Goal: Task Accomplishment & Management: Complete application form

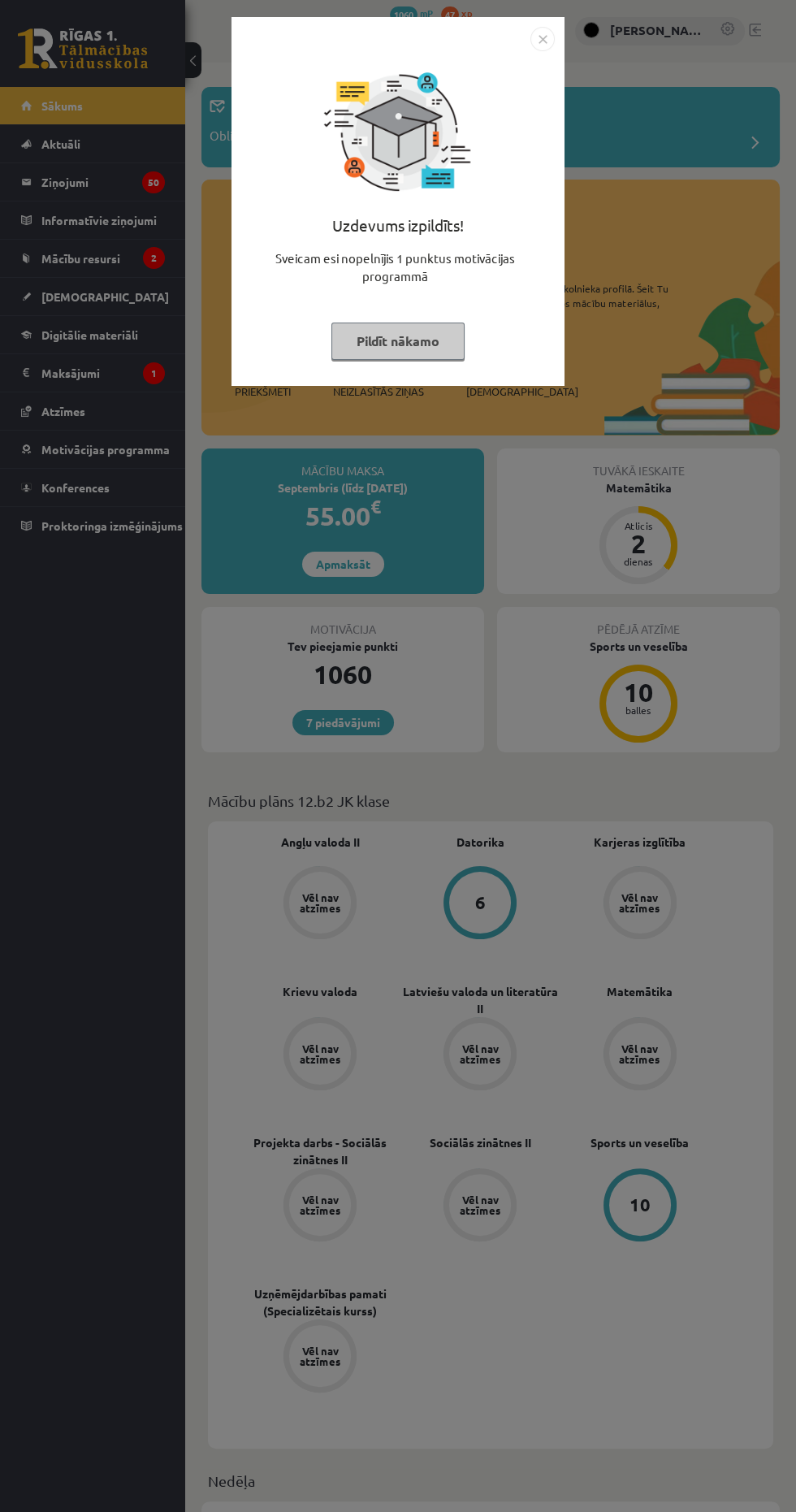
click at [366, 345] on button "Pildīt nākamo" at bounding box center [398, 341] width 133 height 38
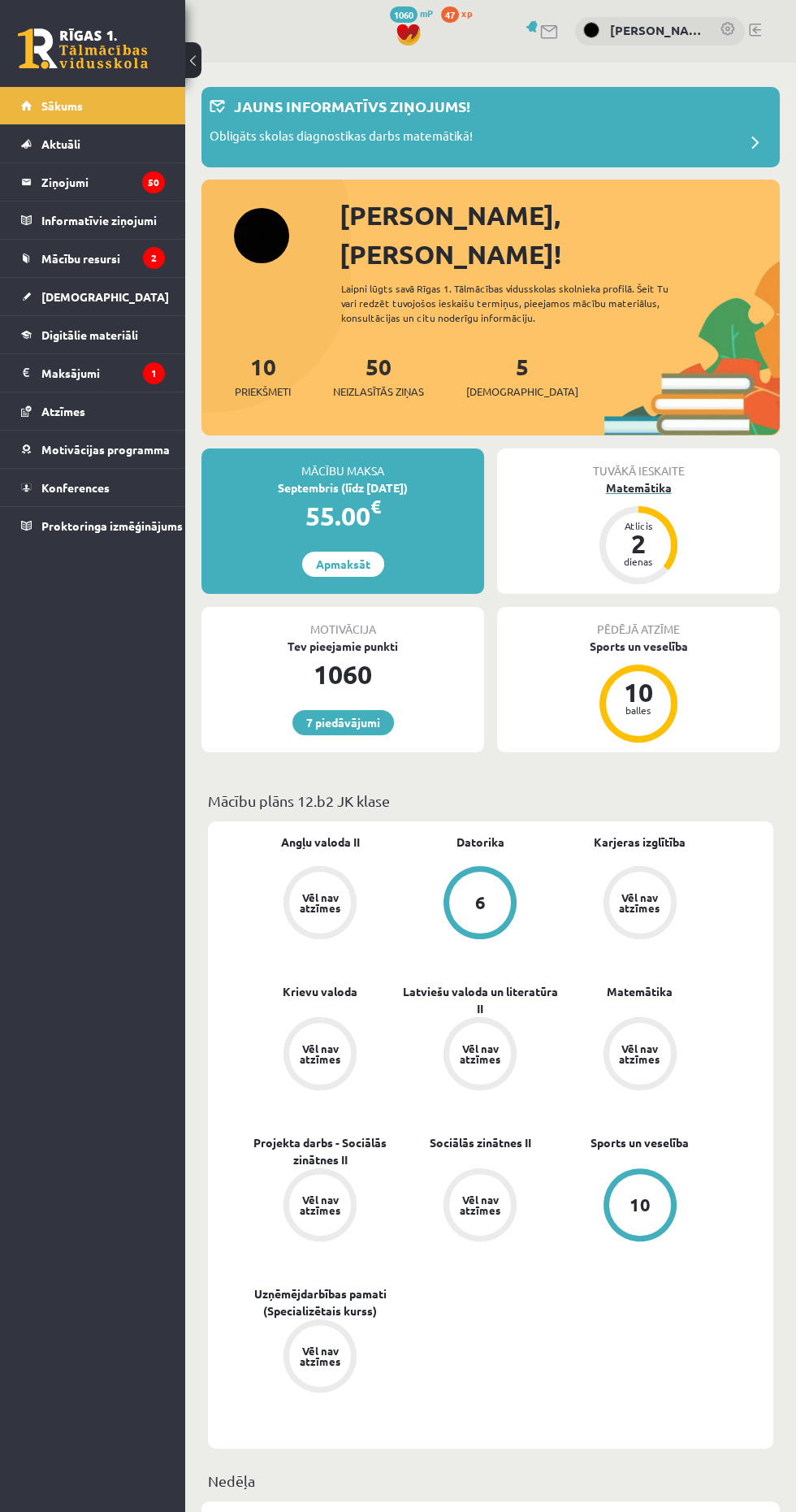
click at [610, 479] on div "Matemātika" at bounding box center [638, 487] width 283 height 17
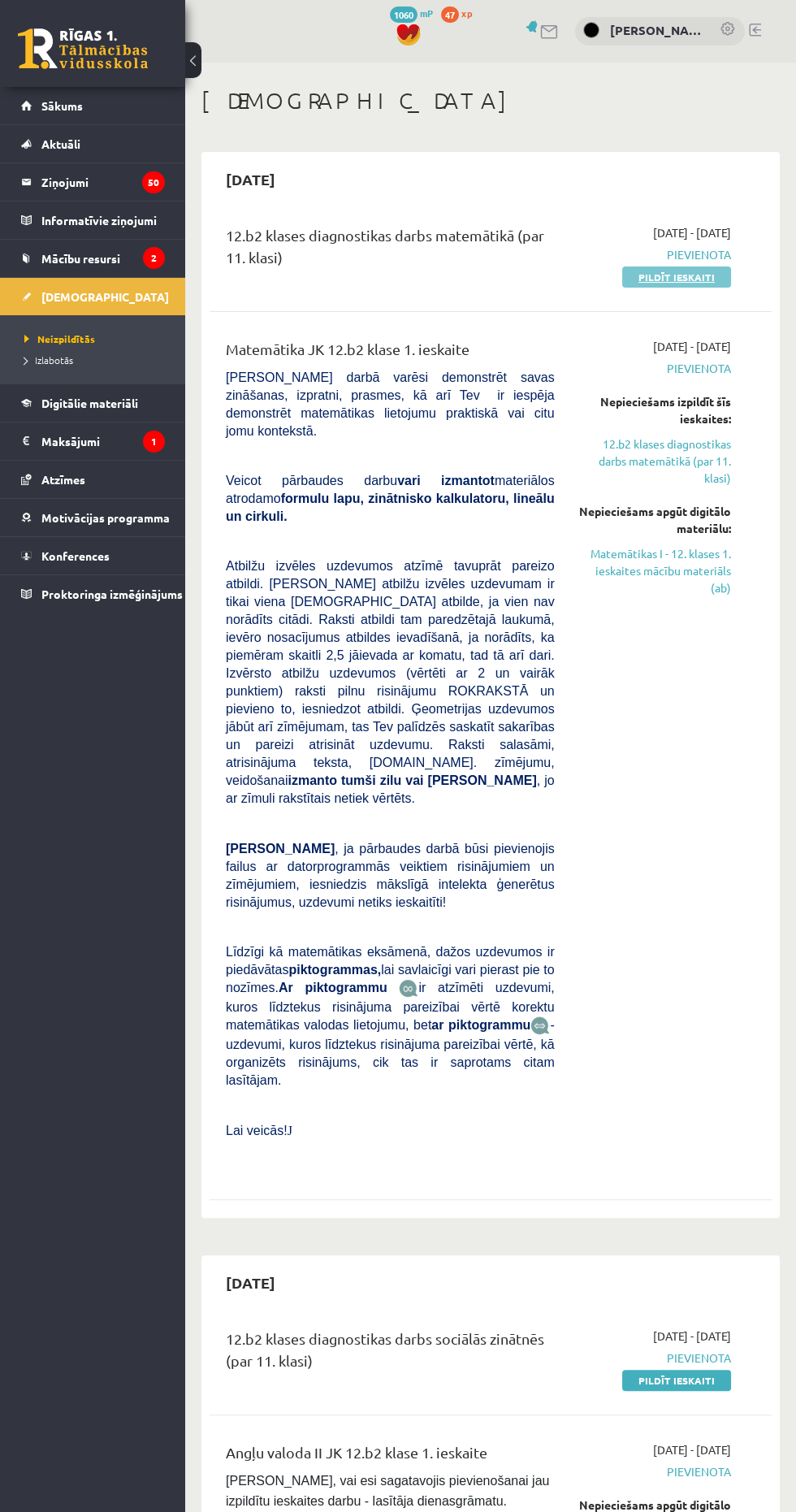
click at [705, 282] on link "Pildīt ieskaiti" at bounding box center [676, 277] width 109 height 21
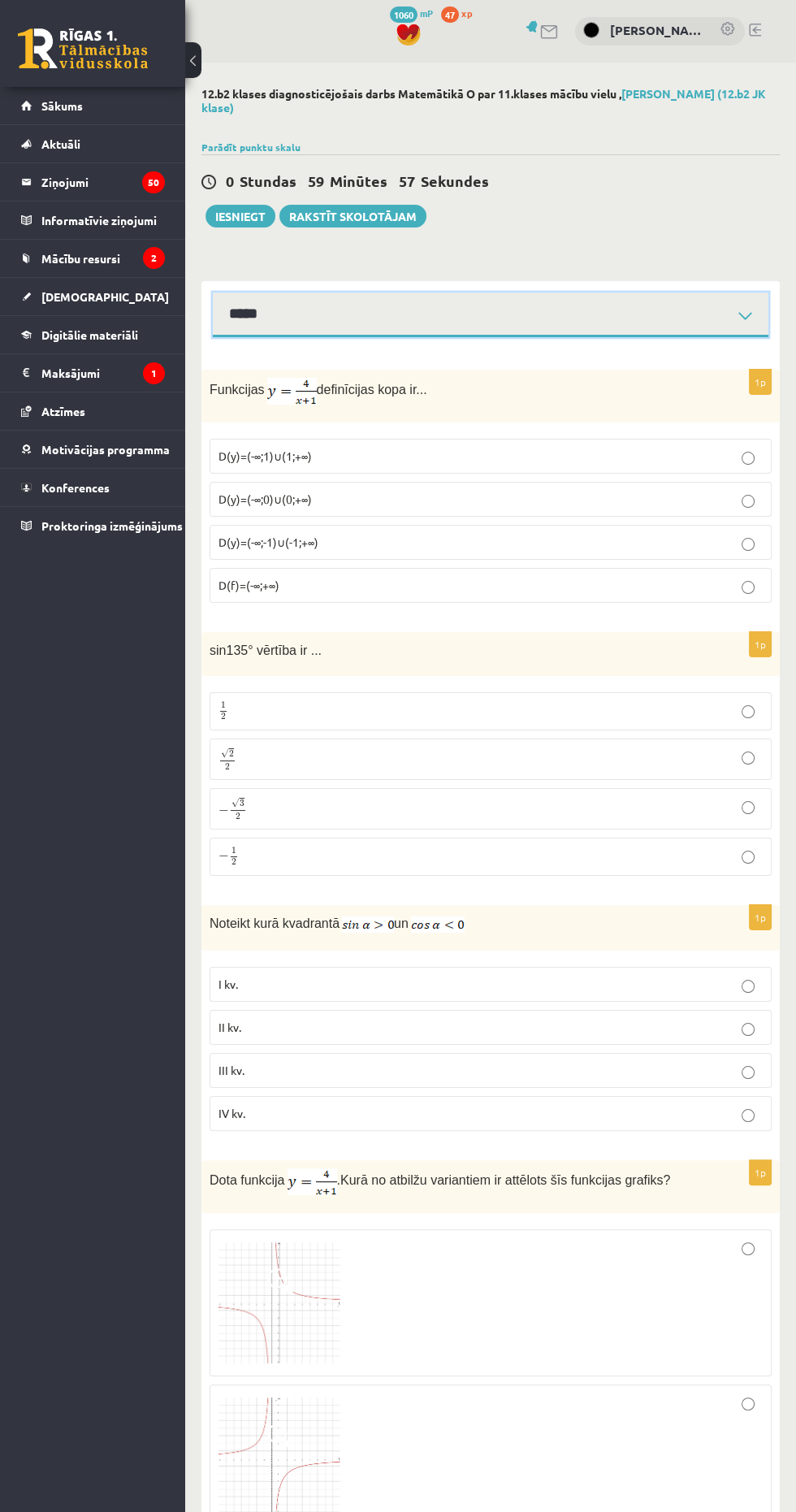
click at [693, 323] on select "**********" at bounding box center [491, 315] width 556 height 44
click at [213, 292] on select "**********" at bounding box center [491, 315] width 556 height 44
click at [749, 301] on select "**********" at bounding box center [491, 315] width 556 height 44
click at [213, 292] on select "**********" at bounding box center [491, 315] width 556 height 44
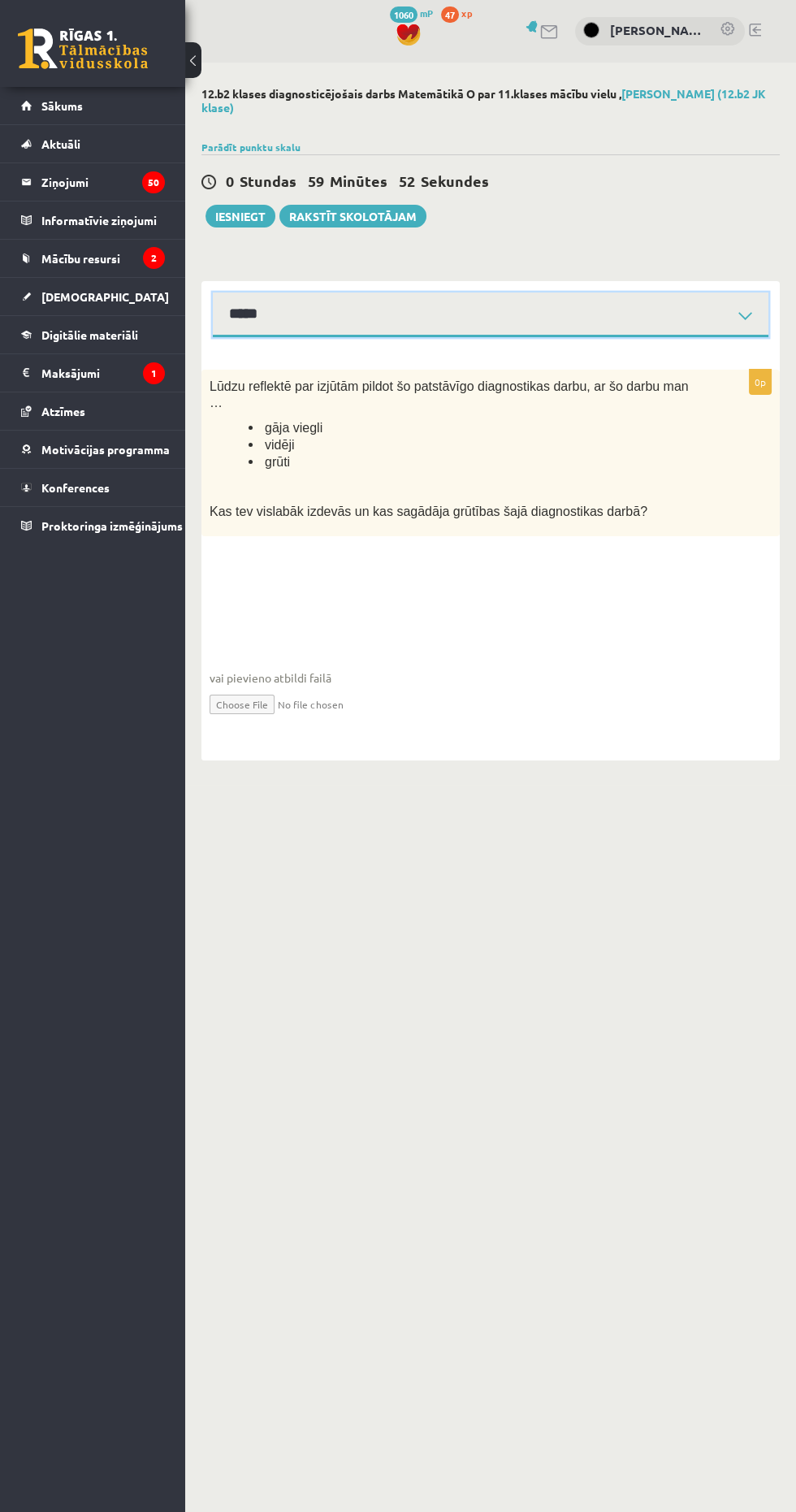
click at [730, 316] on select "**********" at bounding box center [491, 315] width 556 height 44
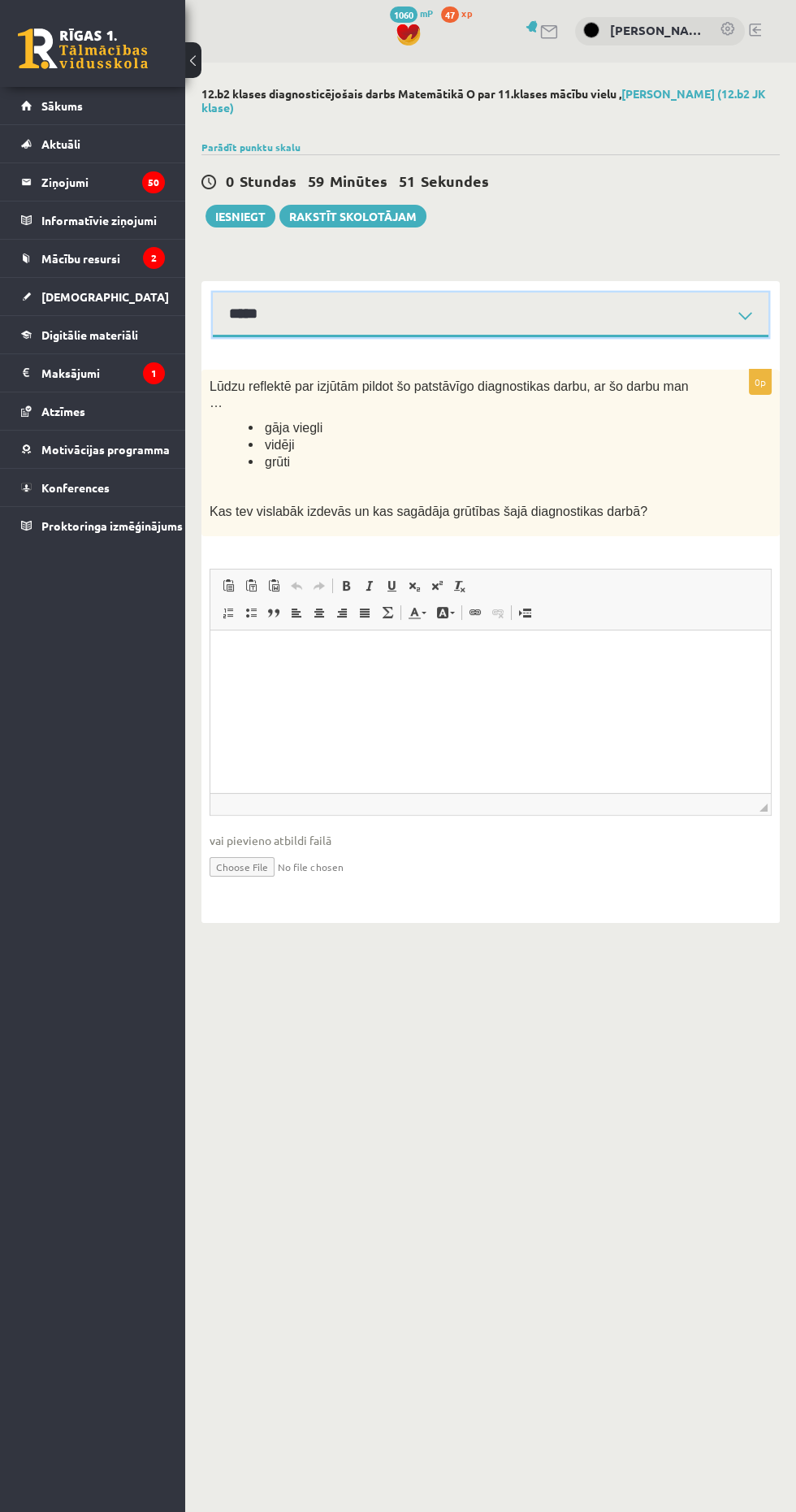
select select "**********"
click at [213, 292] on select "**********" at bounding box center [491, 315] width 556 height 44
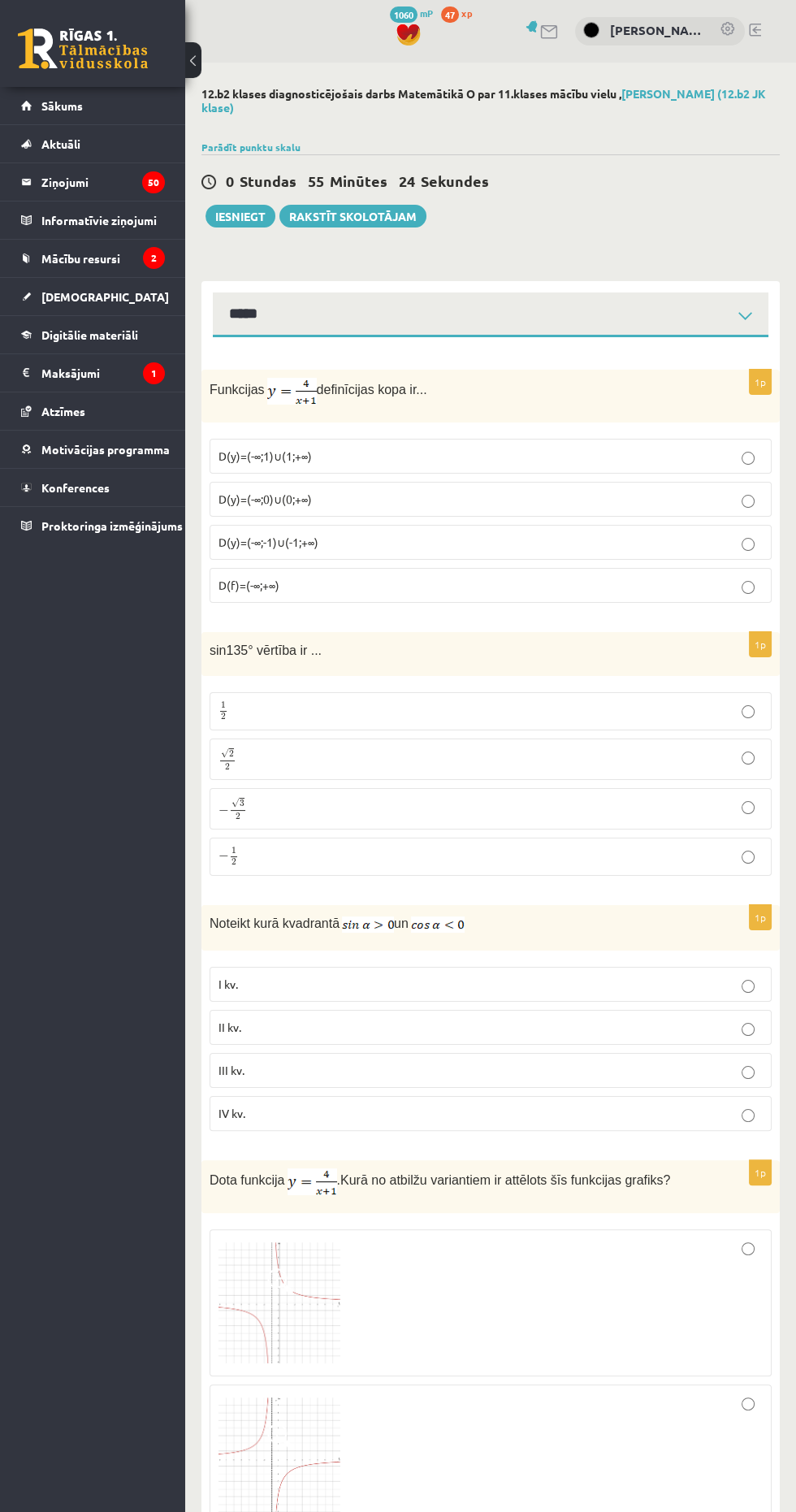
click at [227, 469] on label "D(y)=(-∞;1)∪(1;+∞)" at bounding box center [490, 456] width 562 height 35
click at [221, 751] on span "√" at bounding box center [224, 753] width 8 height 9
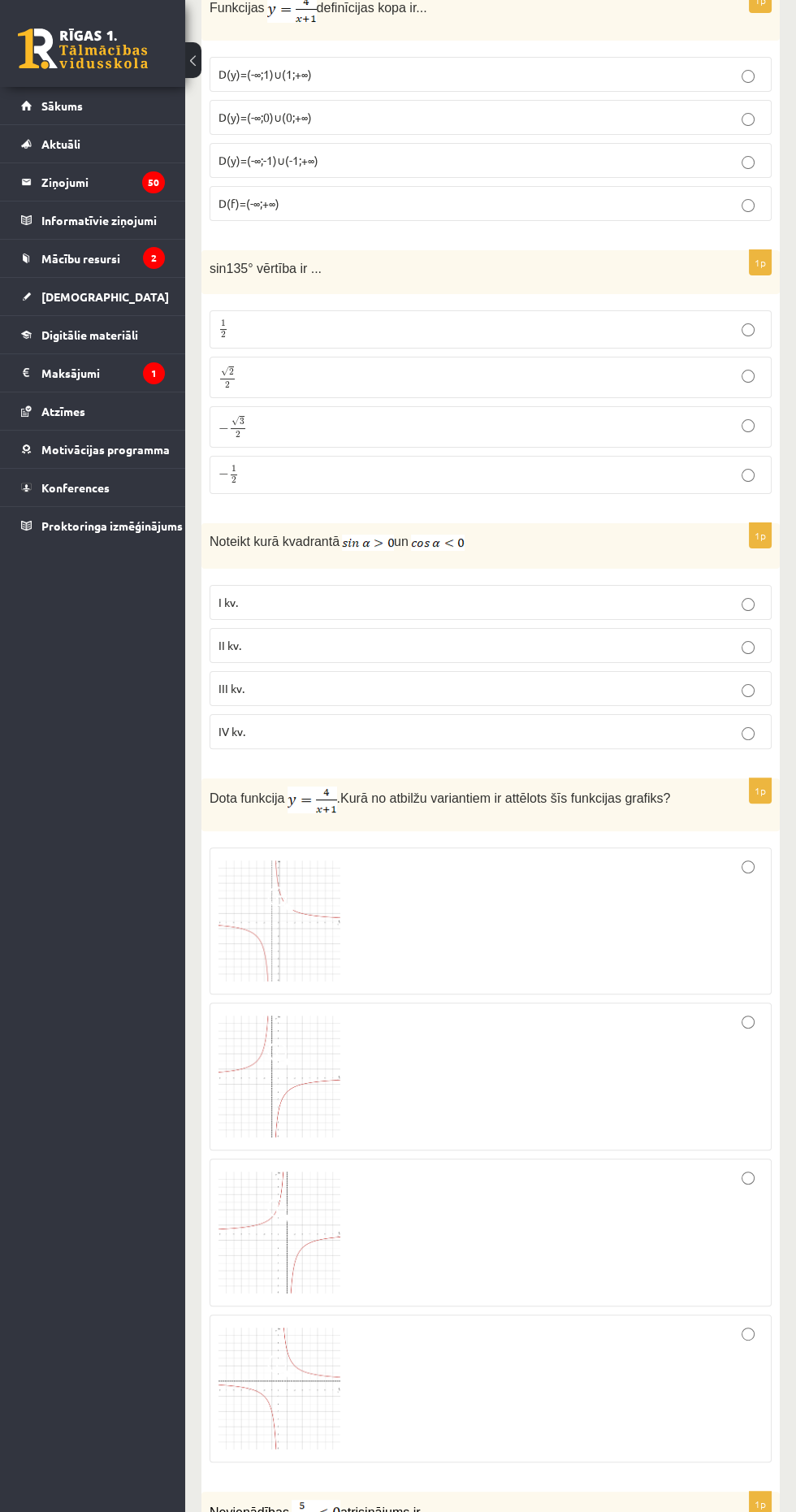
scroll to position [430, 0]
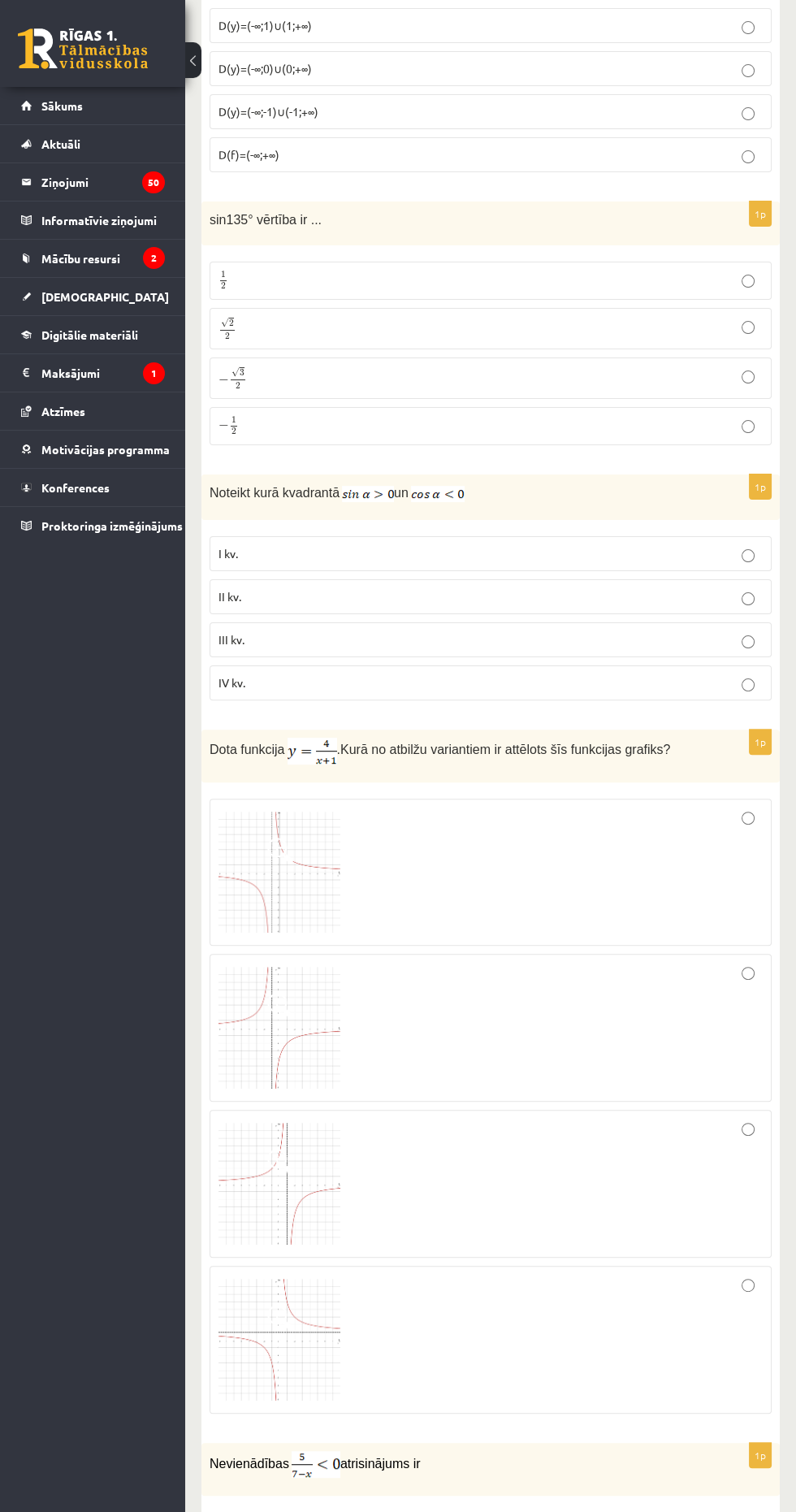
click at [712, 634] on p "III kv." at bounding box center [491, 640] width 544 height 17
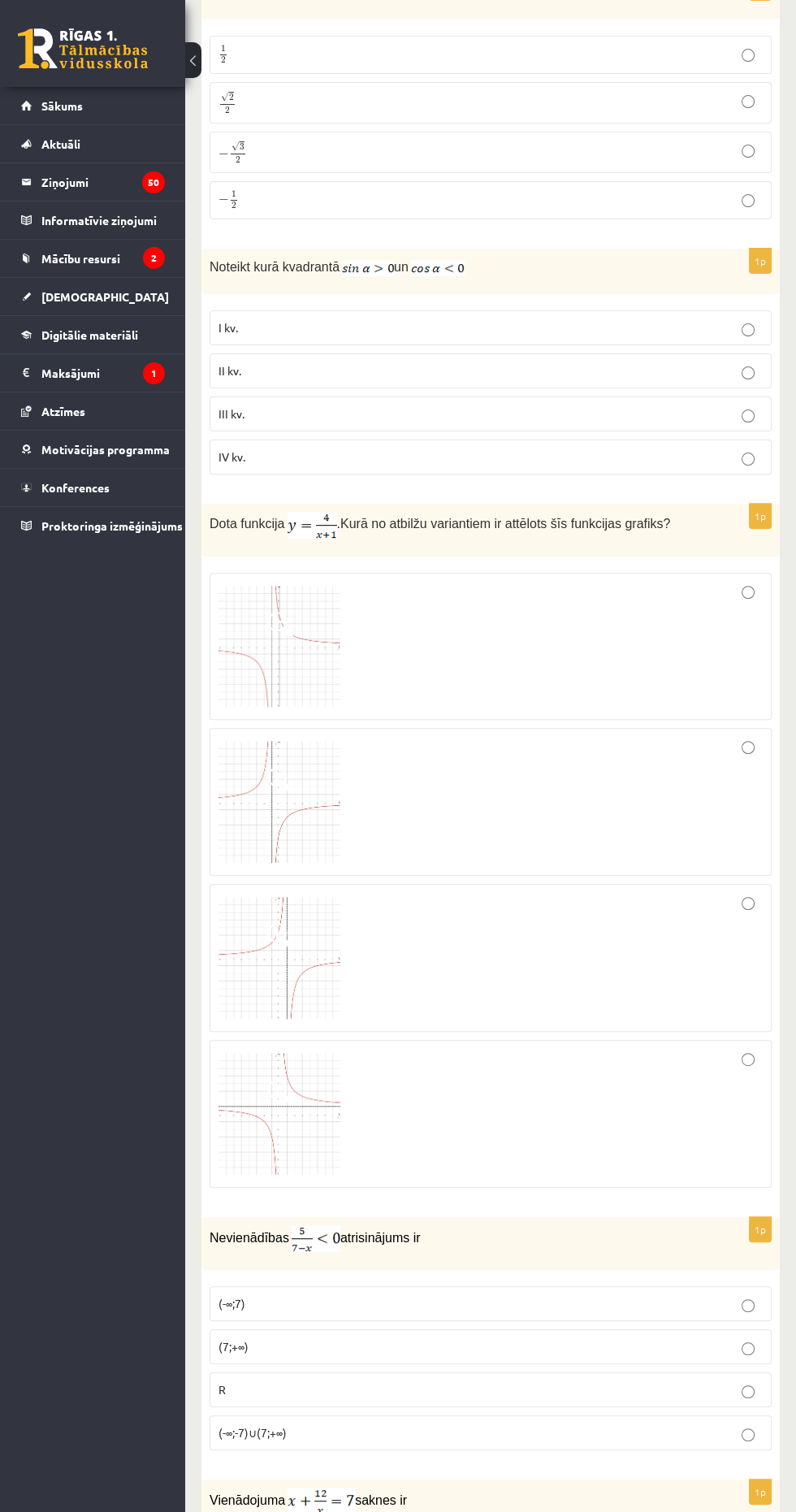
scroll to position [695, 0]
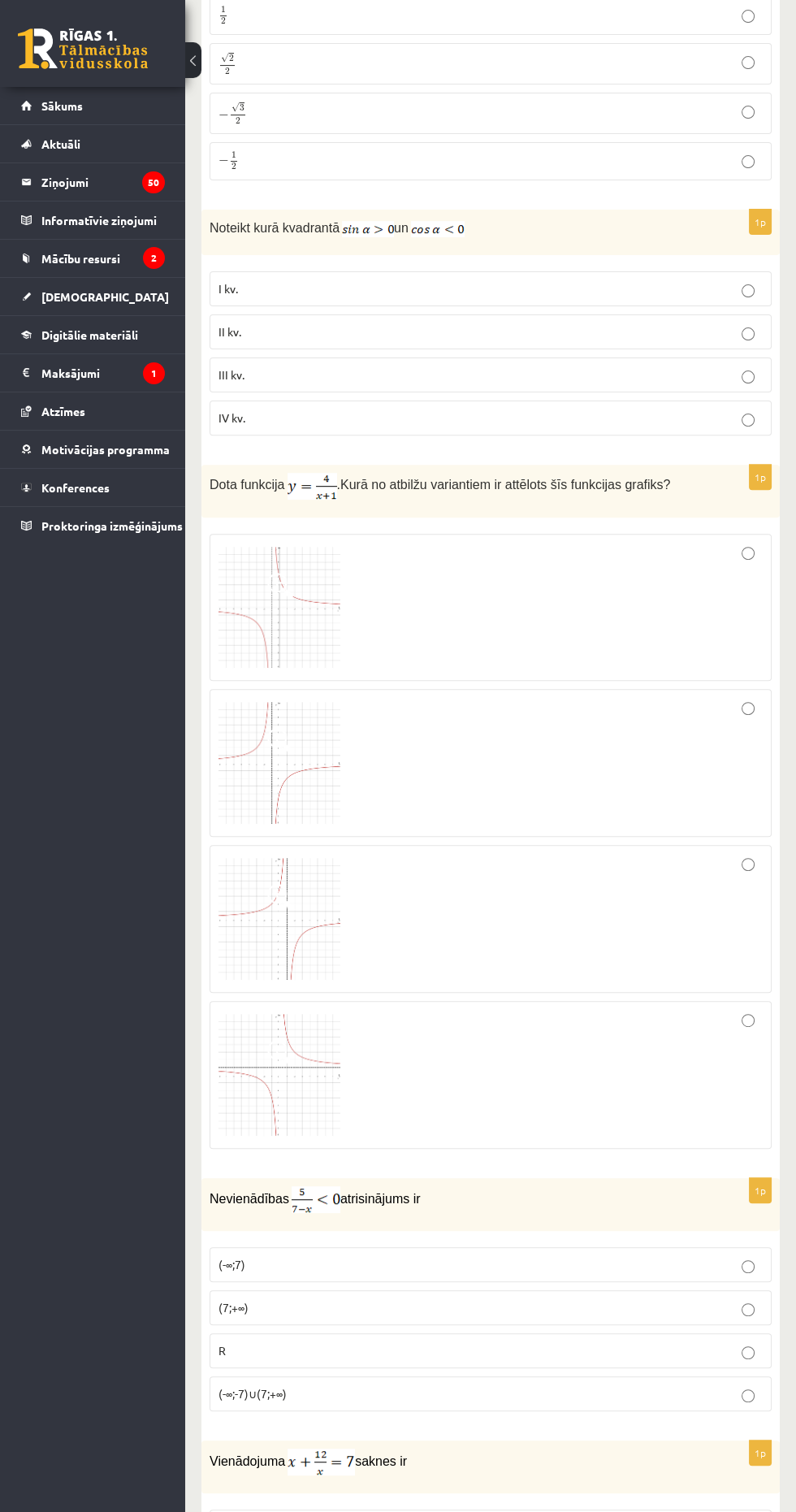
click at [709, 759] on div at bounding box center [491, 763] width 544 height 130
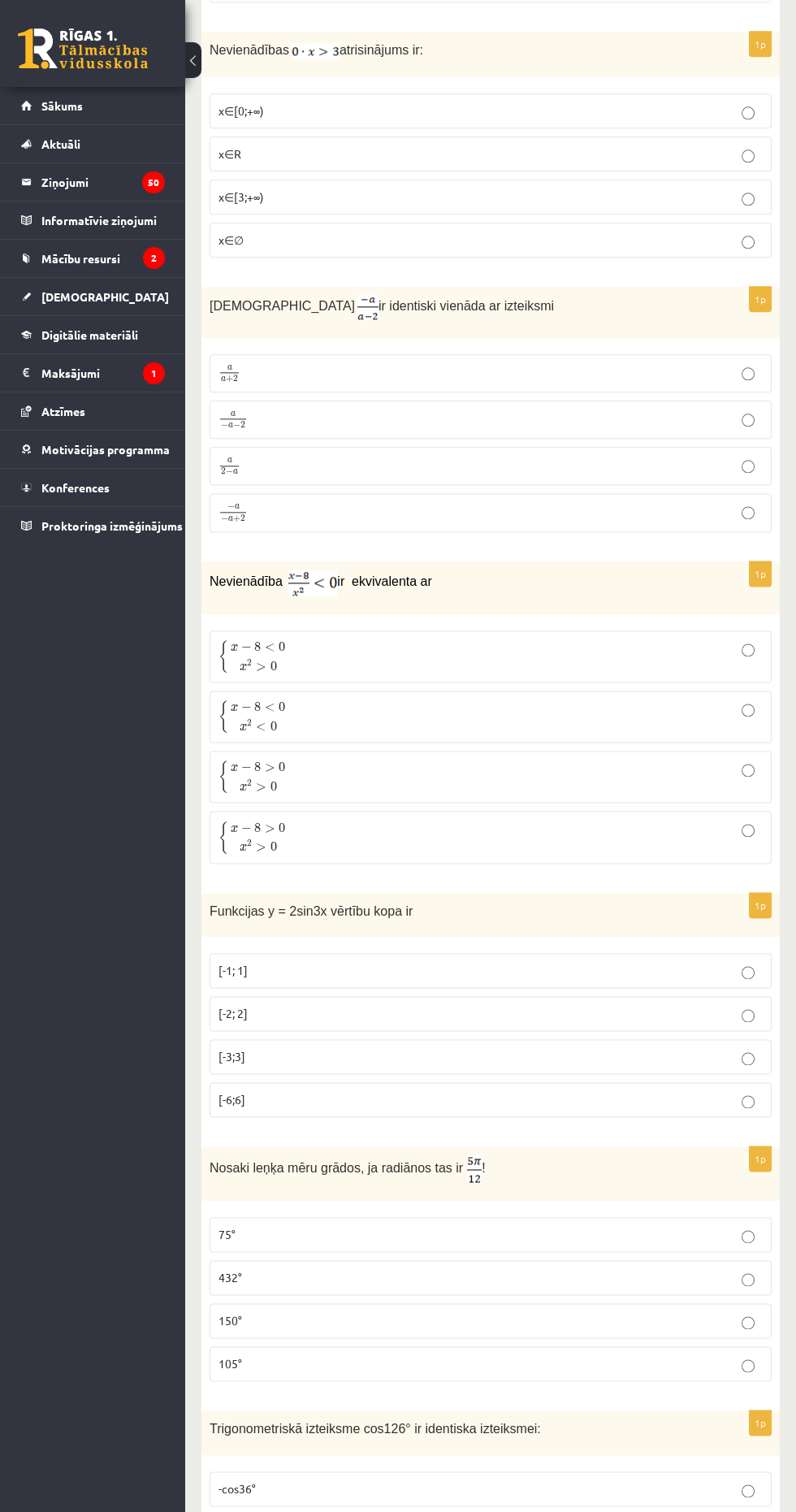
scroll to position [2949, 0]
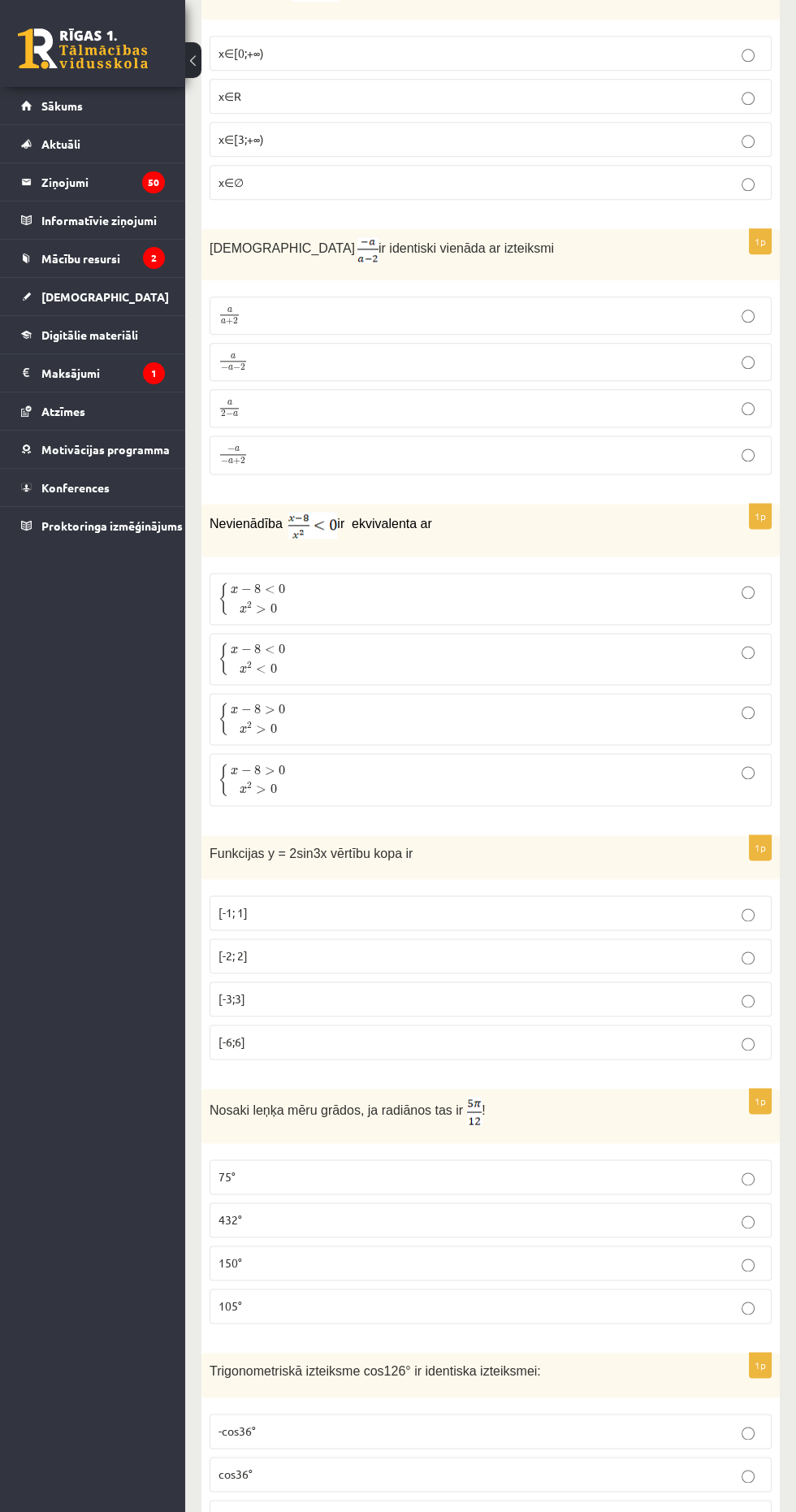
click at [595, 948] on p "[-2; 2]" at bounding box center [491, 956] width 544 height 17
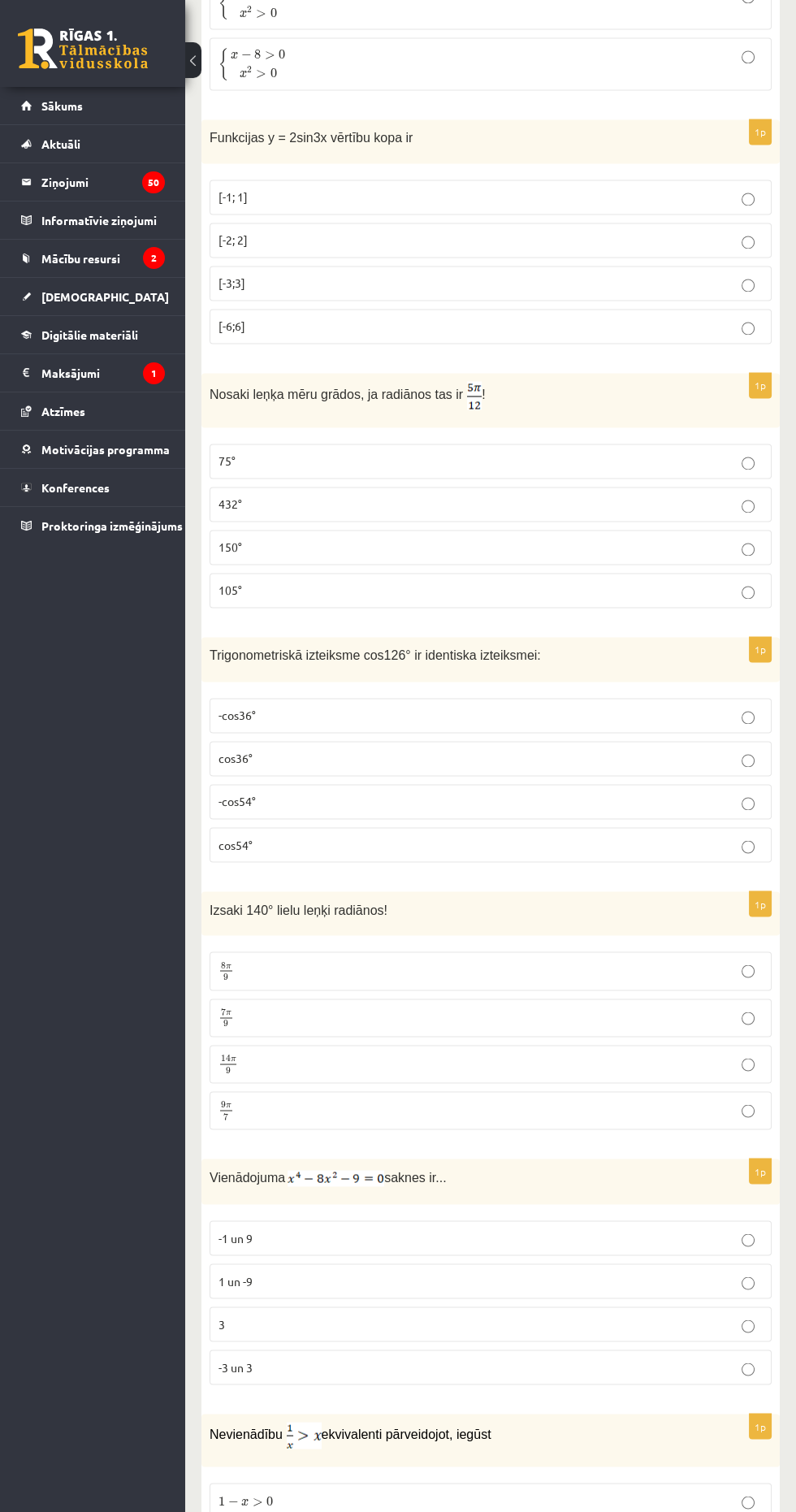
scroll to position [3667, 0]
click at [245, 450] on p "75°" at bounding box center [491, 458] width 544 height 17
click at [595, 790] on p "-cos54°" at bounding box center [491, 799] width 544 height 17
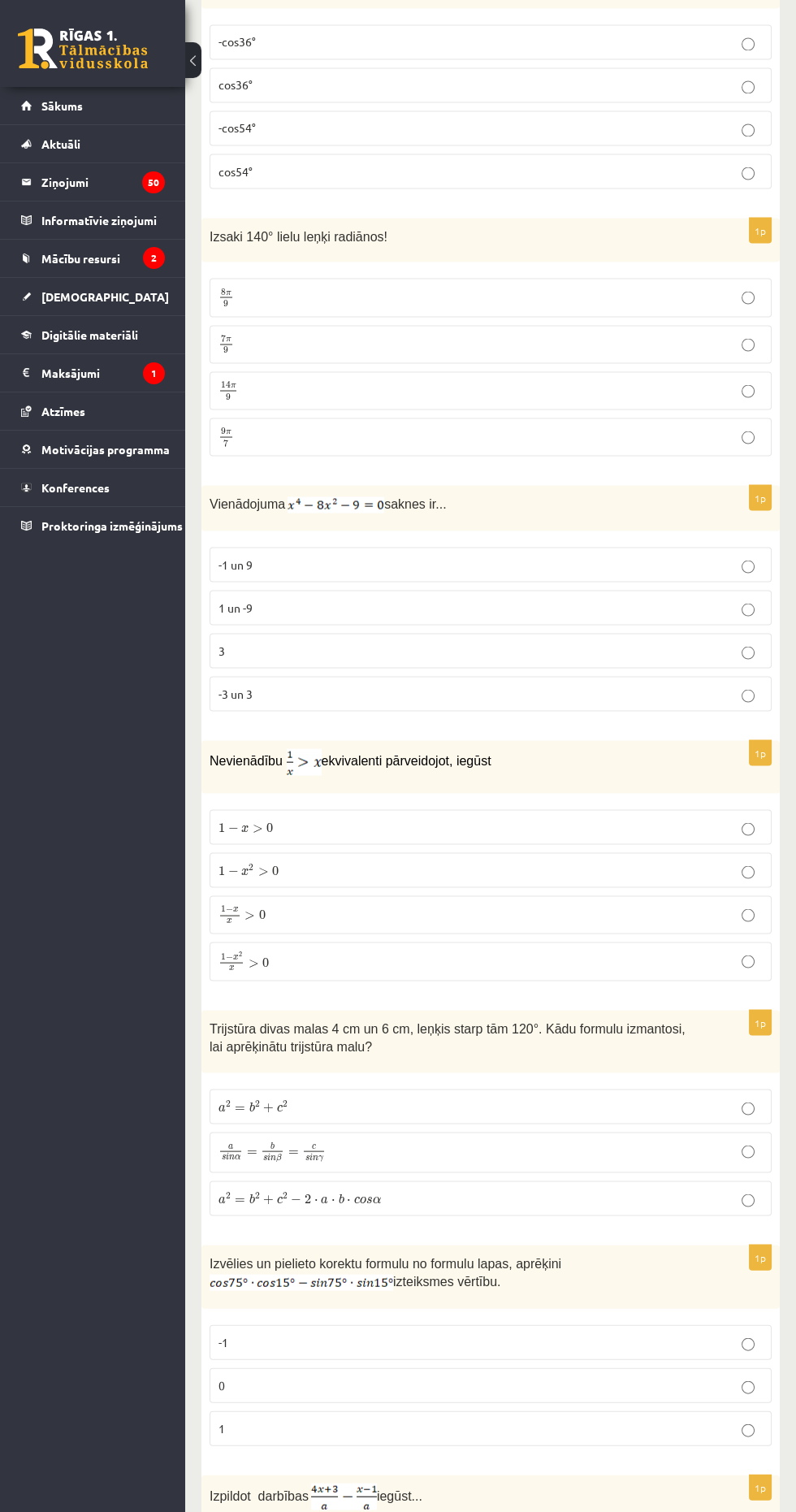
scroll to position [4335, 0]
click at [222, 338] on span "7" at bounding box center [223, 341] width 5 height 8
click at [606, 954] on p "1 − x 2 x > 0 1 − x 2 x > 0" at bounding box center [491, 964] width 544 height 21
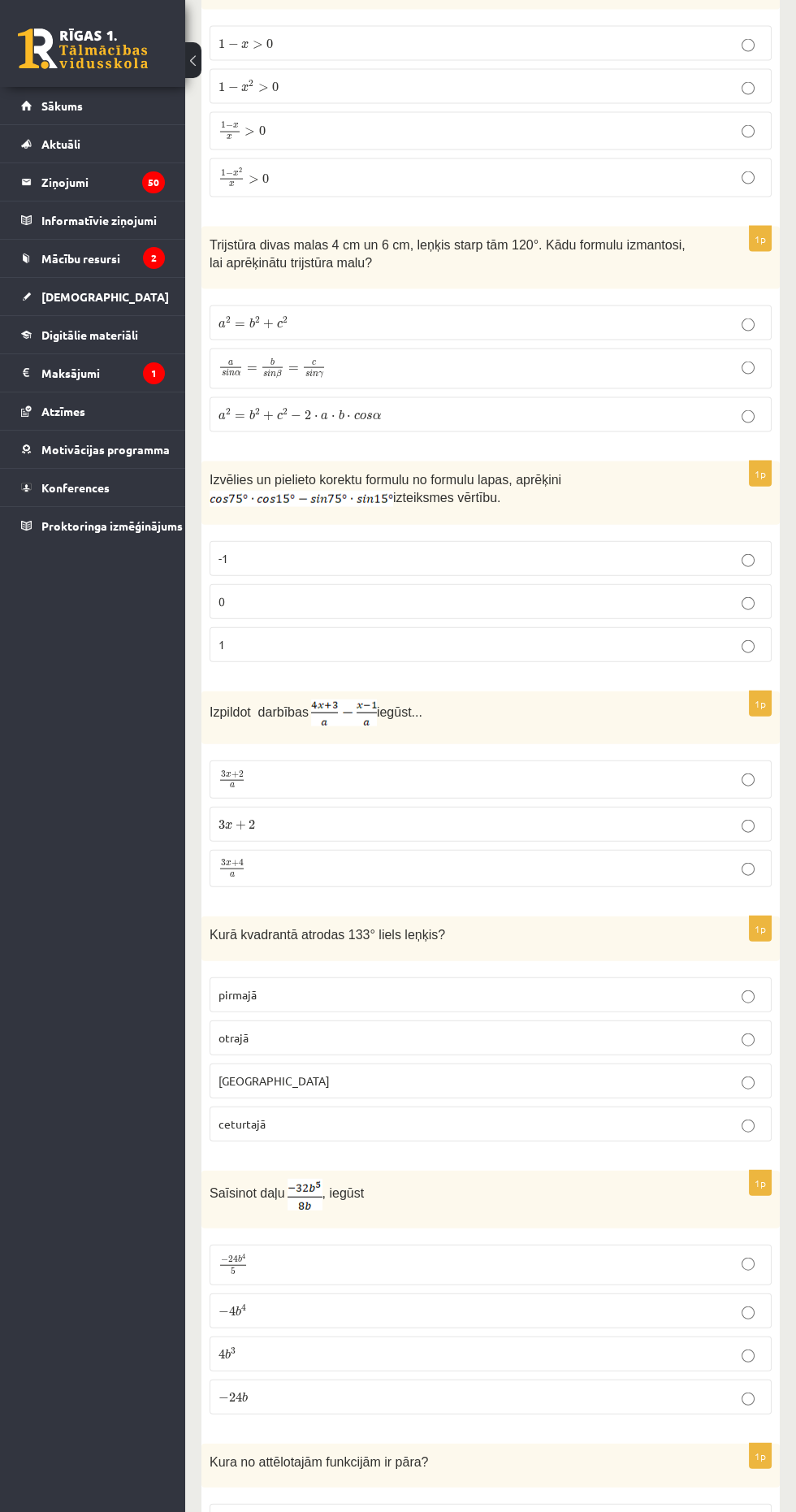
scroll to position [5133, 0]
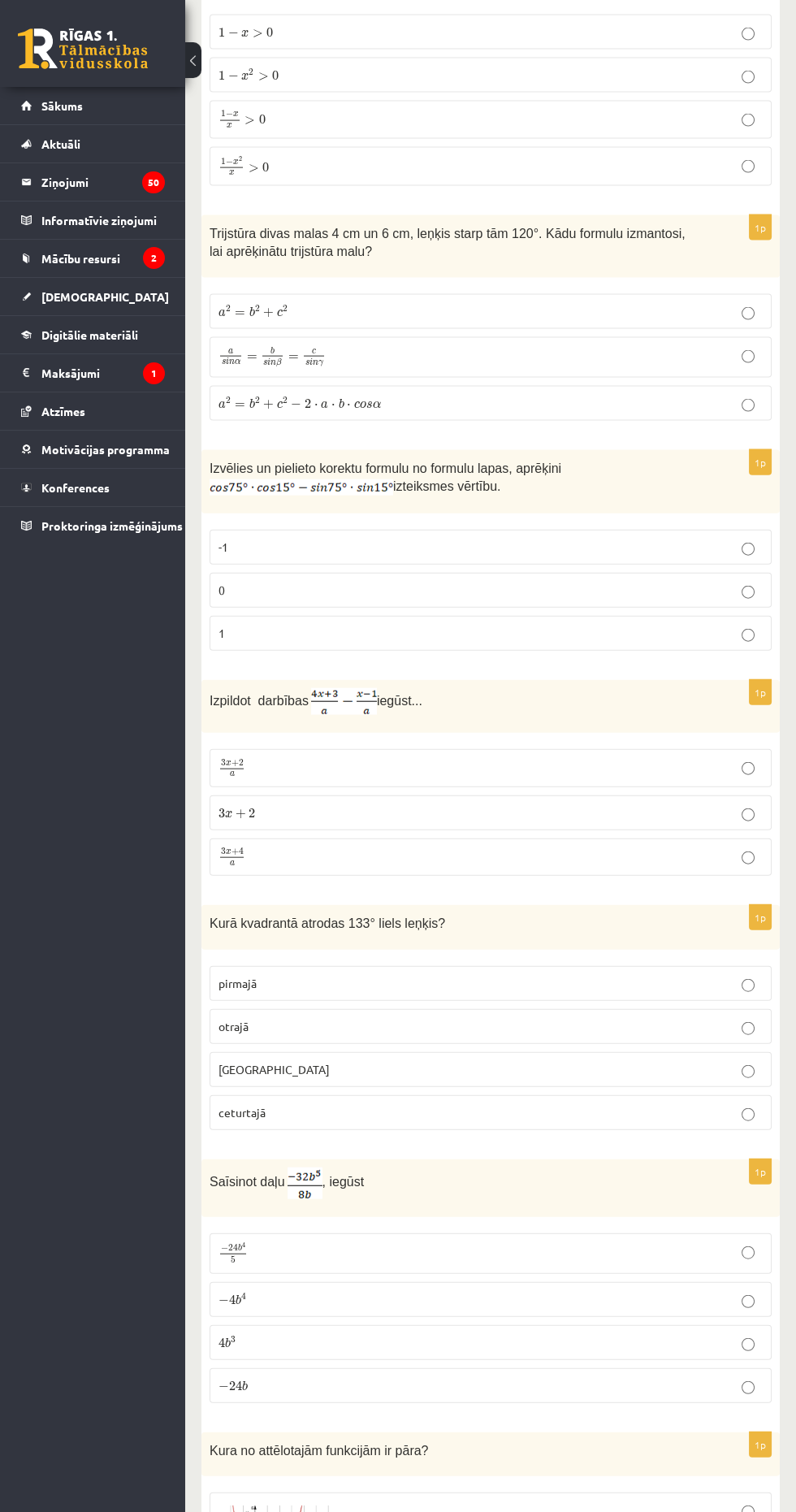
click at [374, 401] on span "α" at bounding box center [376, 405] width 8 height 8
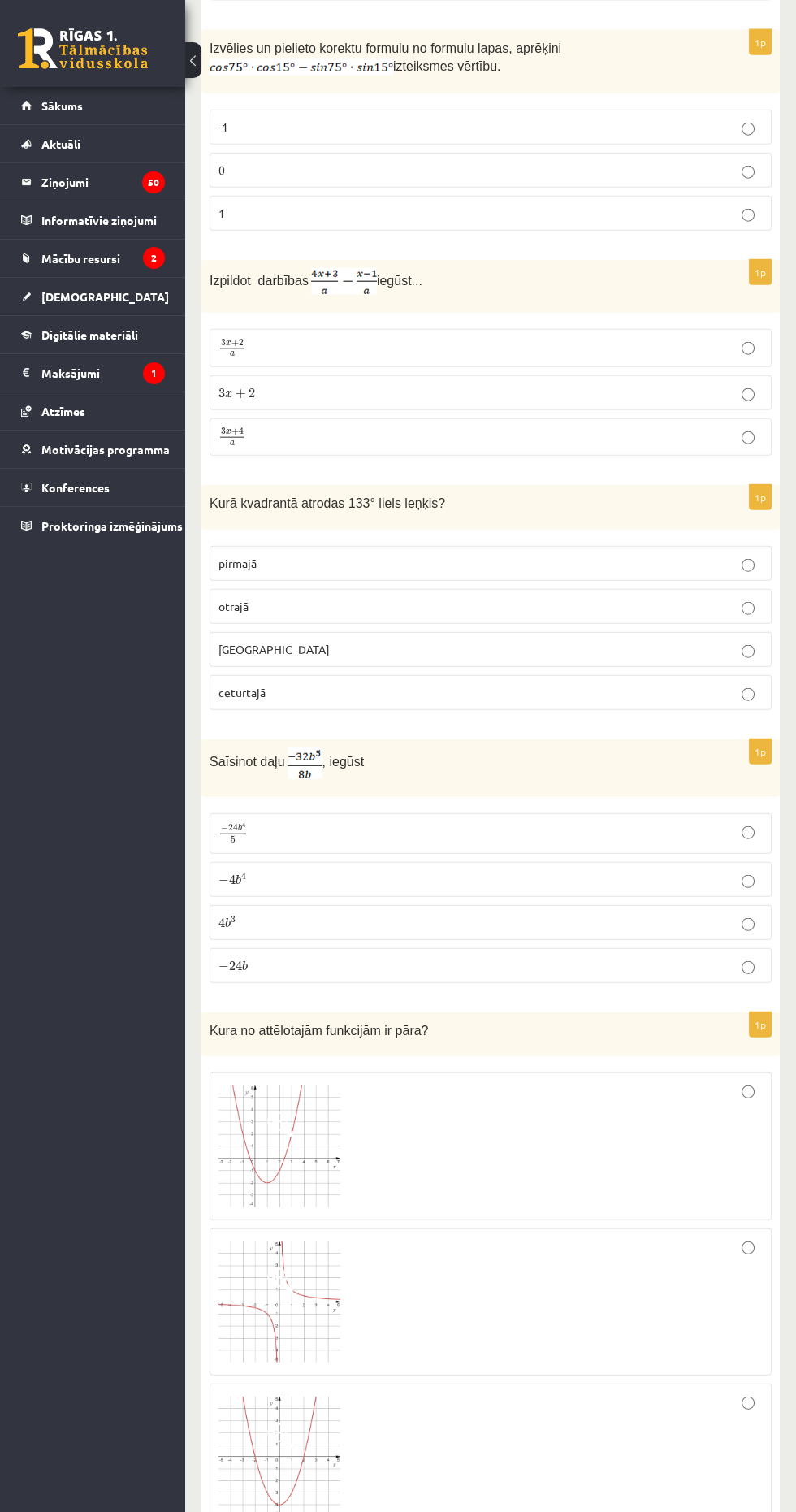
scroll to position [5611, 0]
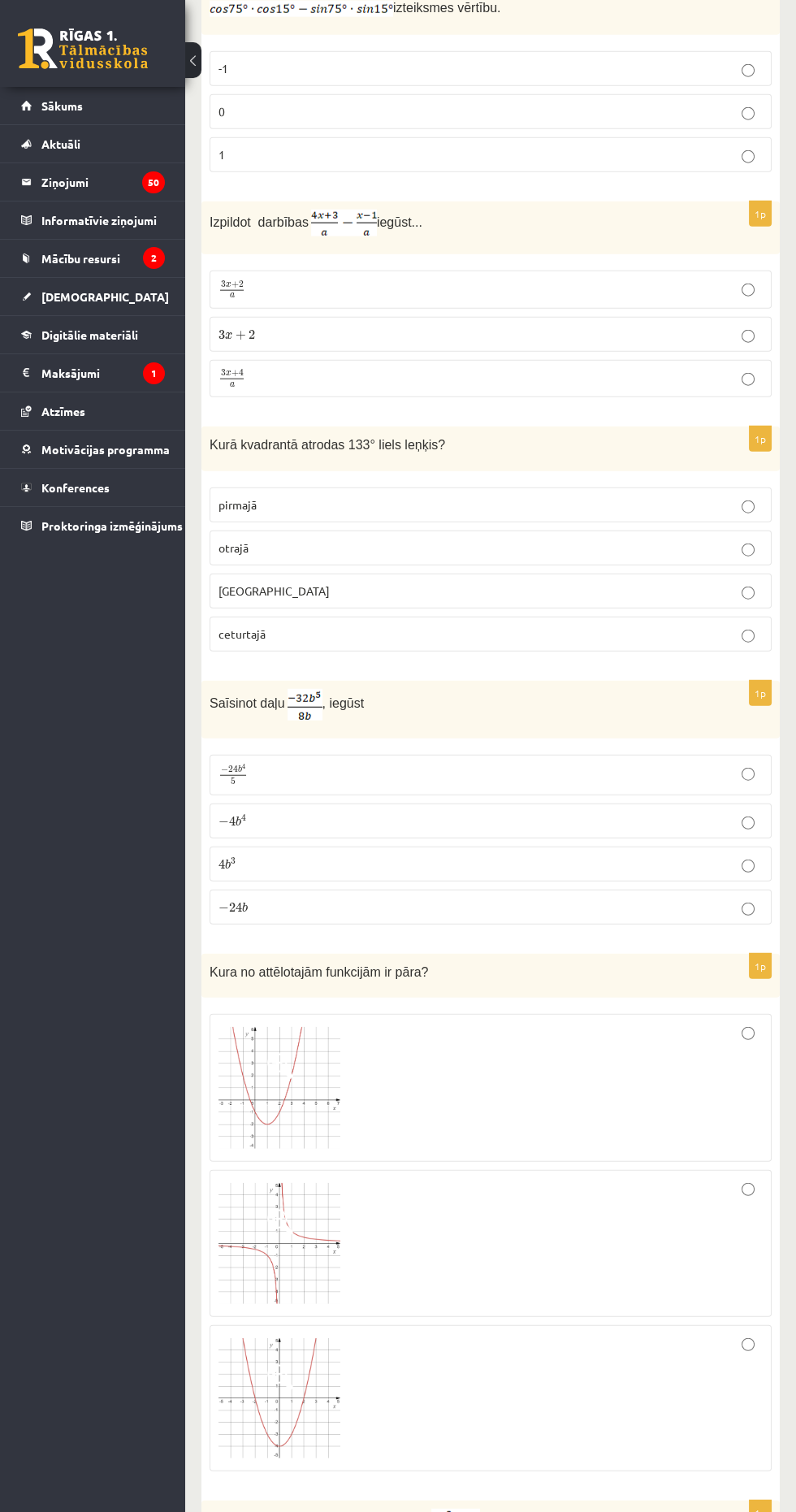
click at [240, 369] on span "4" at bounding box center [241, 373] width 5 height 8
click at [718, 574] on label "trešajā" at bounding box center [490, 591] width 562 height 35
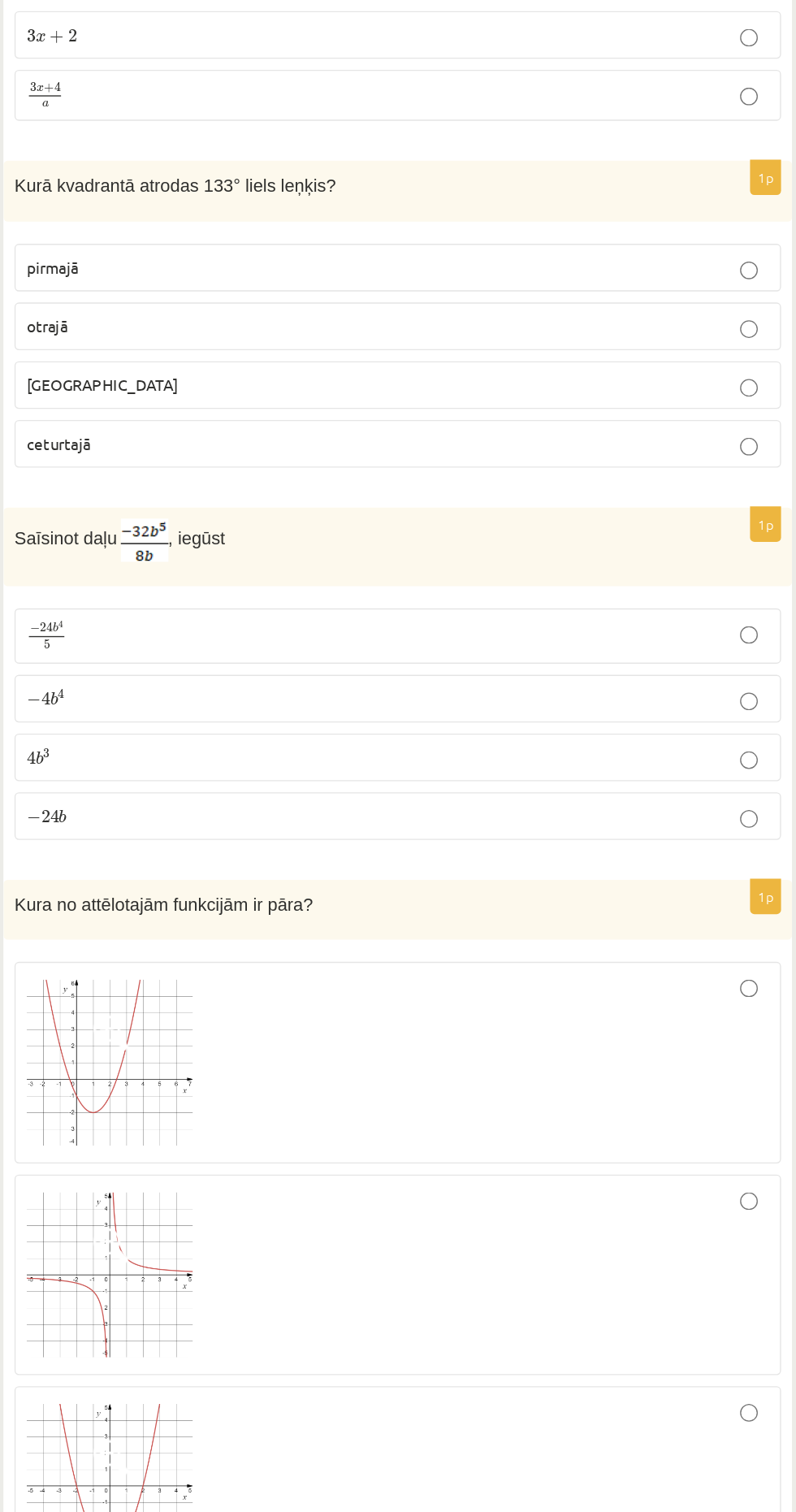
scroll to position [5826, 0]
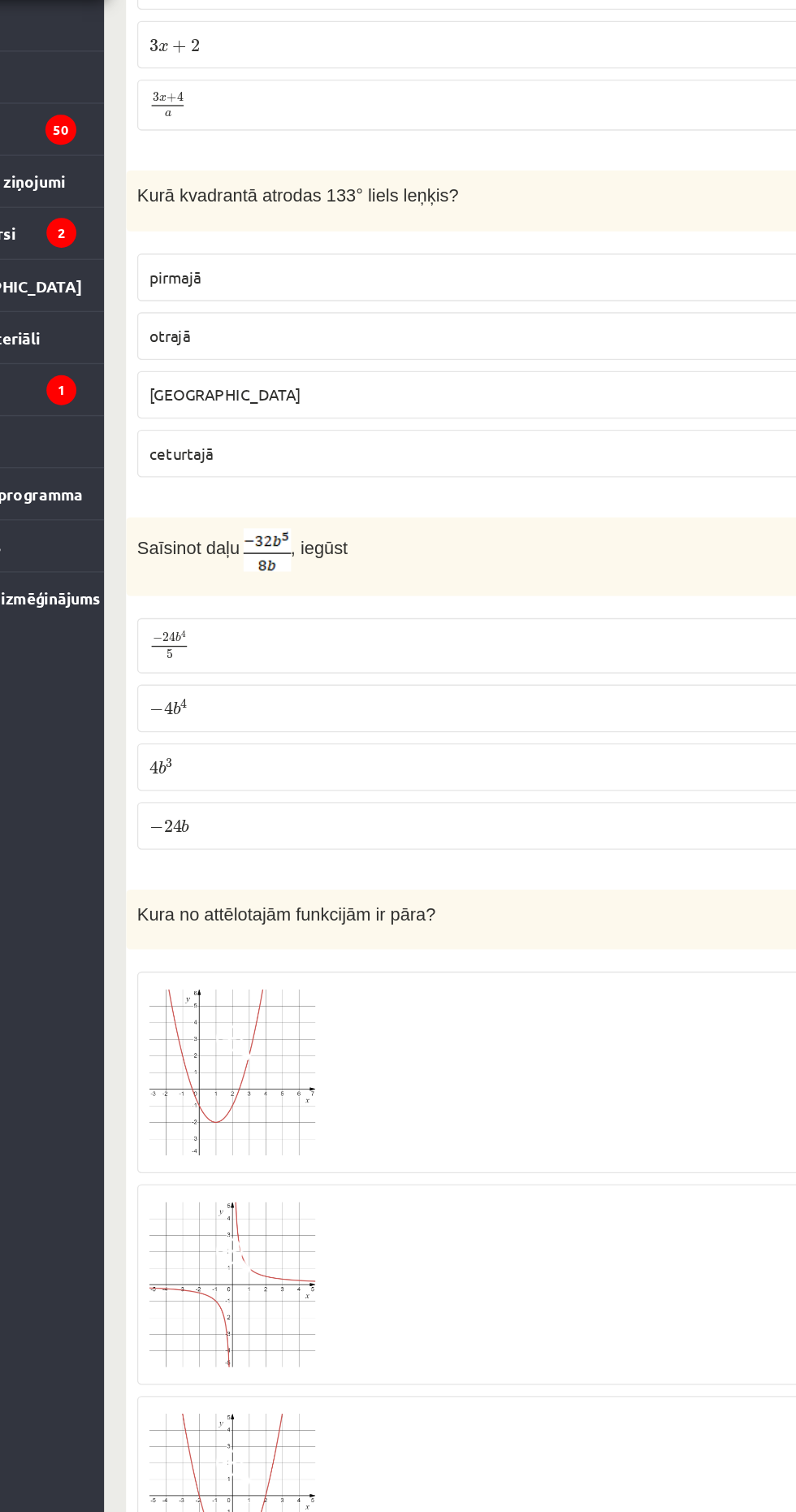
click at [586, 684] on p "− 24 b − 24 b" at bounding box center [491, 693] width 544 height 17
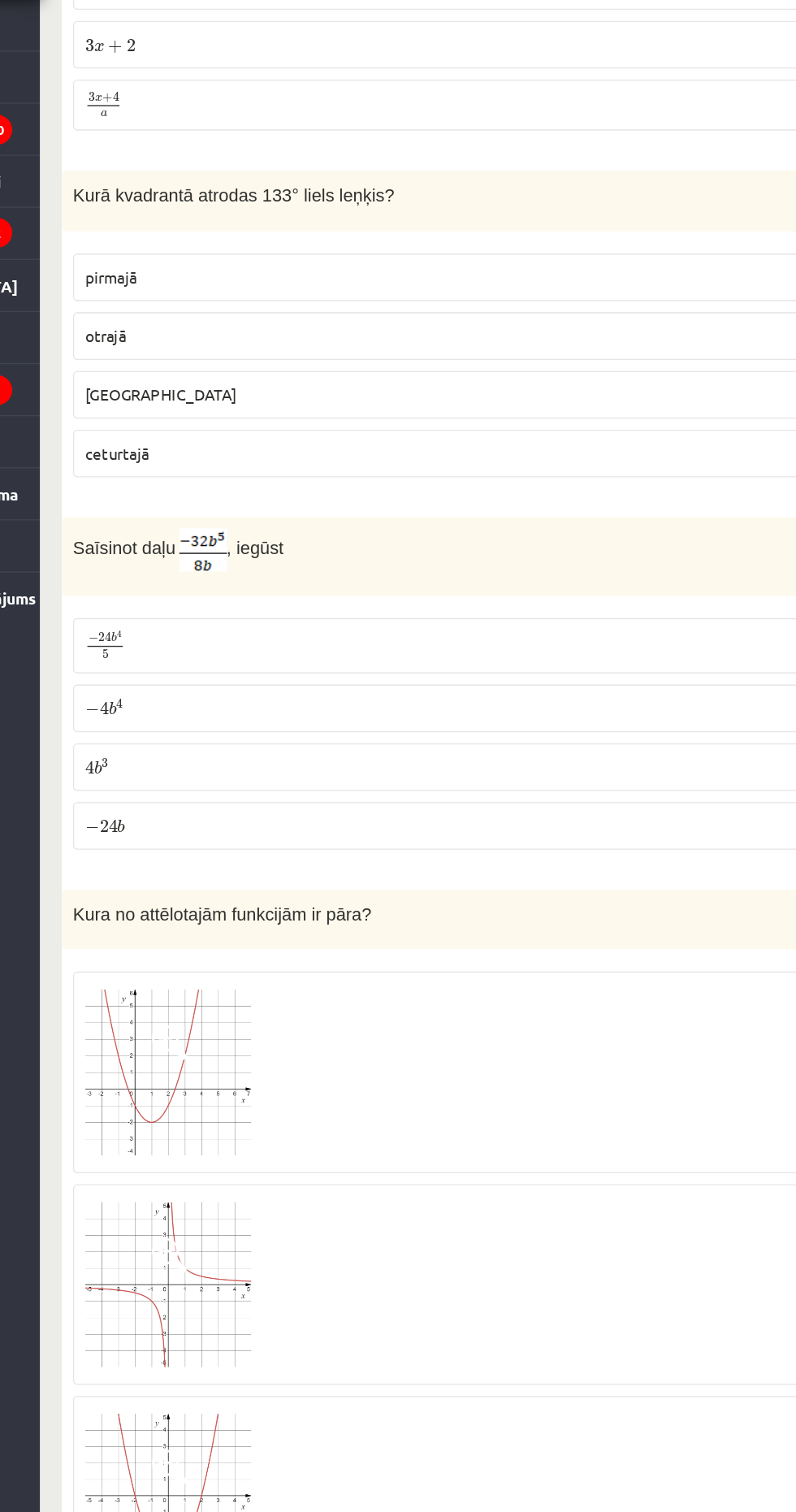
click at [607, 632] on label "4 b 3 4 b 3" at bounding box center [490, 649] width 562 height 35
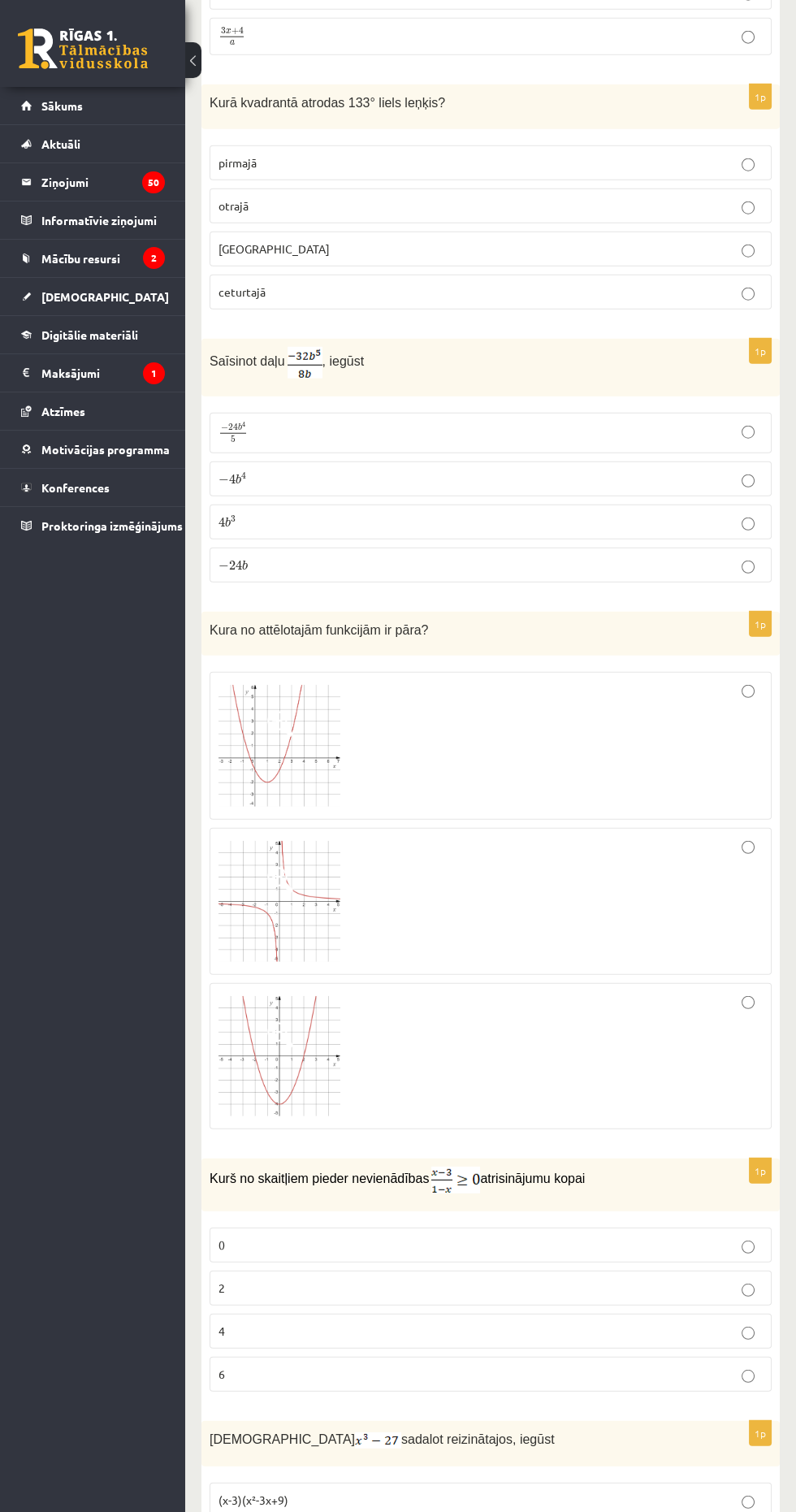
scroll to position [6012, 0]
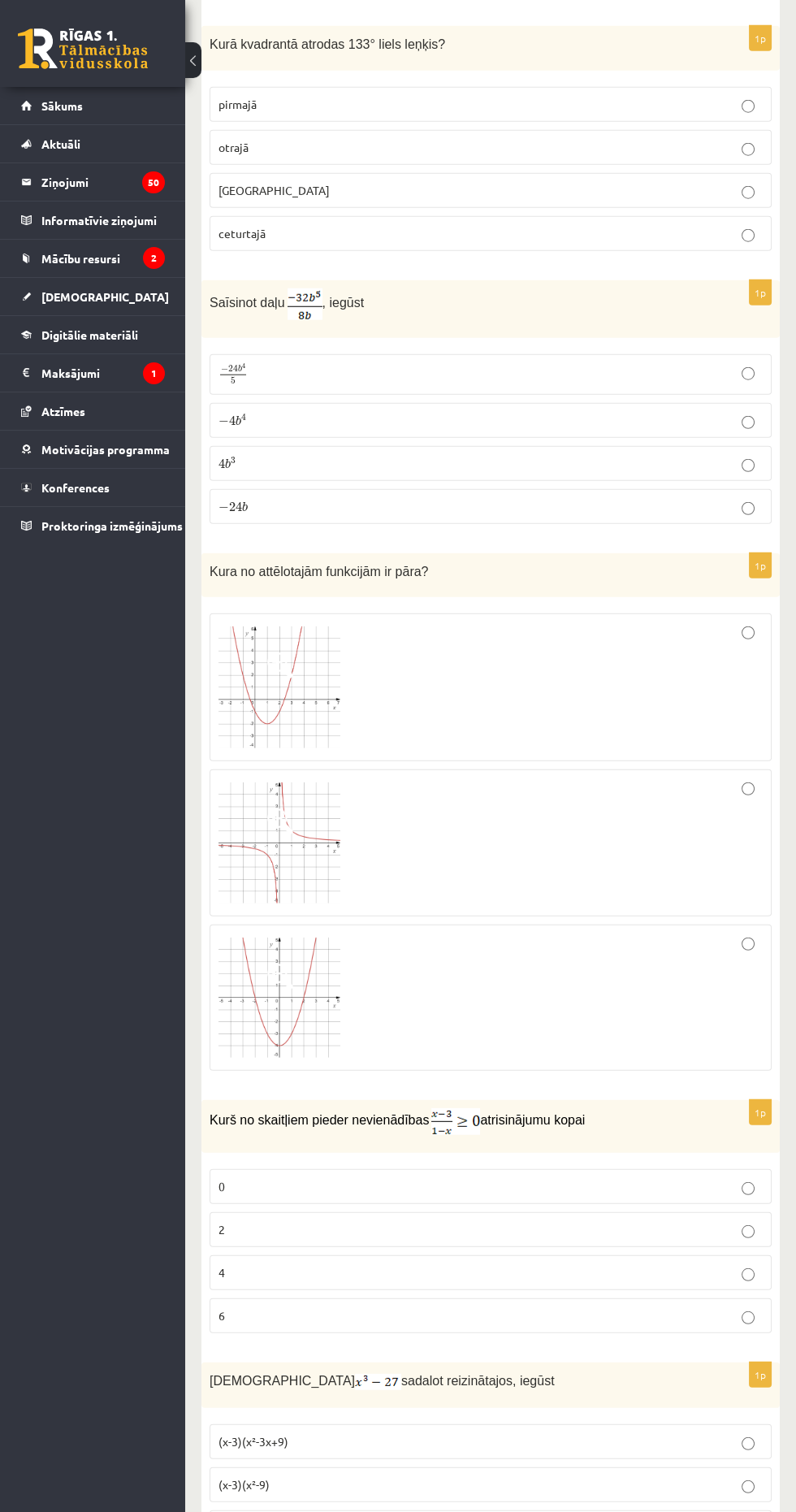
click at [758, 635] on div at bounding box center [491, 688] width 544 height 130
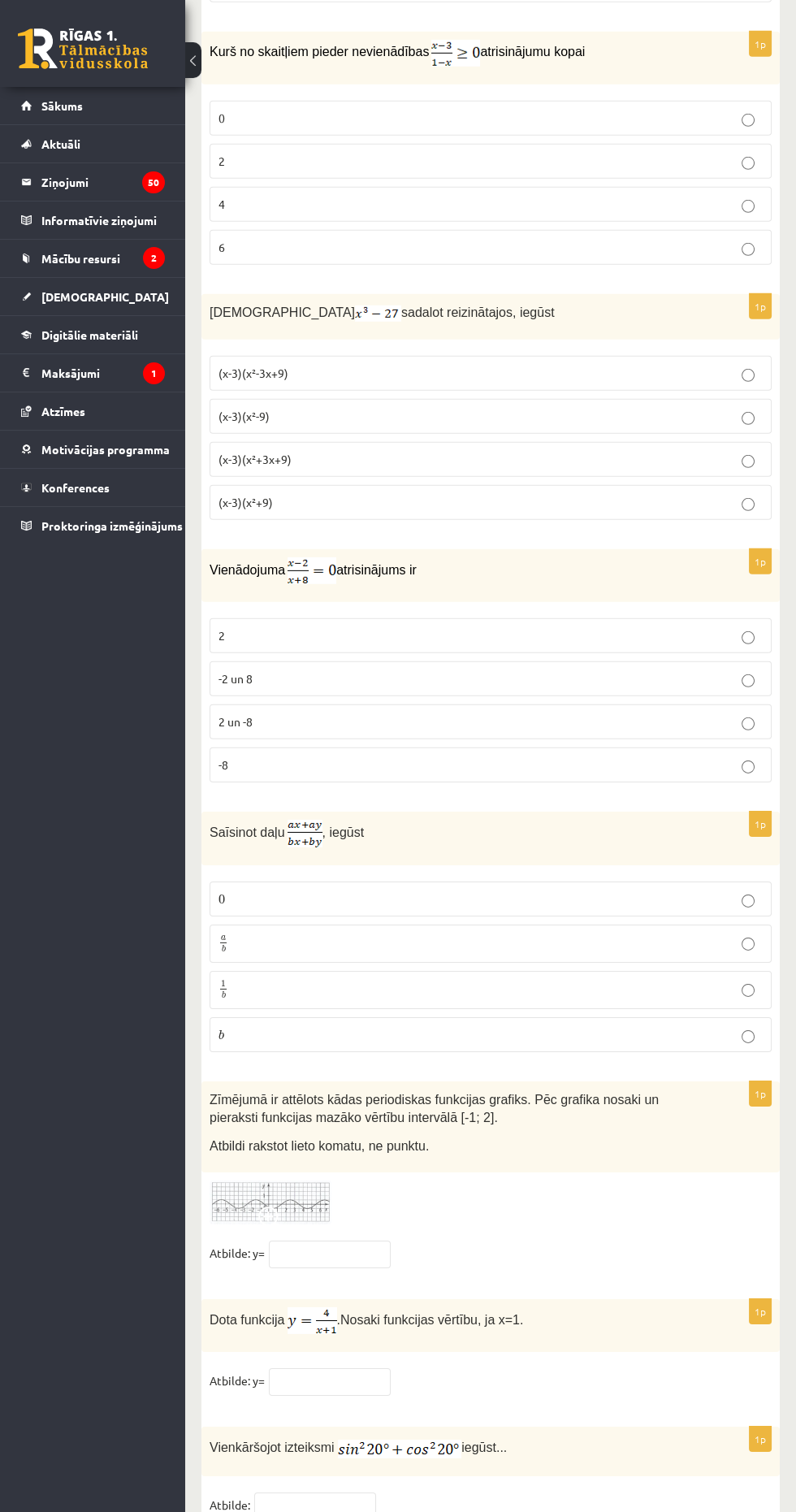
scroll to position [7081, 0]
click at [252, 152] on p "2" at bounding box center [491, 161] width 544 height 17
click at [217, 441] on label "(x-3)(x²+3x+9)" at bounding box center [490, 458] width 562 height 35
click at [690, 625] on p "2" at bounding box center [491, 634] width 544 height 17
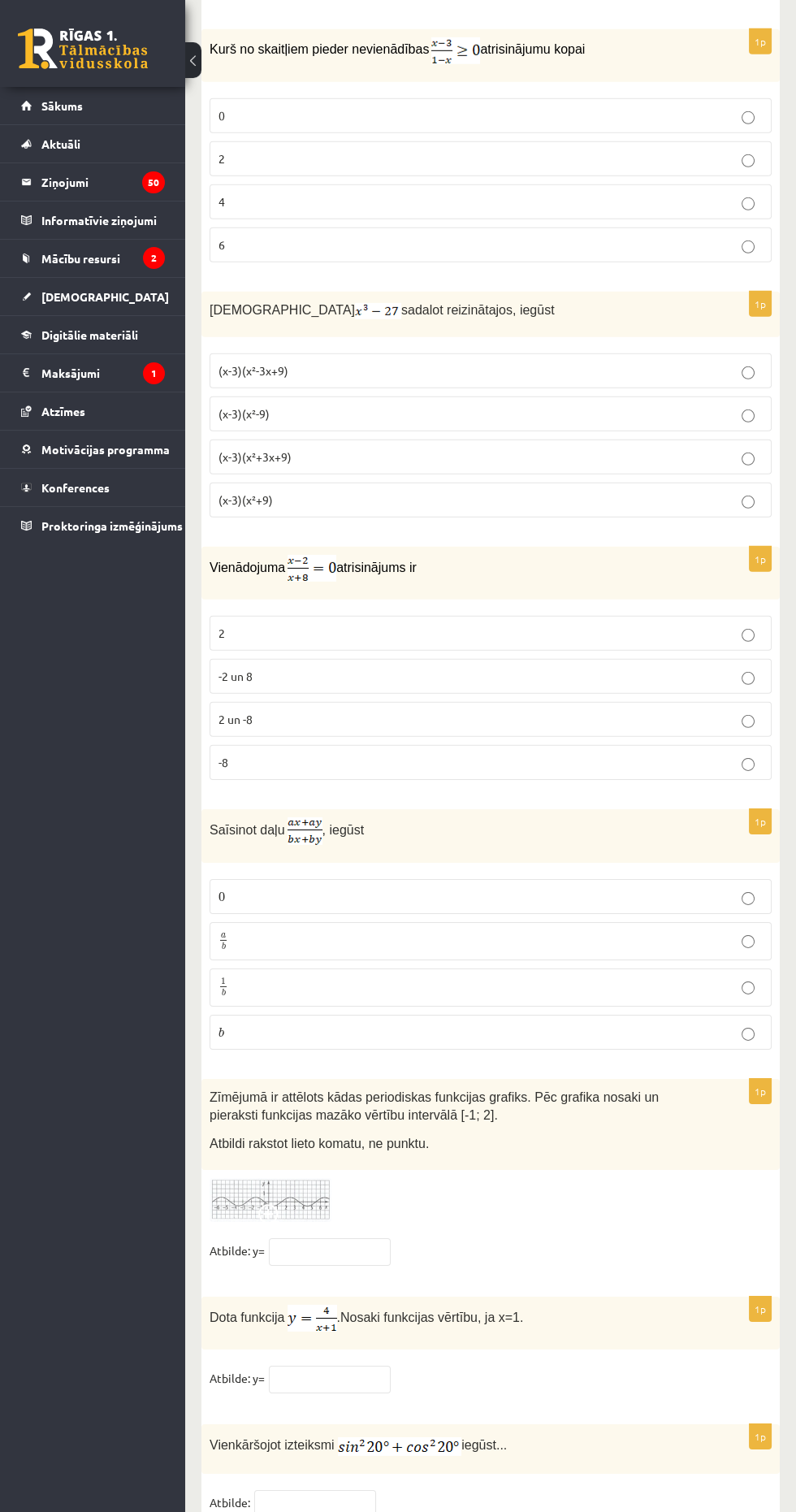
click at [592, 931] on p "a b a b" at bounding box center [491, 942] width 544 height 21
click at [379, 1238] on input "text" at bounding box center [329, 1252] width 121 height 27
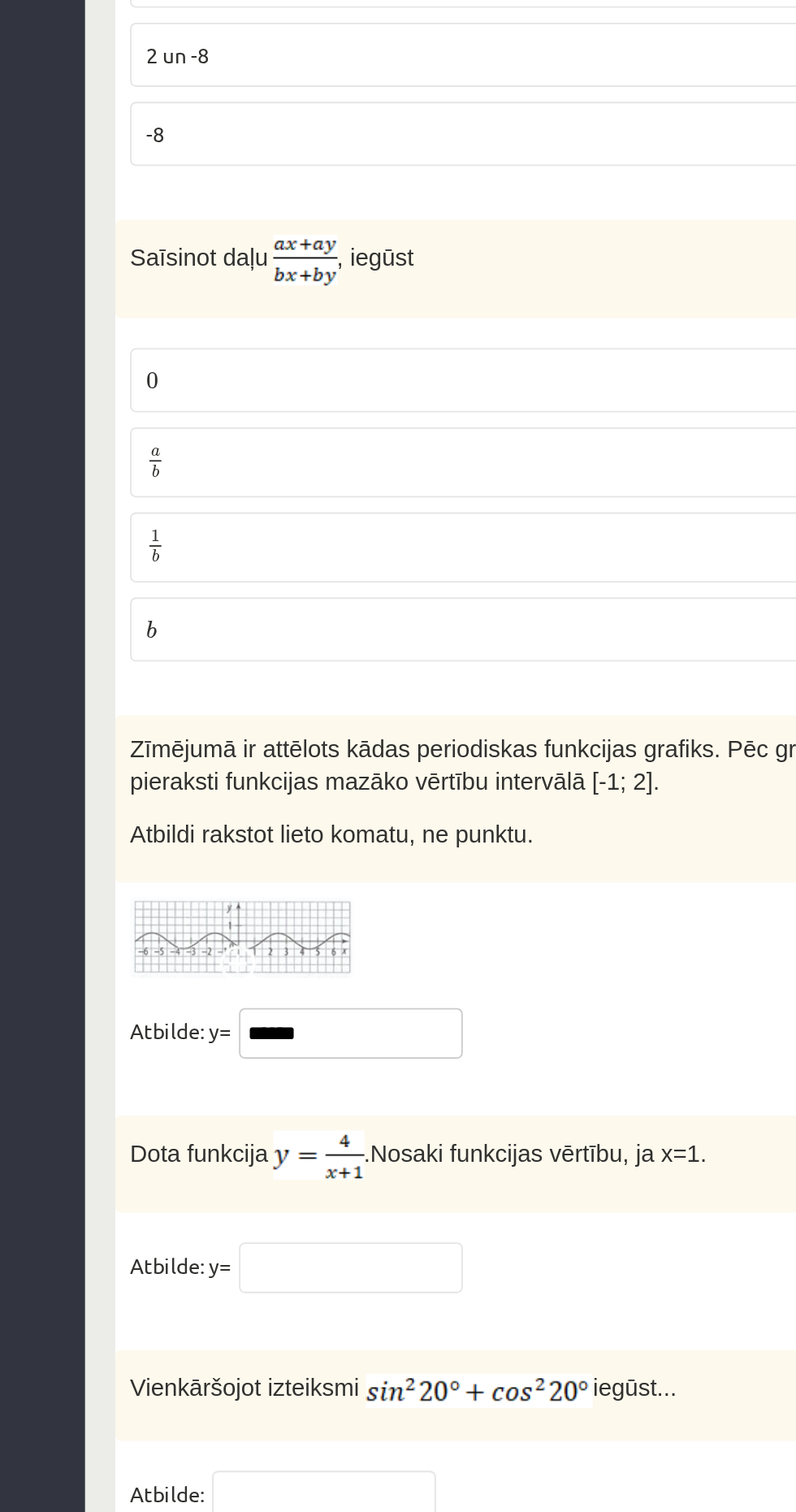
scroll to position [7090, 0]
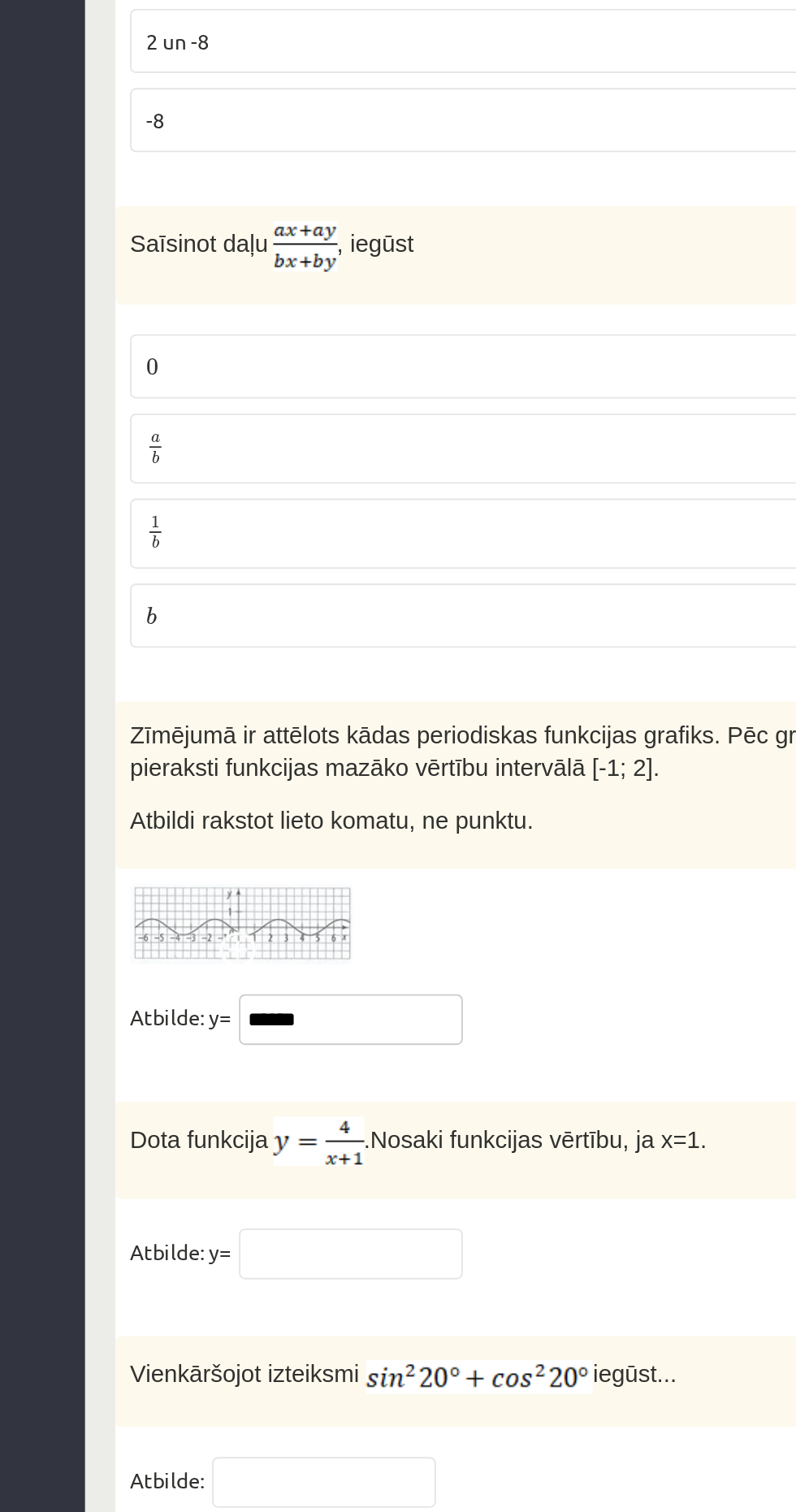
type input "******"
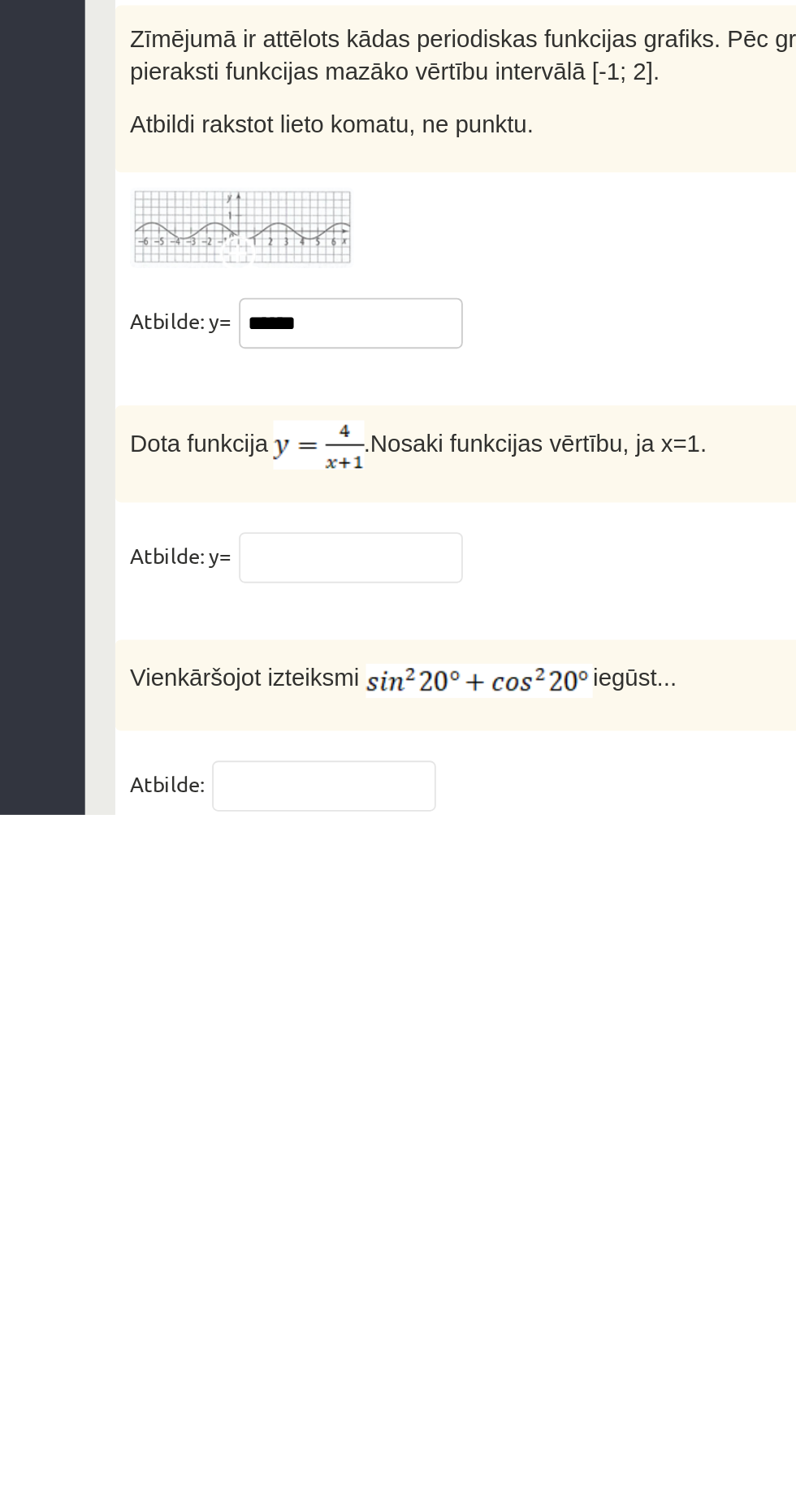
scroll to position [7090, 0]
click at [296, 1358] on input "text" at bounding box center [329, 1372] width 121 height 27
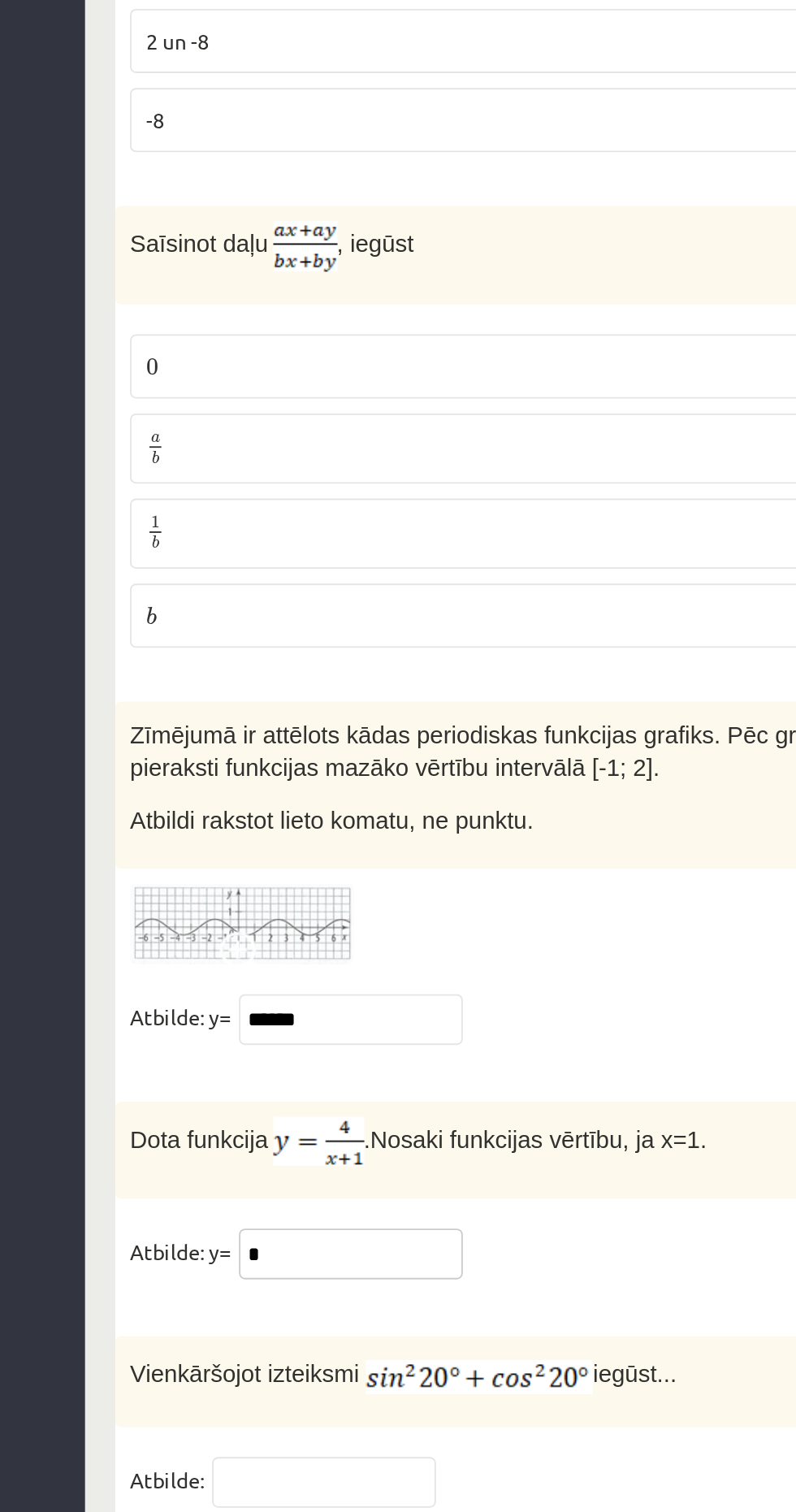
type input "*"
click at [345, 1482] on input "text" at bounding box center [315, 1496] width 121 height 27
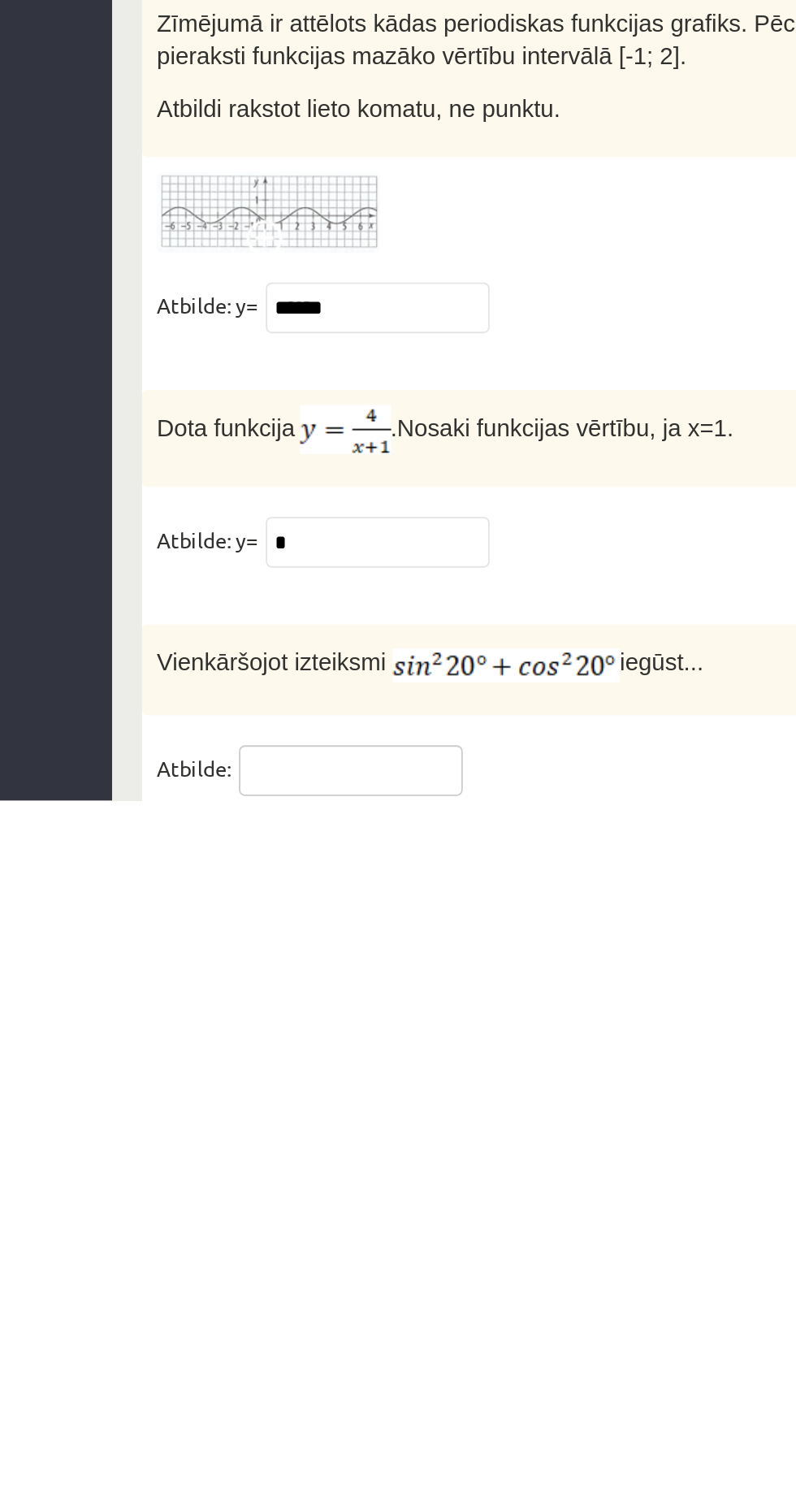
type input "*"
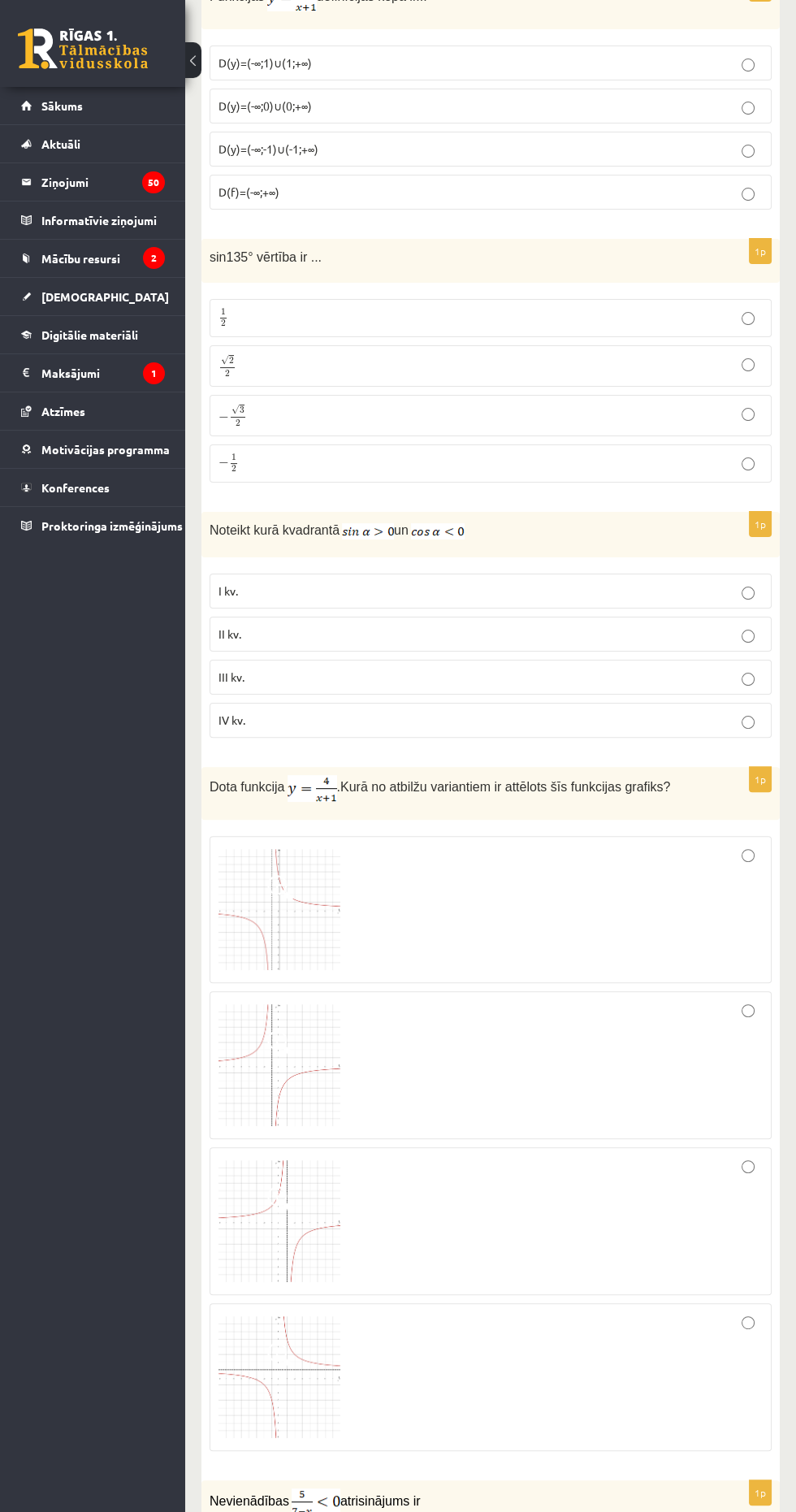
scroll to position [0, 0]
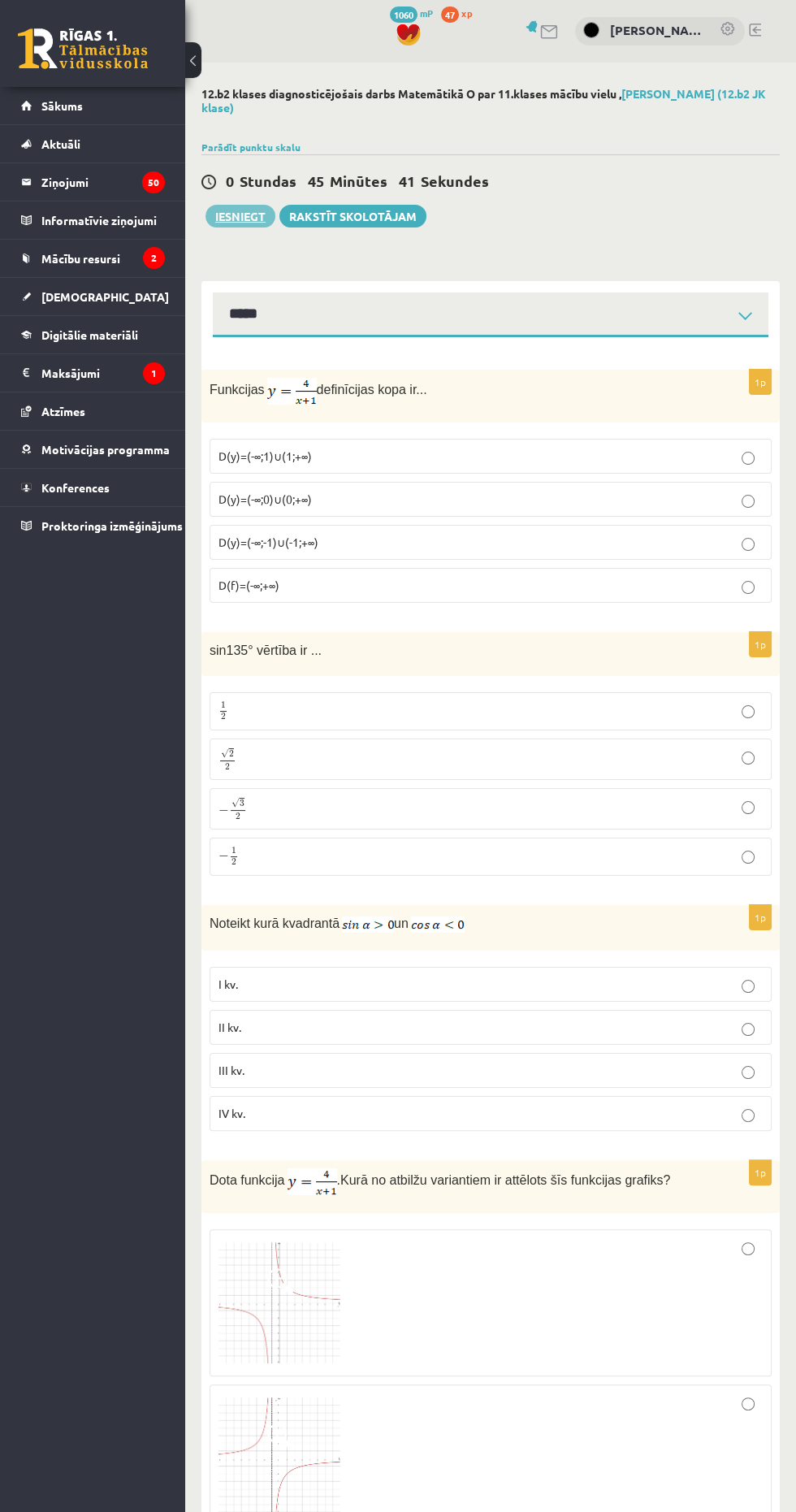
type input "*"
click at [226, 223] on button "Iesniegt" at bounding box center [240, 216] width 70 height 23
click at [651, 983] on p "I kv." at bounding box center [491, 984] width 544 height 17
click at [229, 225] on button "Iesniegt" at bounding box center [240, 216] width 70 height 23
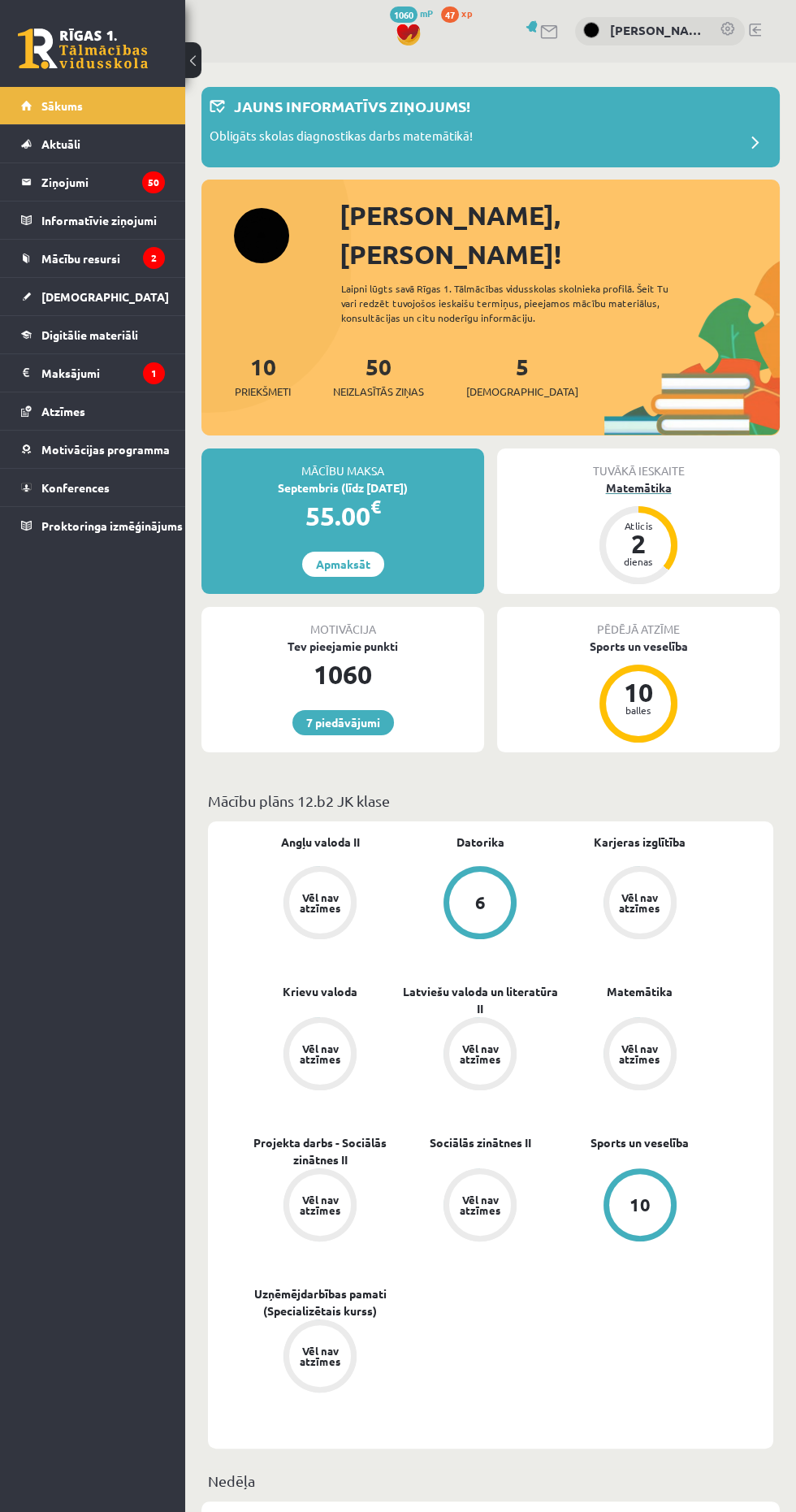
click at [681, 479] on div "Matemātika" at bounding box center [638, 487] width 283 height 17
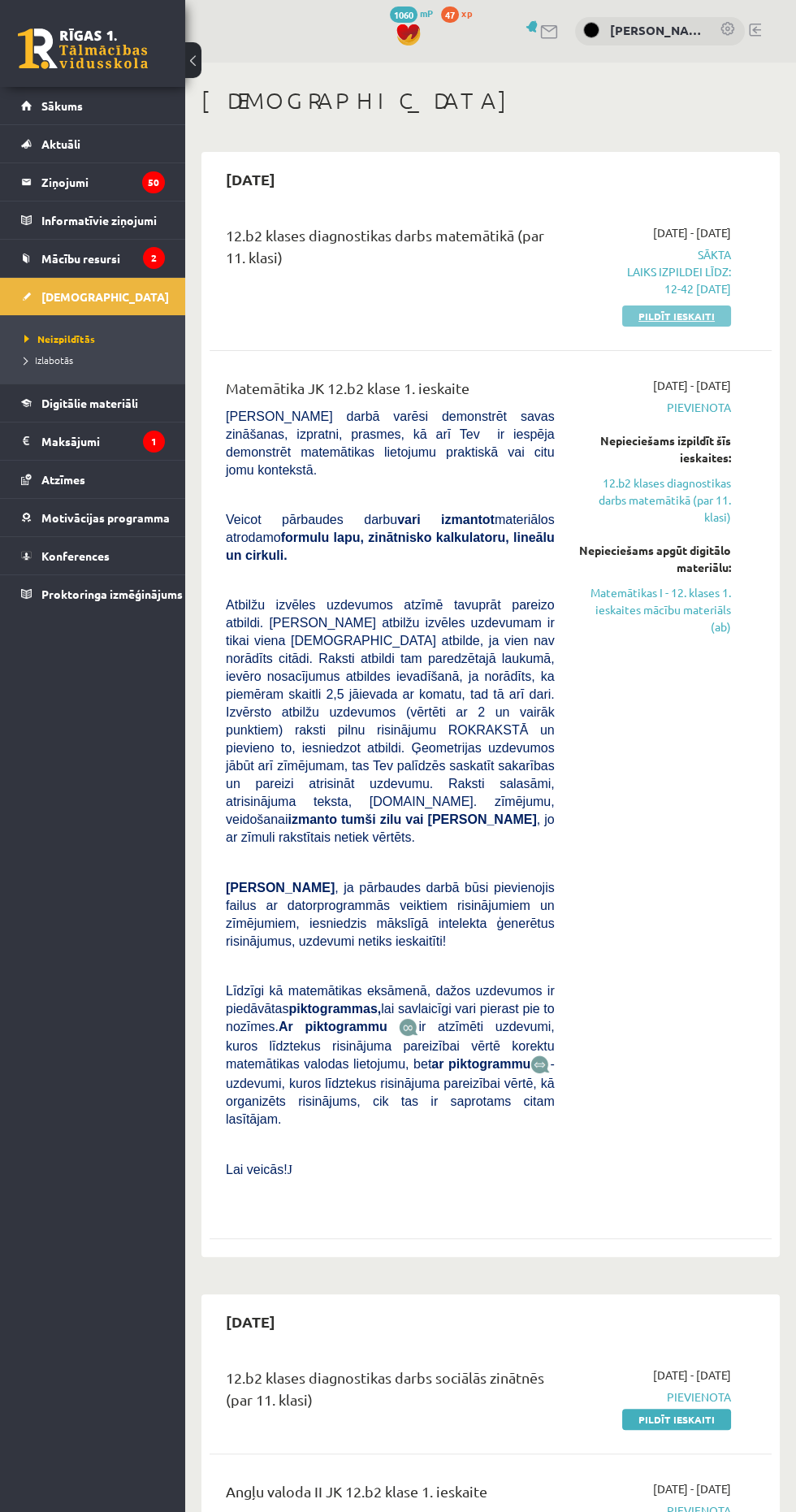
click at [712, 316] on link "Pildīt ieskaiti" at bounding box center [676, 316] width 109 height 21
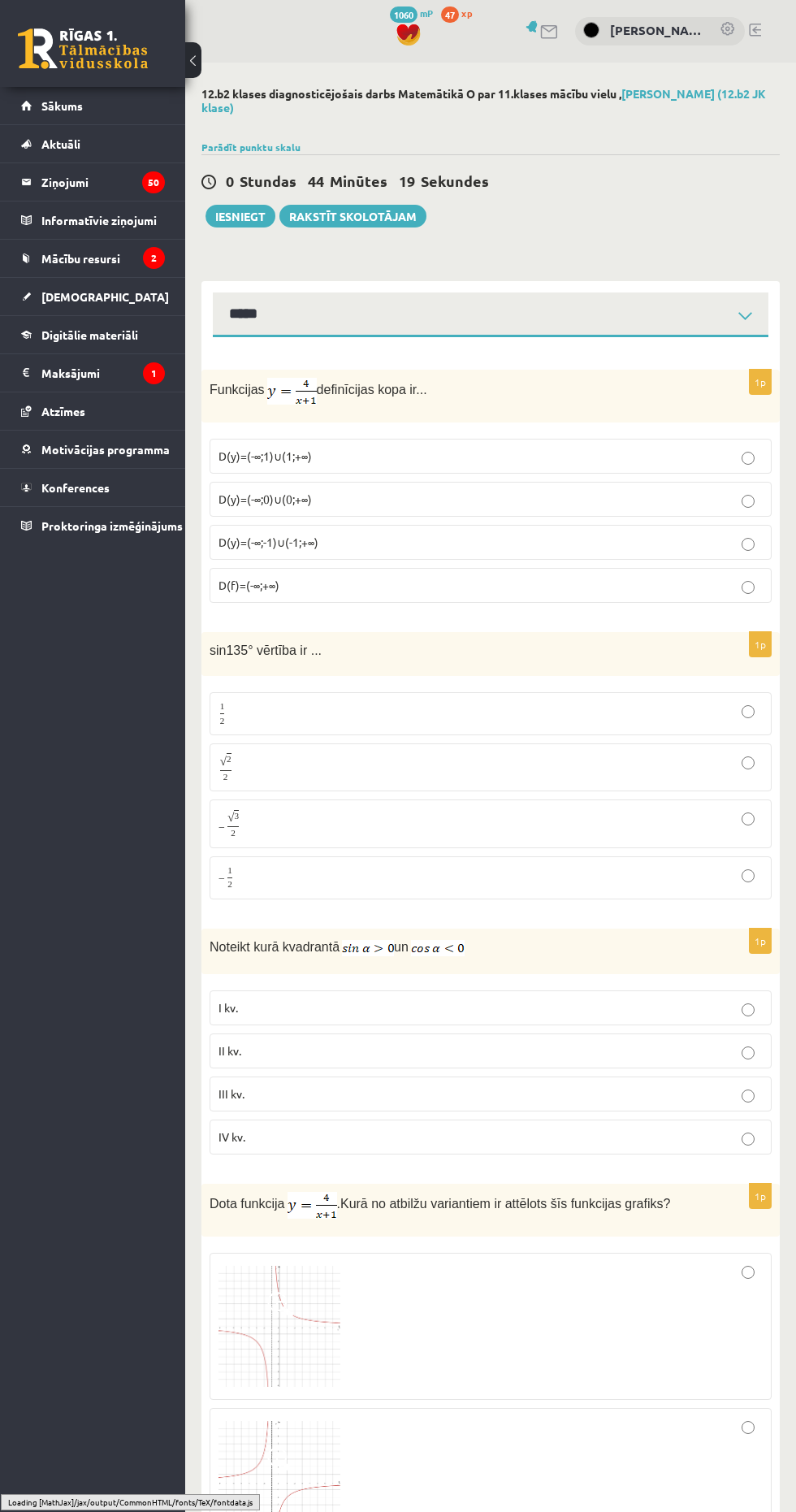
select select "**********"
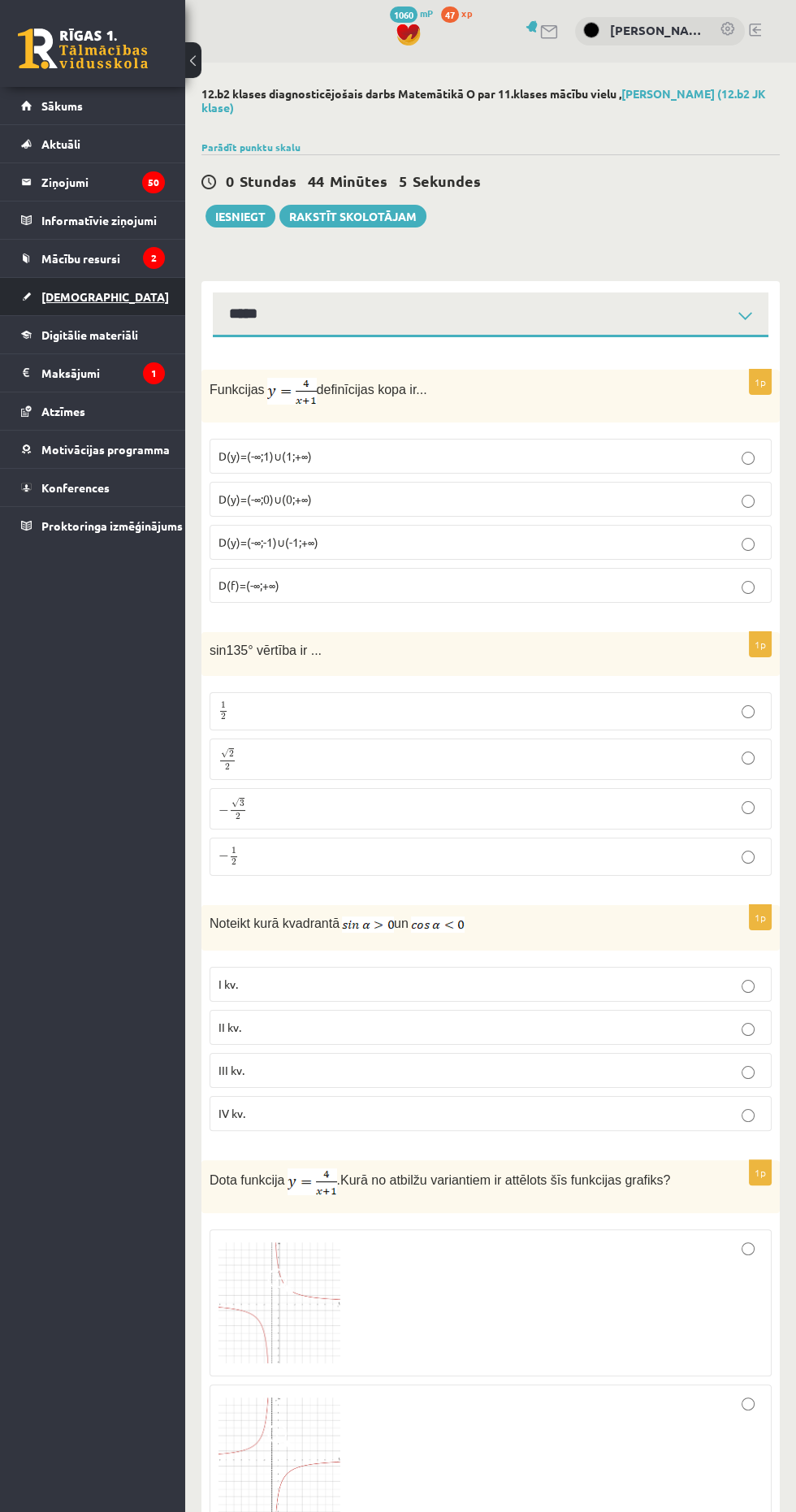
click at [51, 298] on span "[DEMOGRAPHIC_DATA]" at bounding box center [104, 296] width 127 height 15
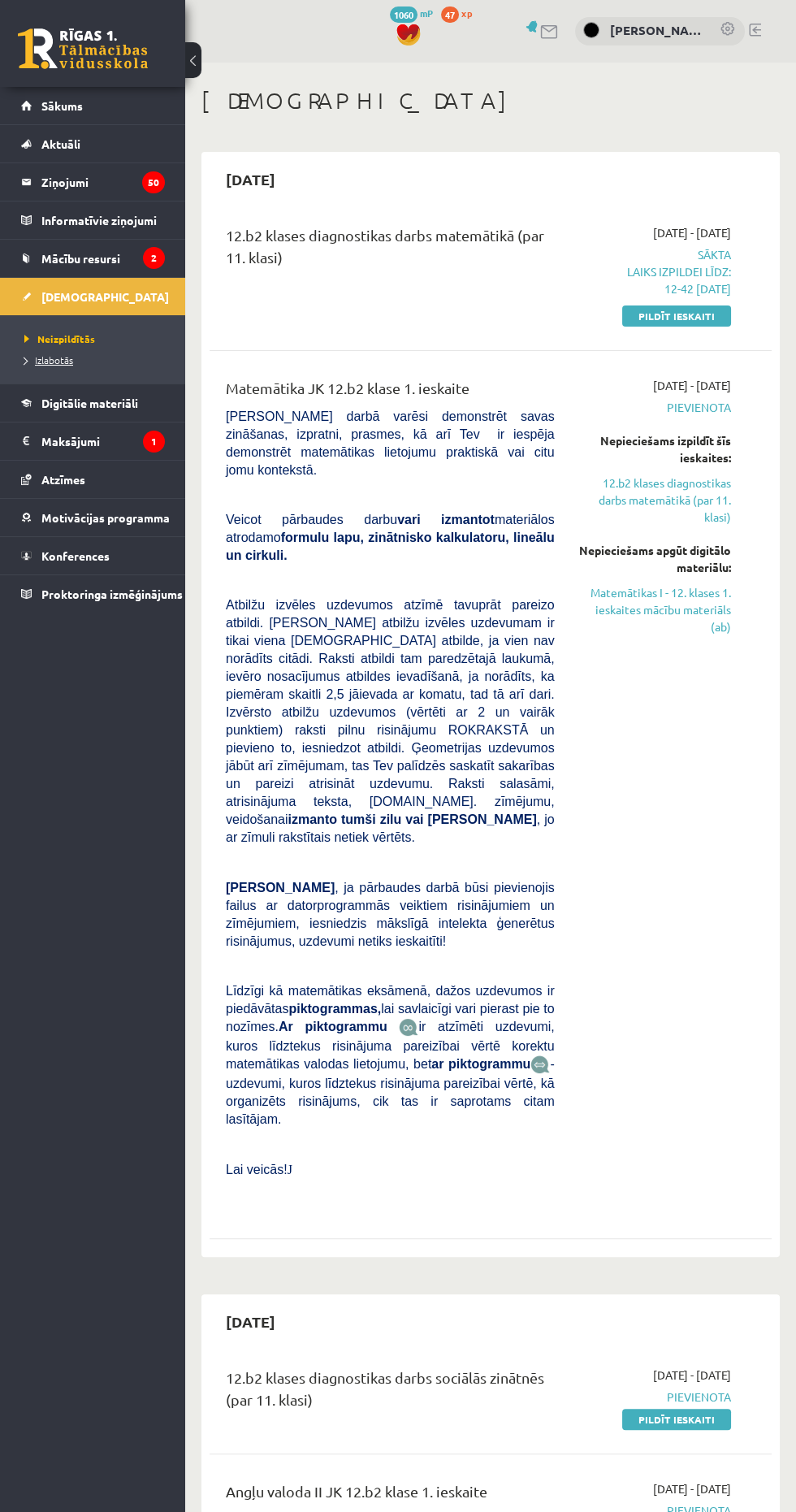
click at [50, 365] on link "Izlabotās" at bounding box center [96, 359] width 144 height 15
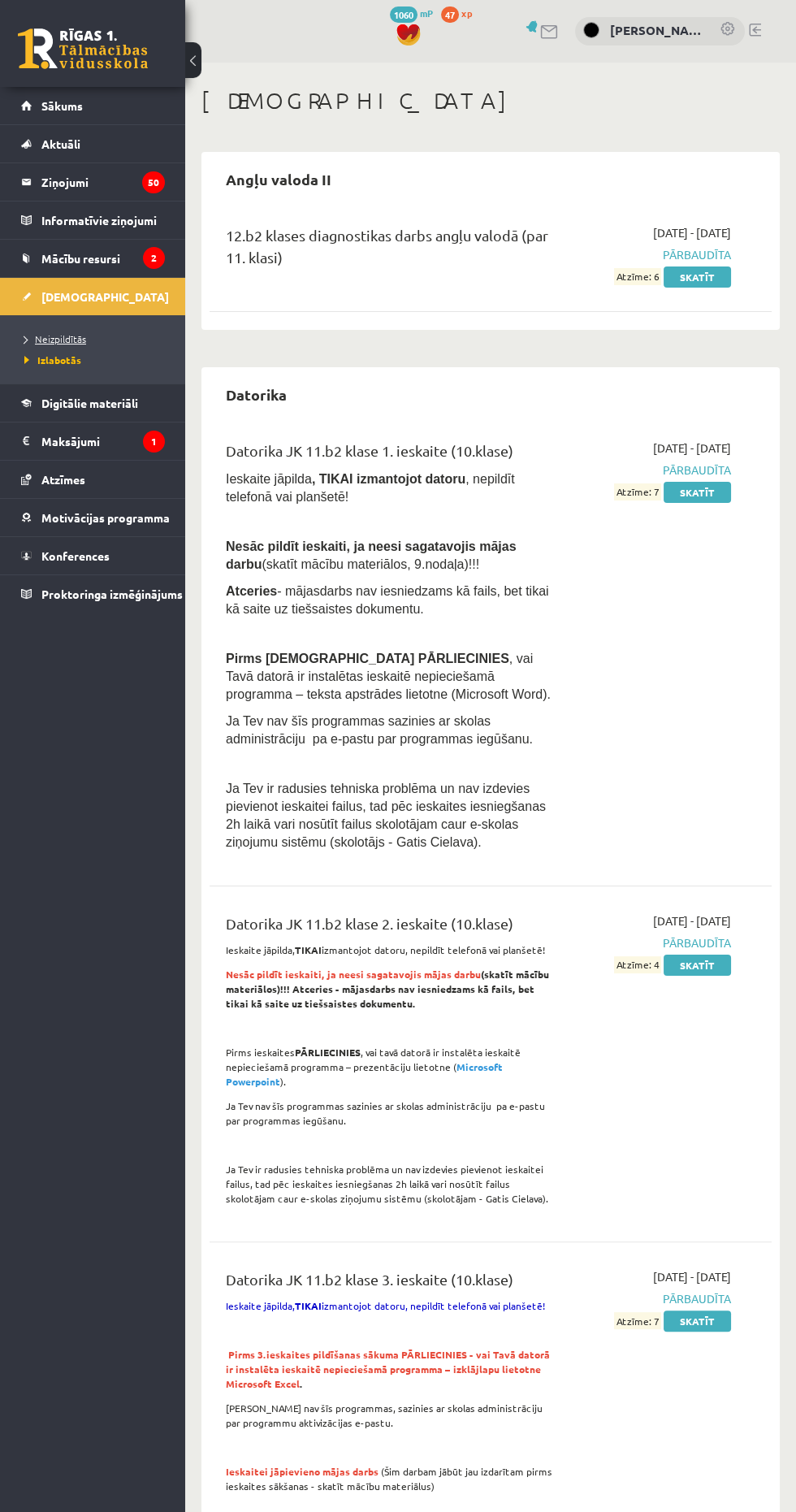
click at [68, 340] on span "Neizpildītās" at bounding box center [55, 339] width 62 height 13
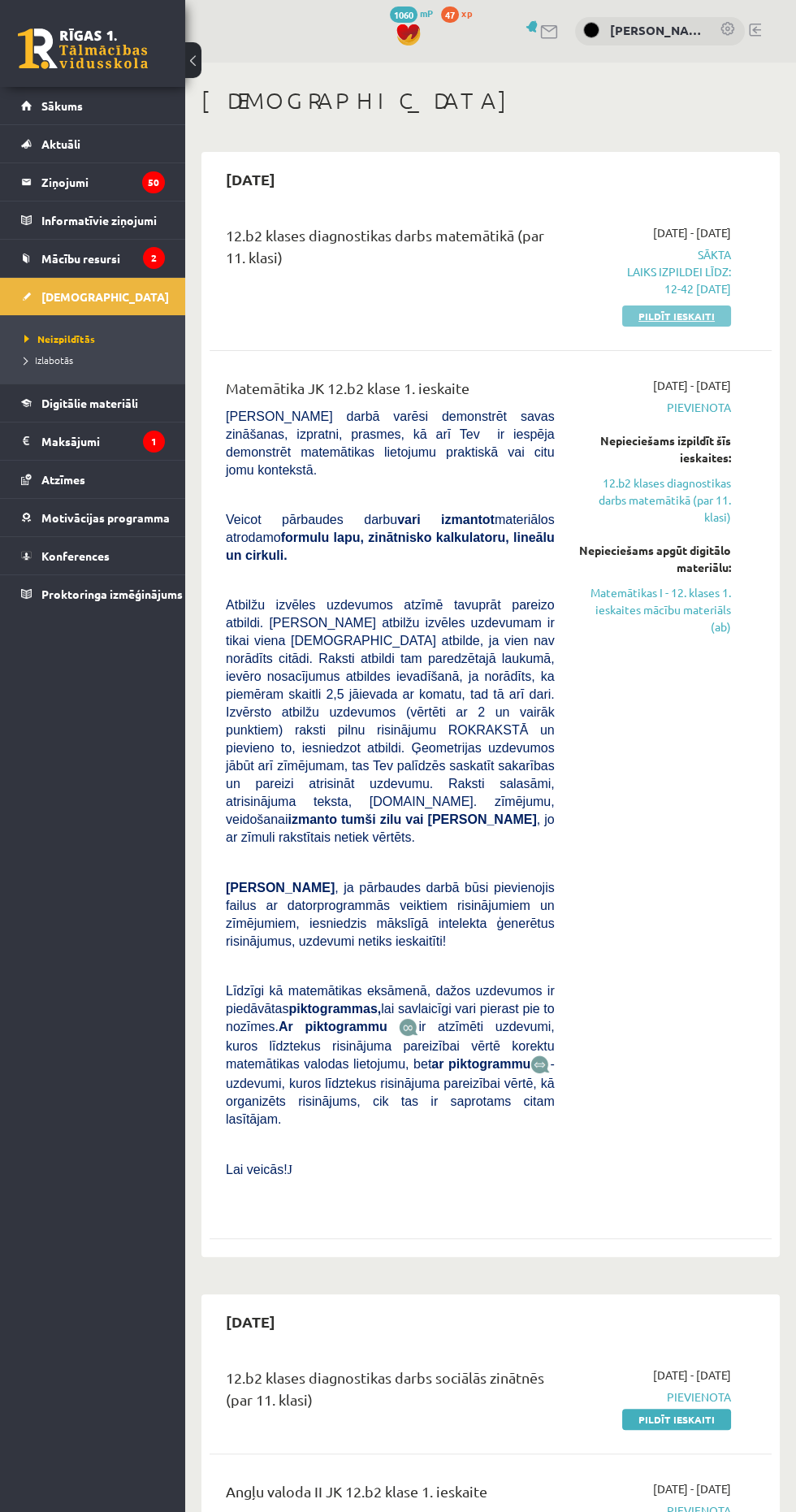
click at [714, 316] on link "Pildīt ieskaiti" at bounding box center [676, 316] width 109 height 21
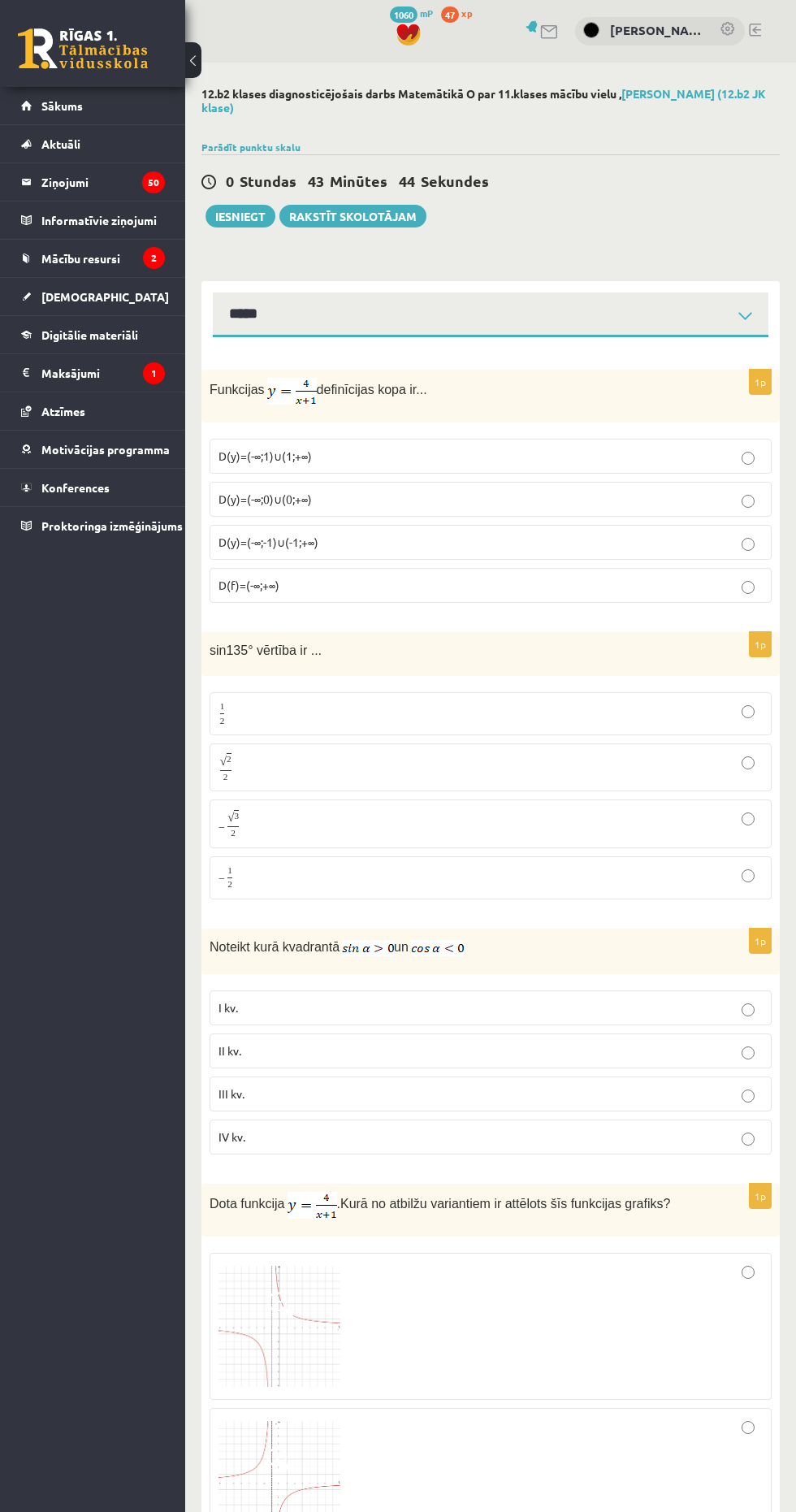
select select "**********"
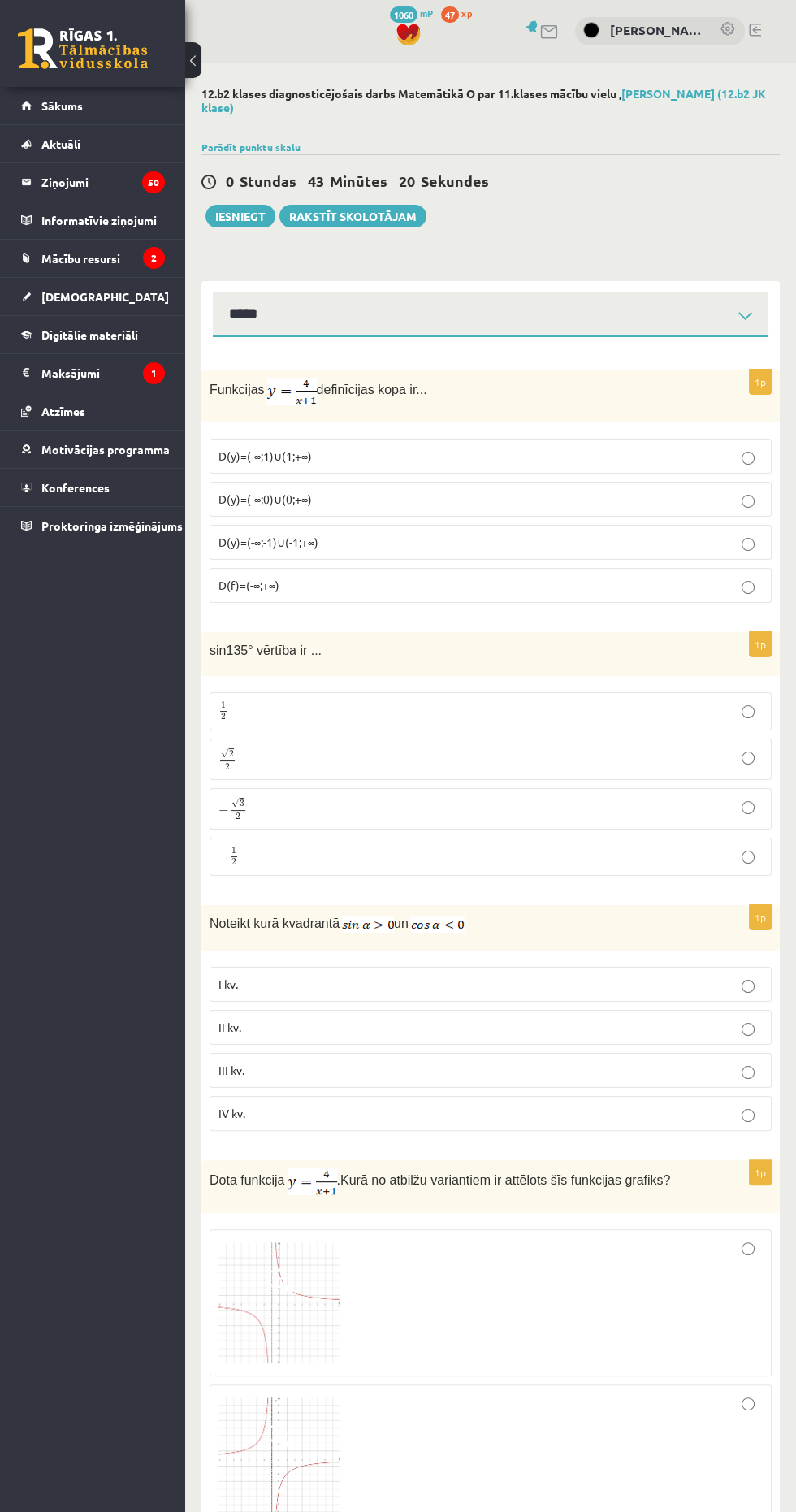
click at [236, 540] on span "D(y)=(-∞;-1)∪(-1;+∞)" at bounding box center [268, 541] width 100 height 15
click at [610, 765] on p "√ 2 2 2 2" at bounding box center [491, 759] width 544 height 24
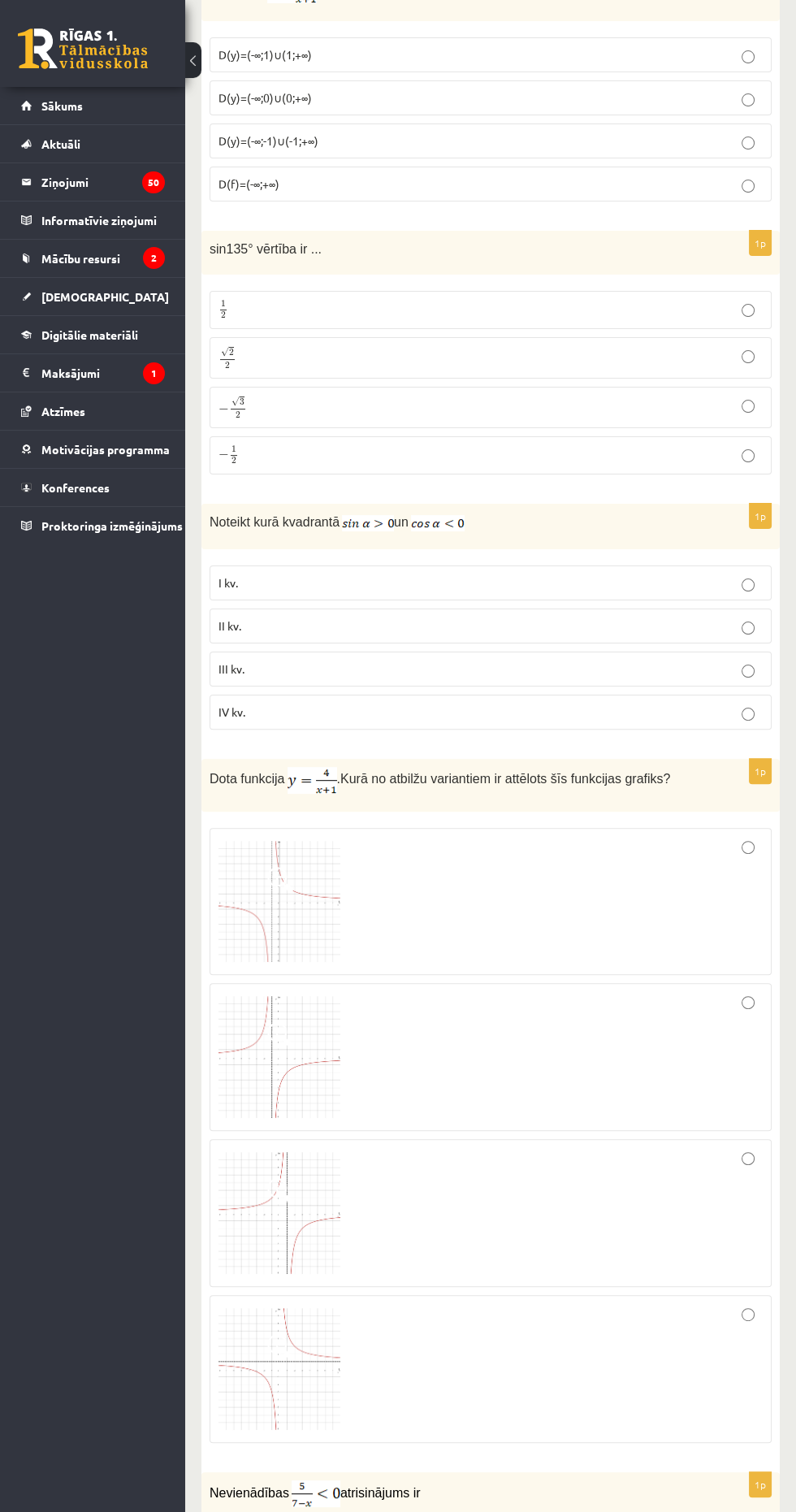
scroll to position [450, 0]
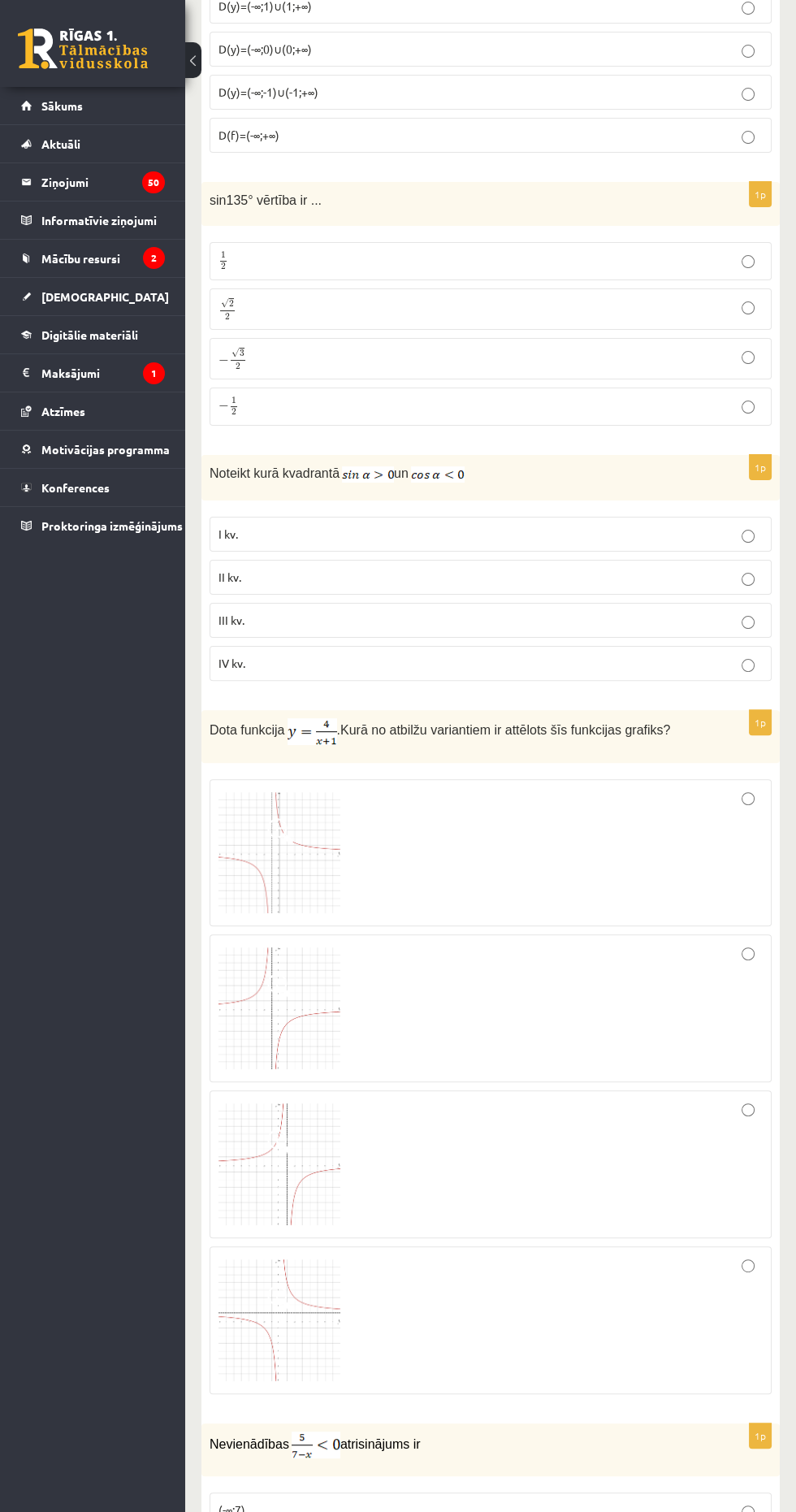
click at [680, 574] on p "II kv." at bounding box center [491, 577] width 544 height 17
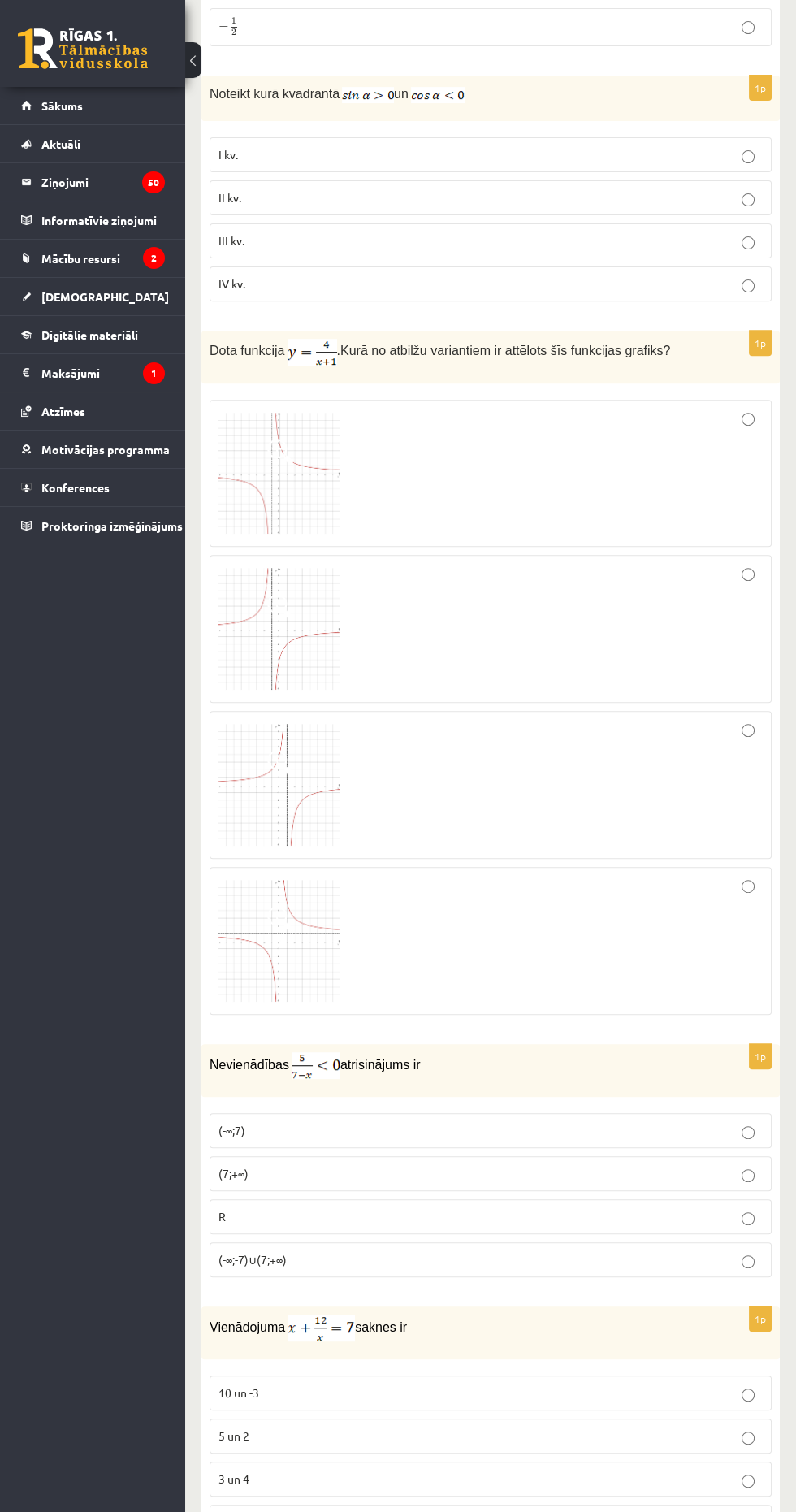
scroll to position [841, 0]
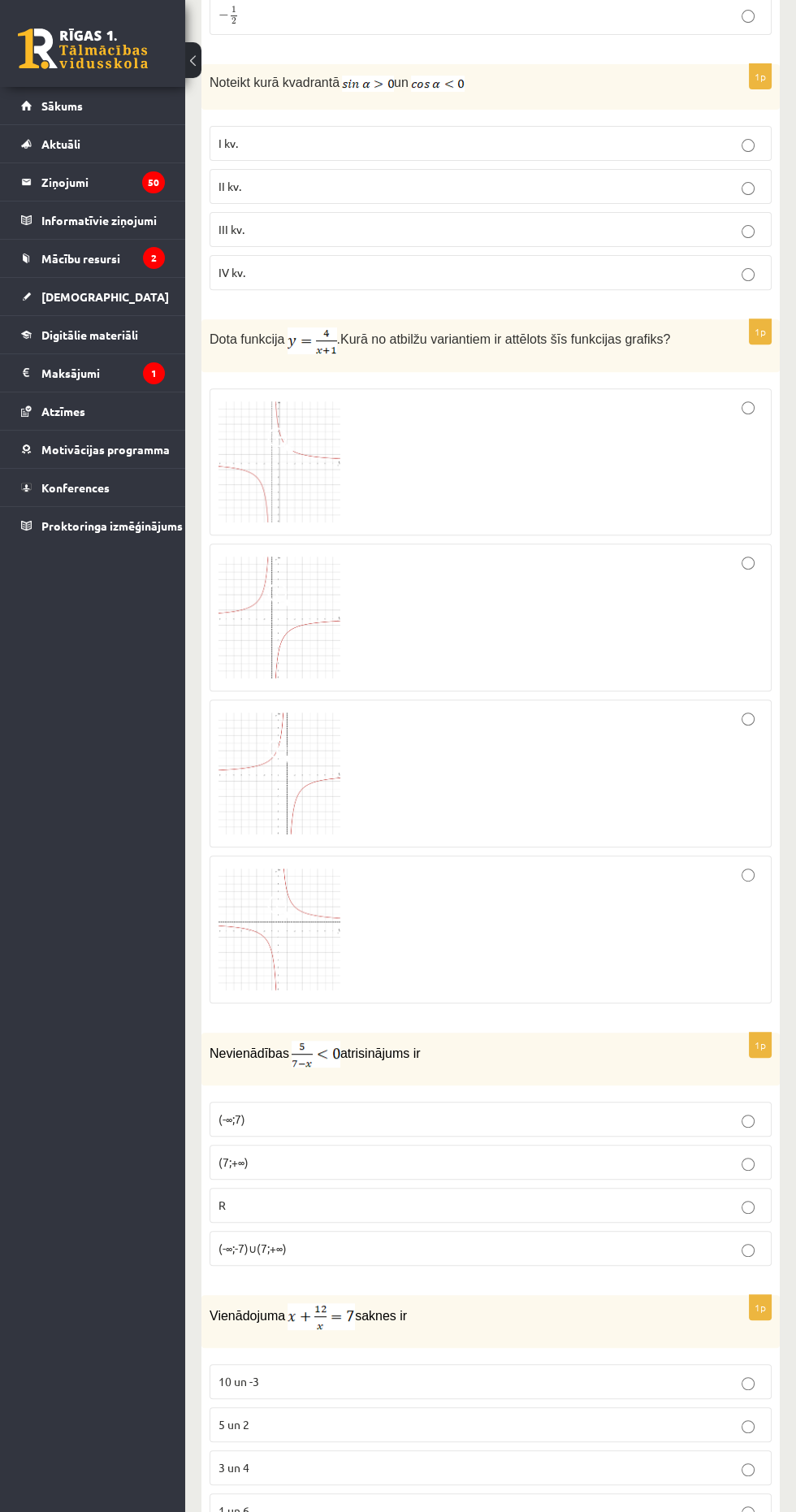
click at [654, 616] on div at bounding box center [491, 617] width 544 height 130
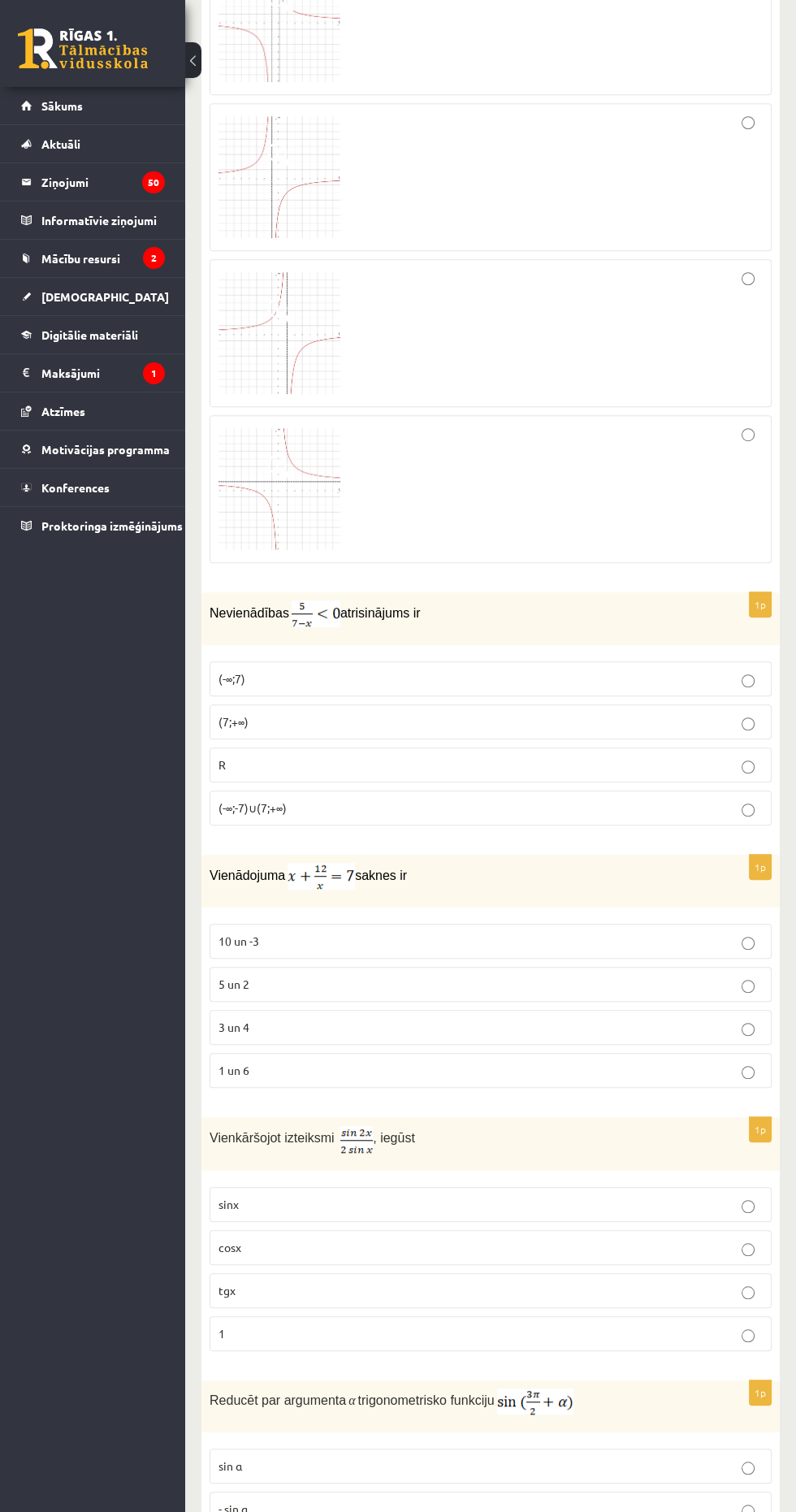
scroll to position [1339, 0]
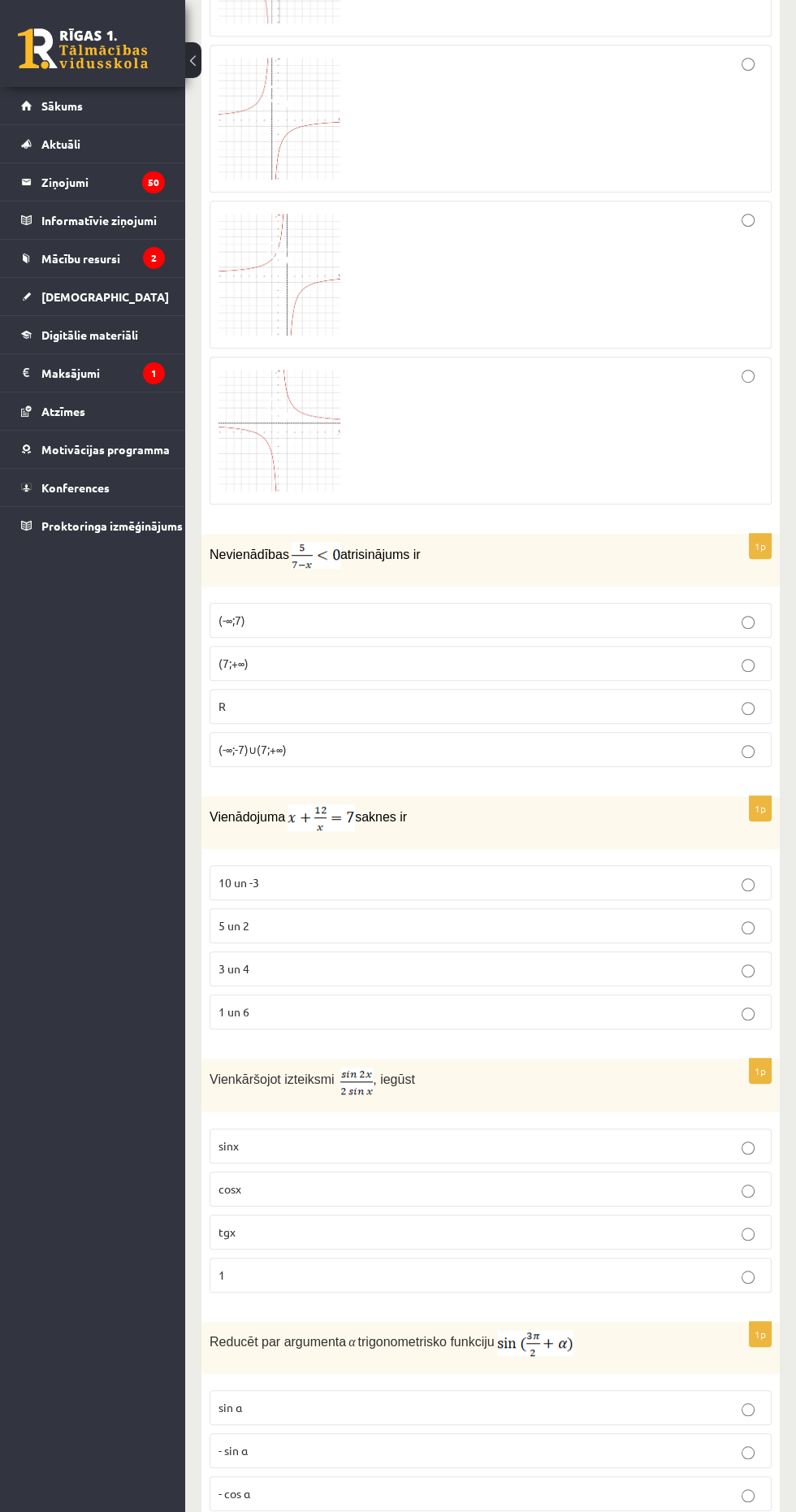
click at [665, 661] on p "(7;+∞)" at bounding box center [491, 664] width 544 height 17
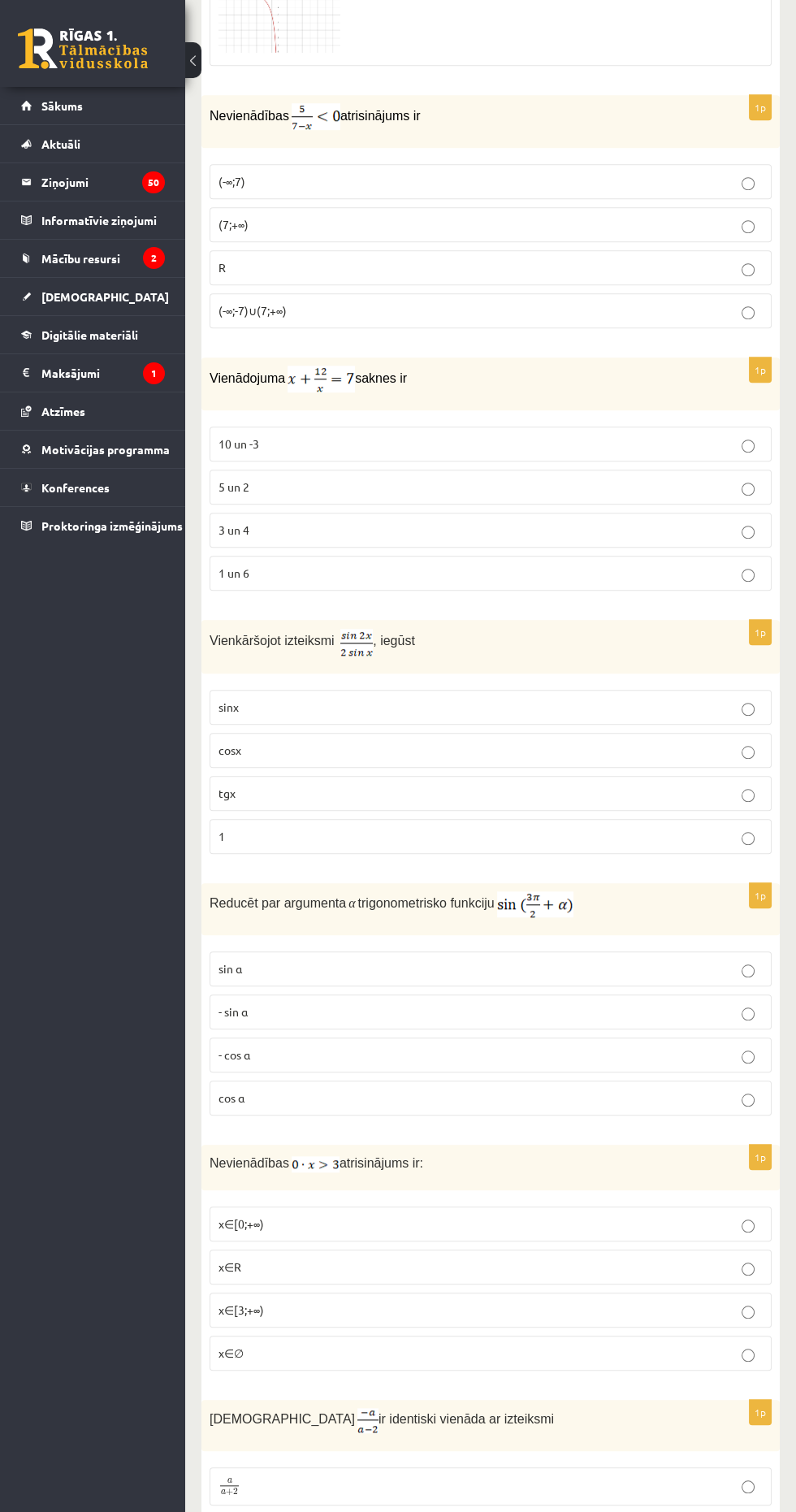
scroll to position [1823, 0]
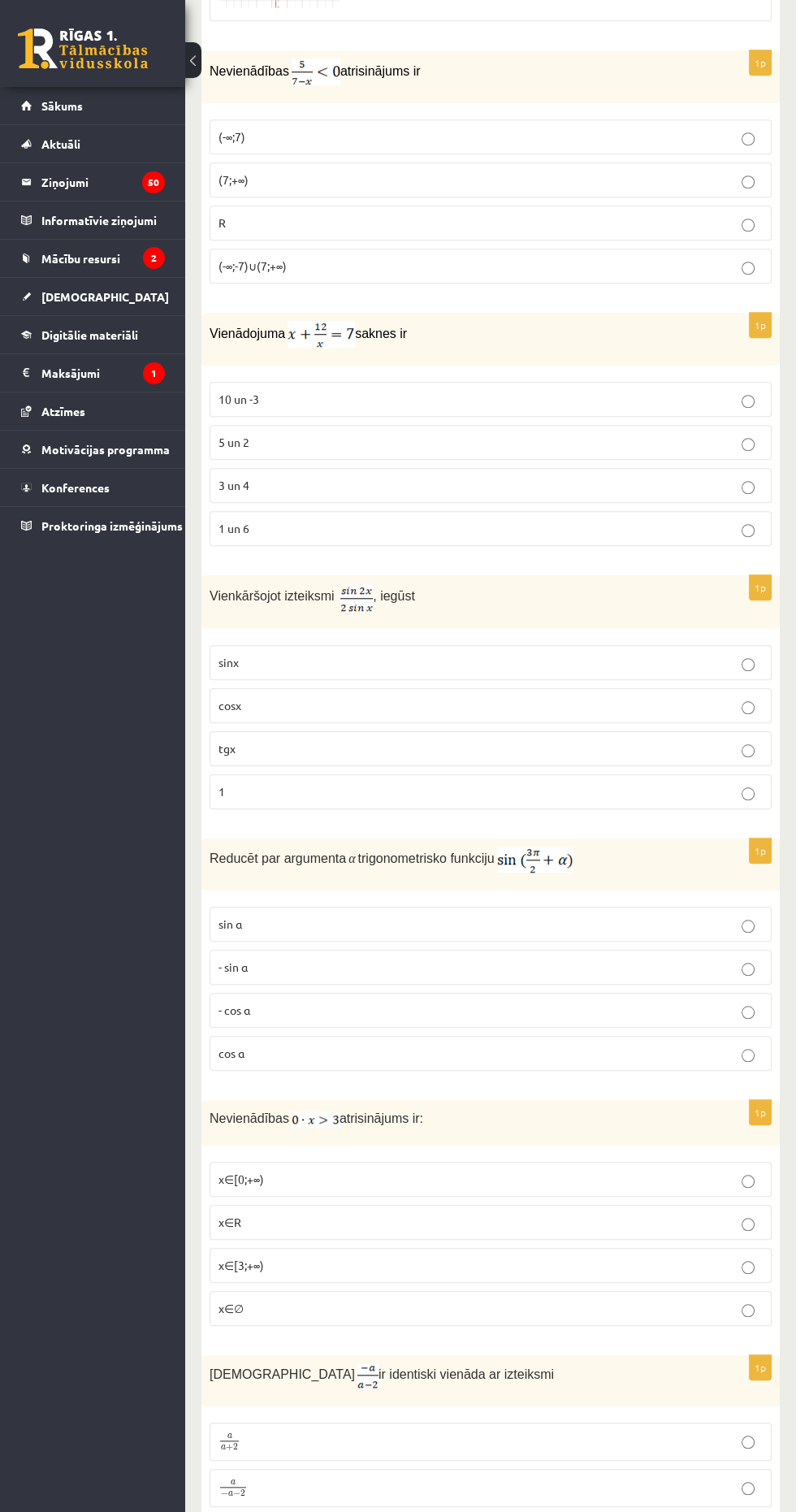
click at [215, 475] on label "3 un 4" at bounding box center [490, 485] width 562 height 35
click at [218, 688] on label "cosx" at bounding box center [490, 706] width 562 height 35
click at [450, 1045] on p "cos⁡ α" at bounding box center [491, 1054] width 544 height 17
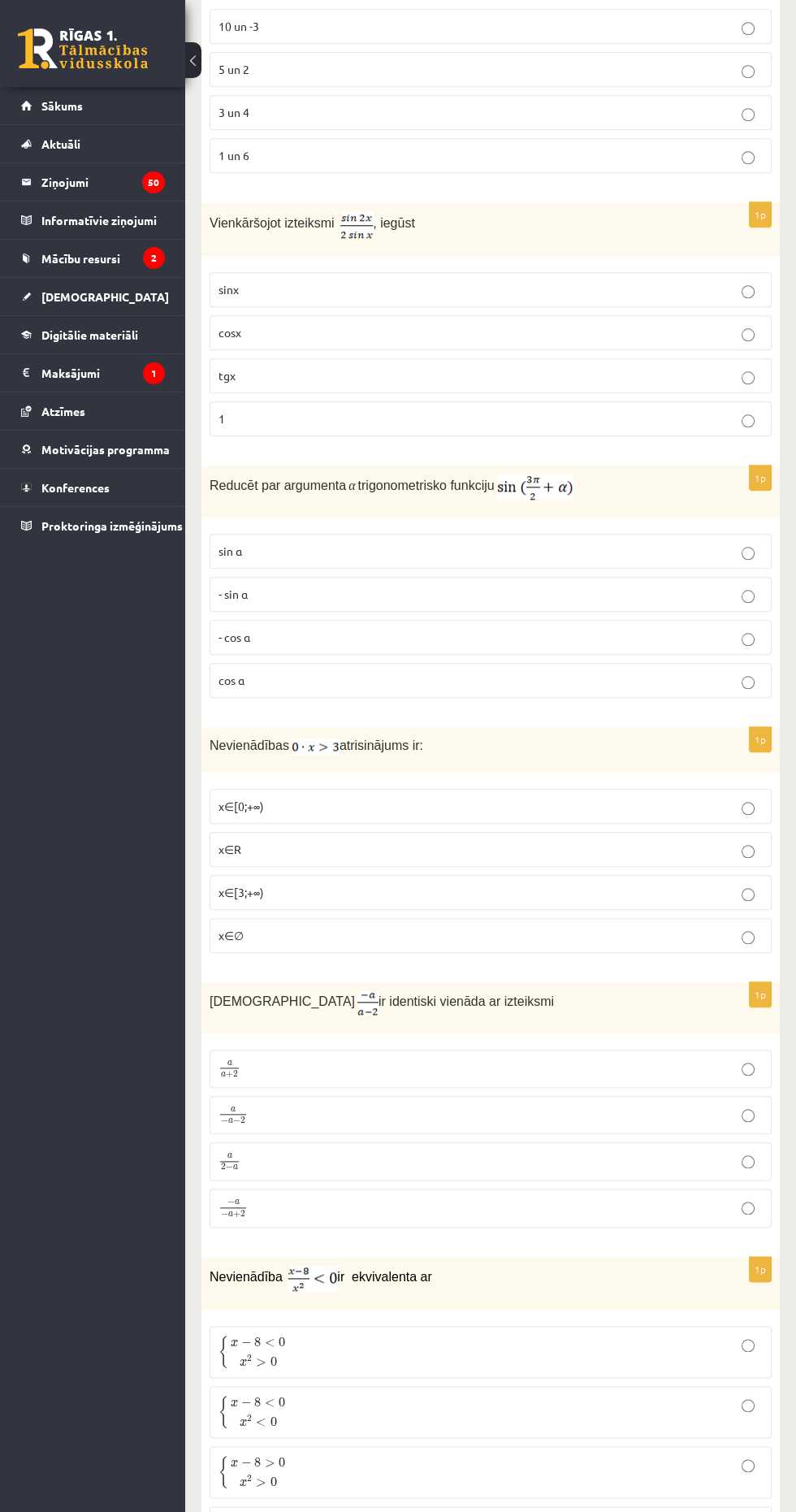
scroll to position [2202, 0]
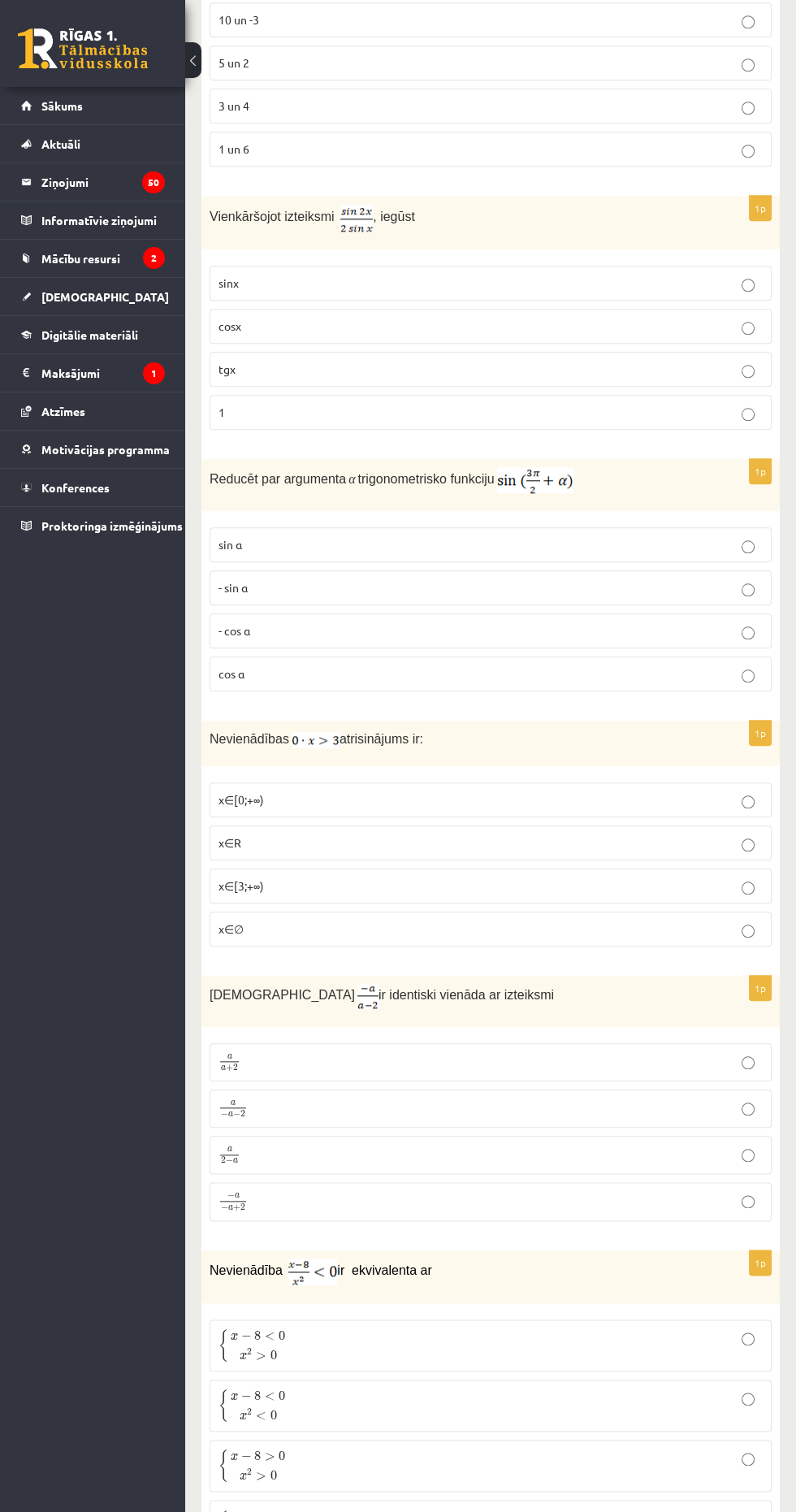
click at [606, 920] on p "x∈∅" at bounding box center [491, 929] width 544 height 17
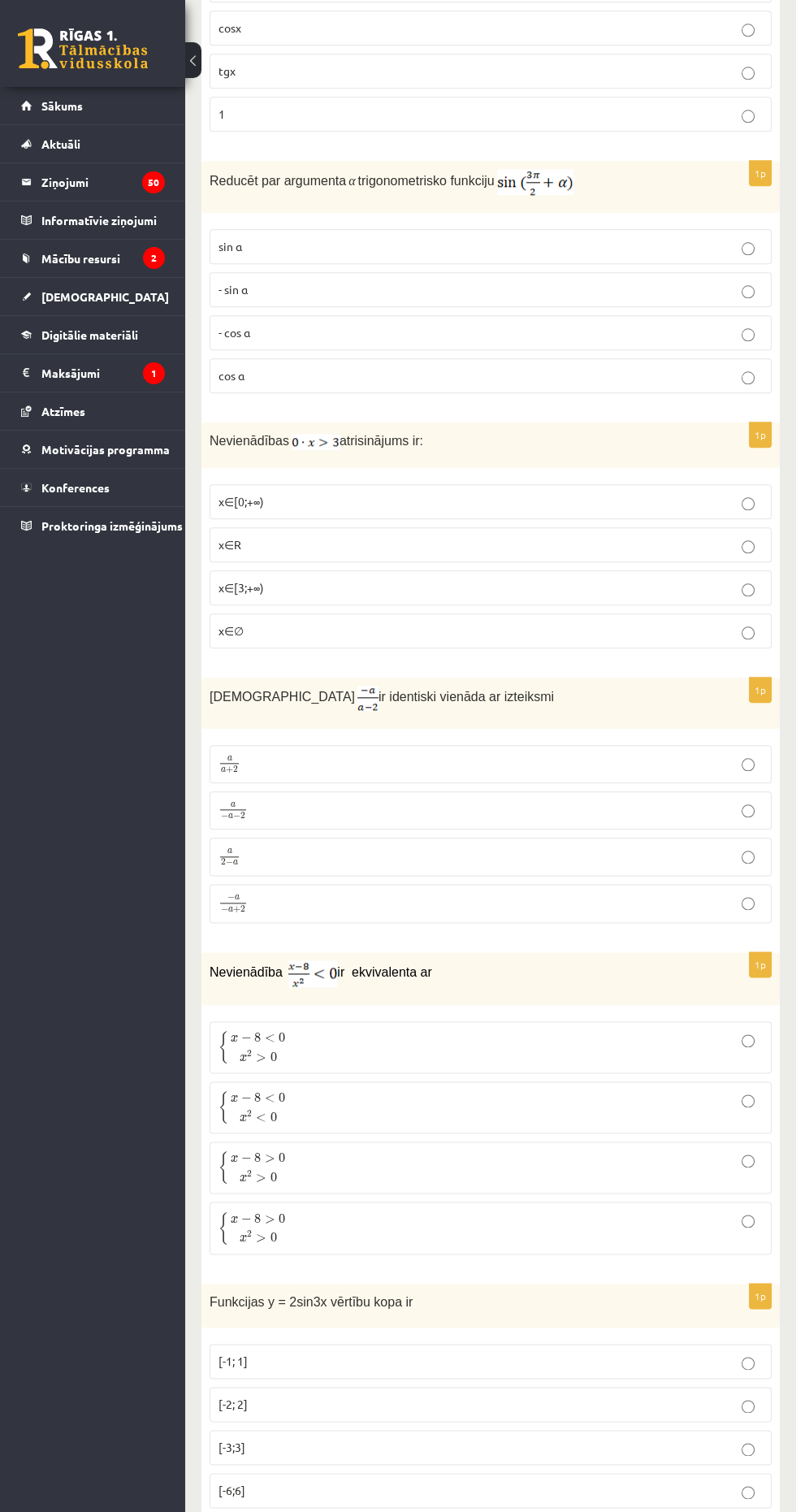
scroll to position [2508, 0]
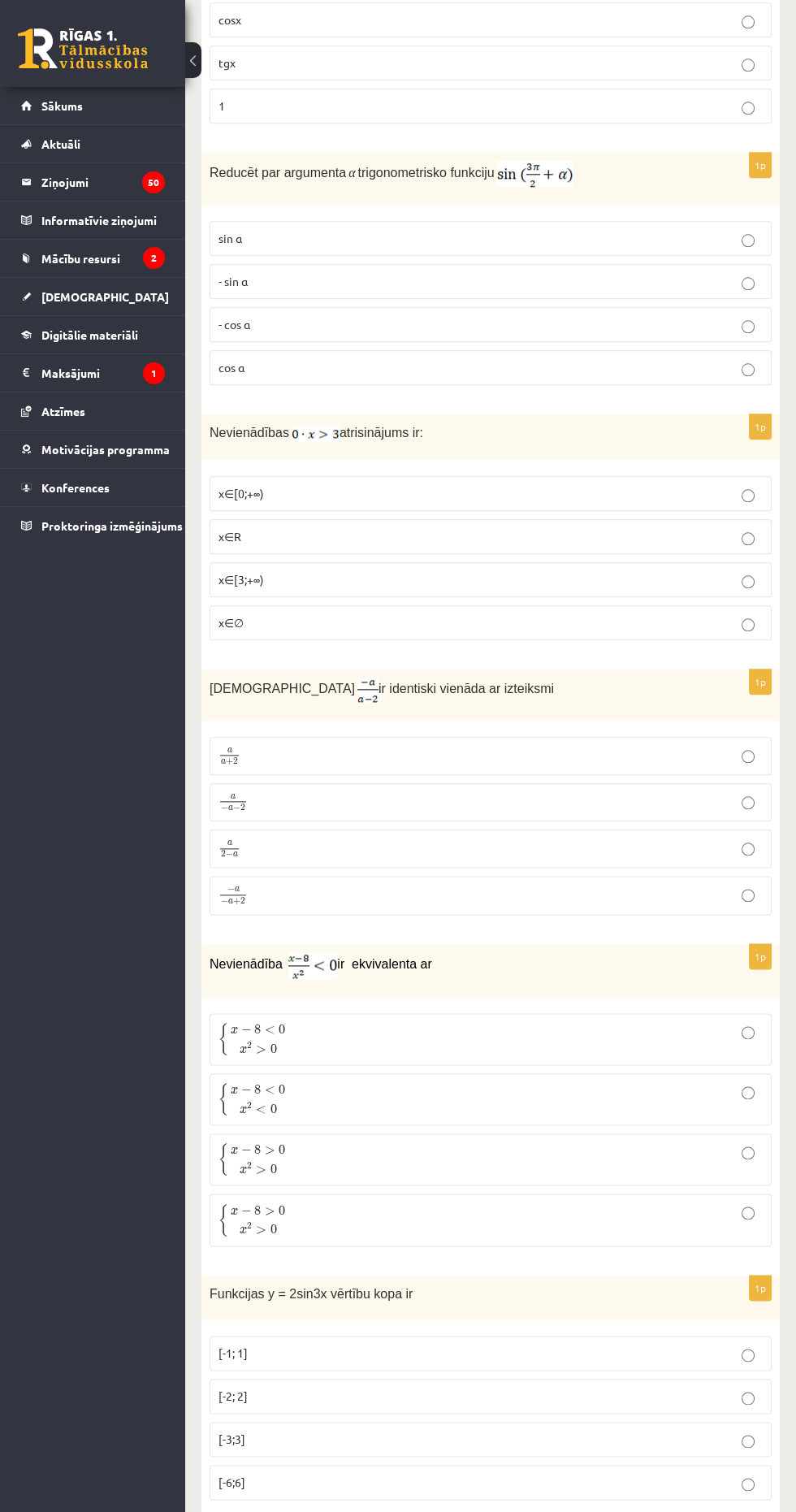
click at [669, 838] on p "a 2 − a a 2 − a" at bounding box center [491, 848] width 544 height 21
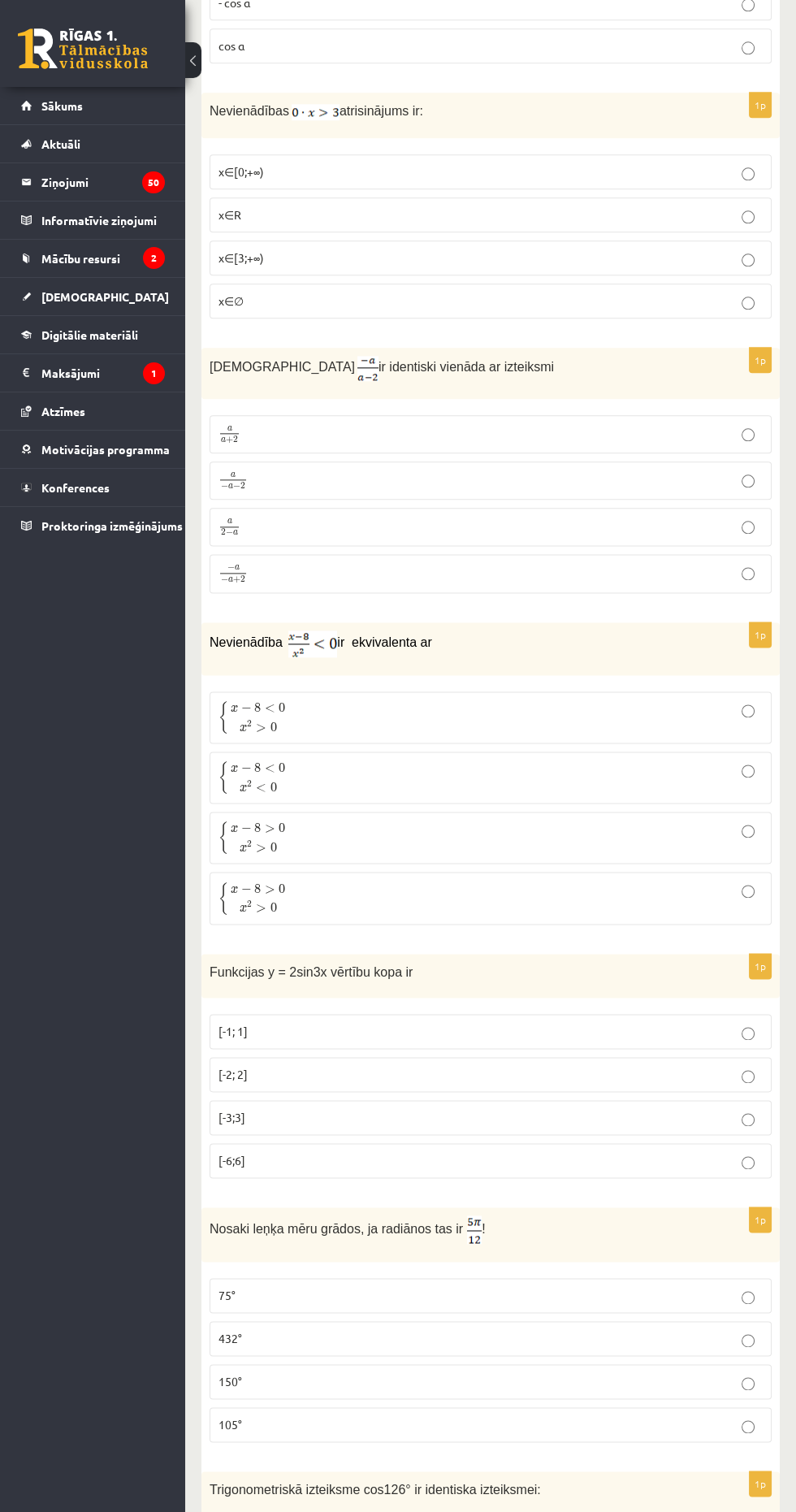
scroll to position [2844, 0]
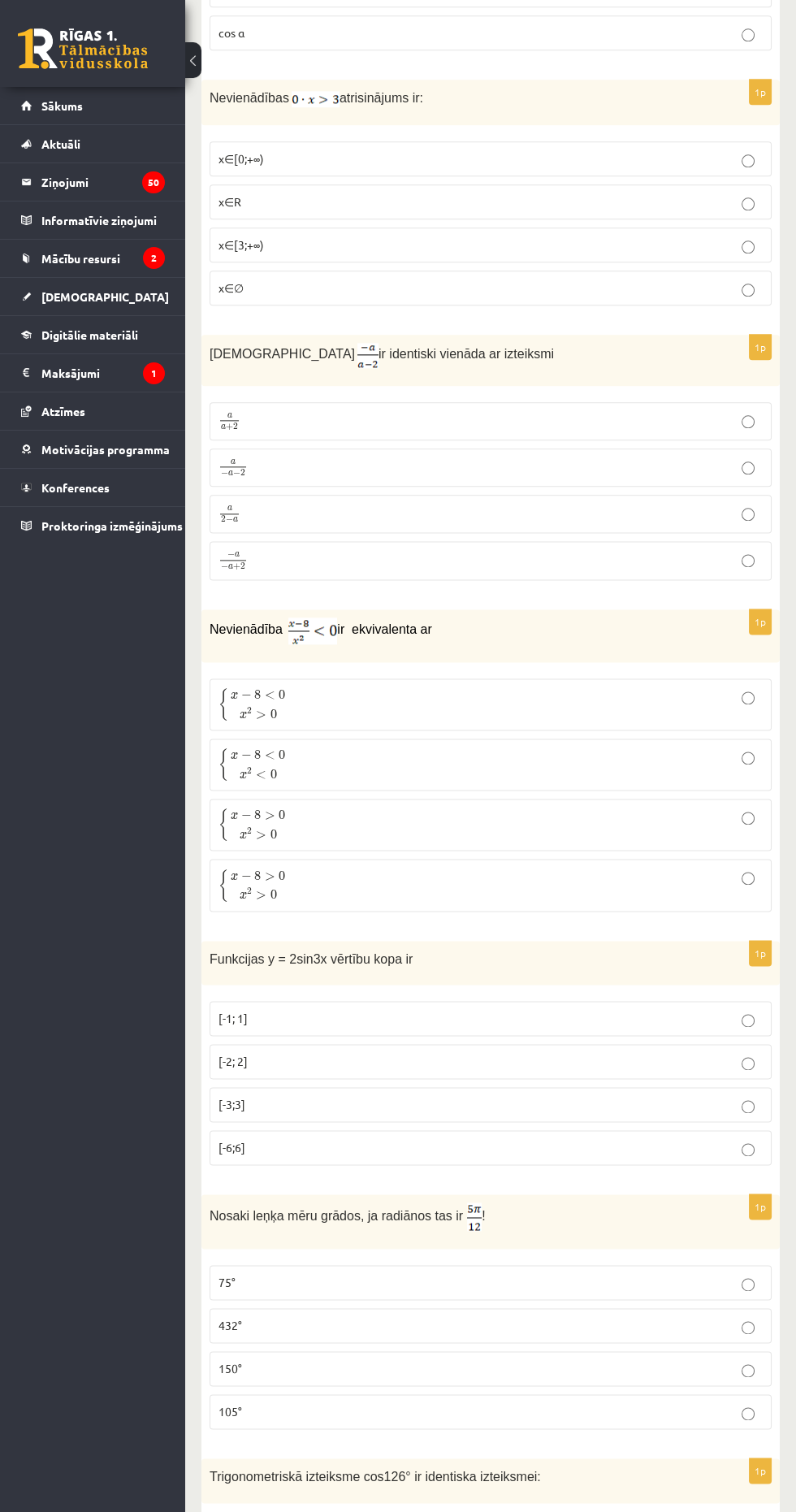
click at [720, 807] on p "{ x − 8 > 0 x 2 > 0 { x − 8 > 0 x 2 > 0" at bounding box center [491, 824] width 544 height 34
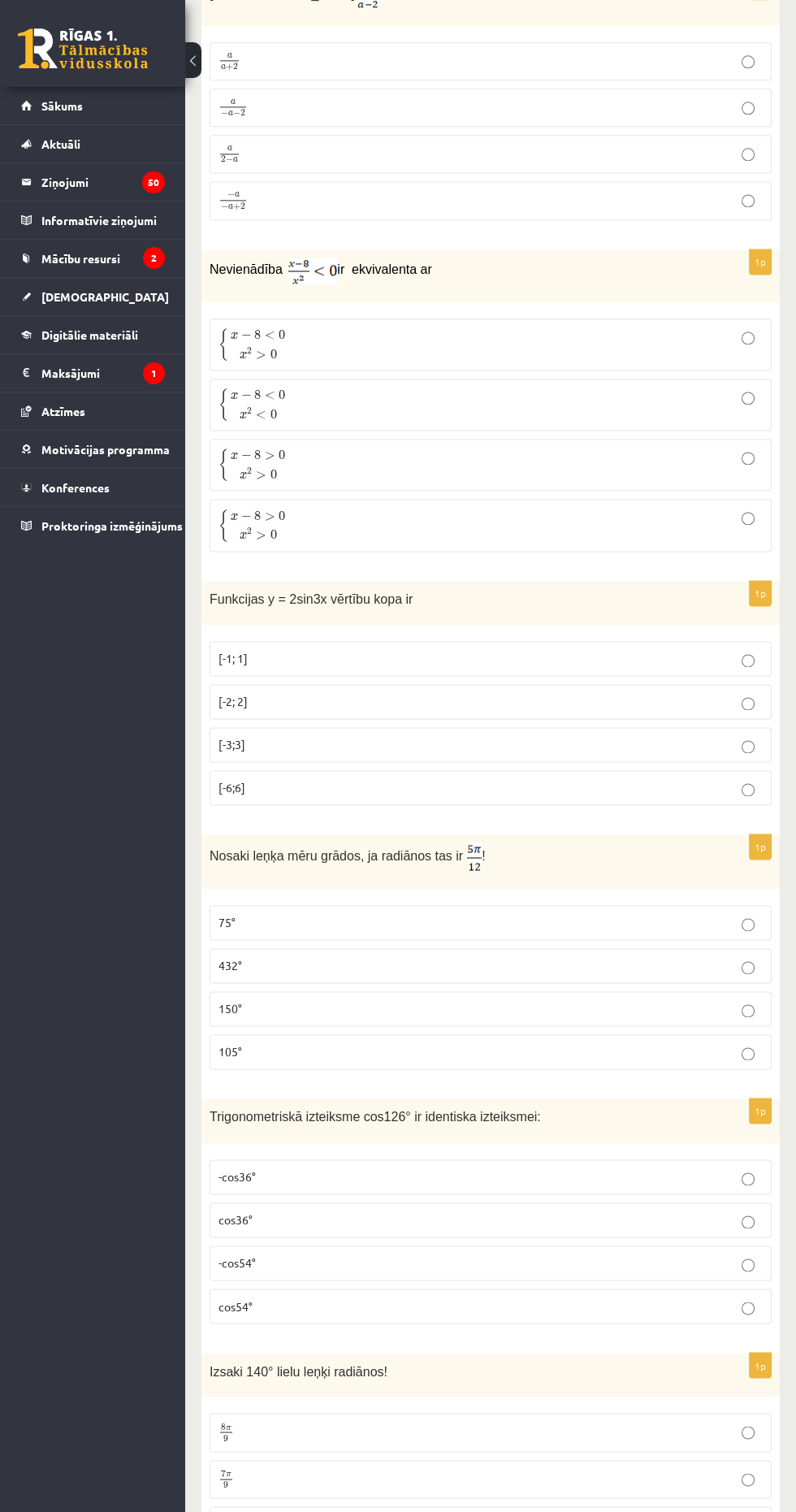
scroll to position [3261, 0]
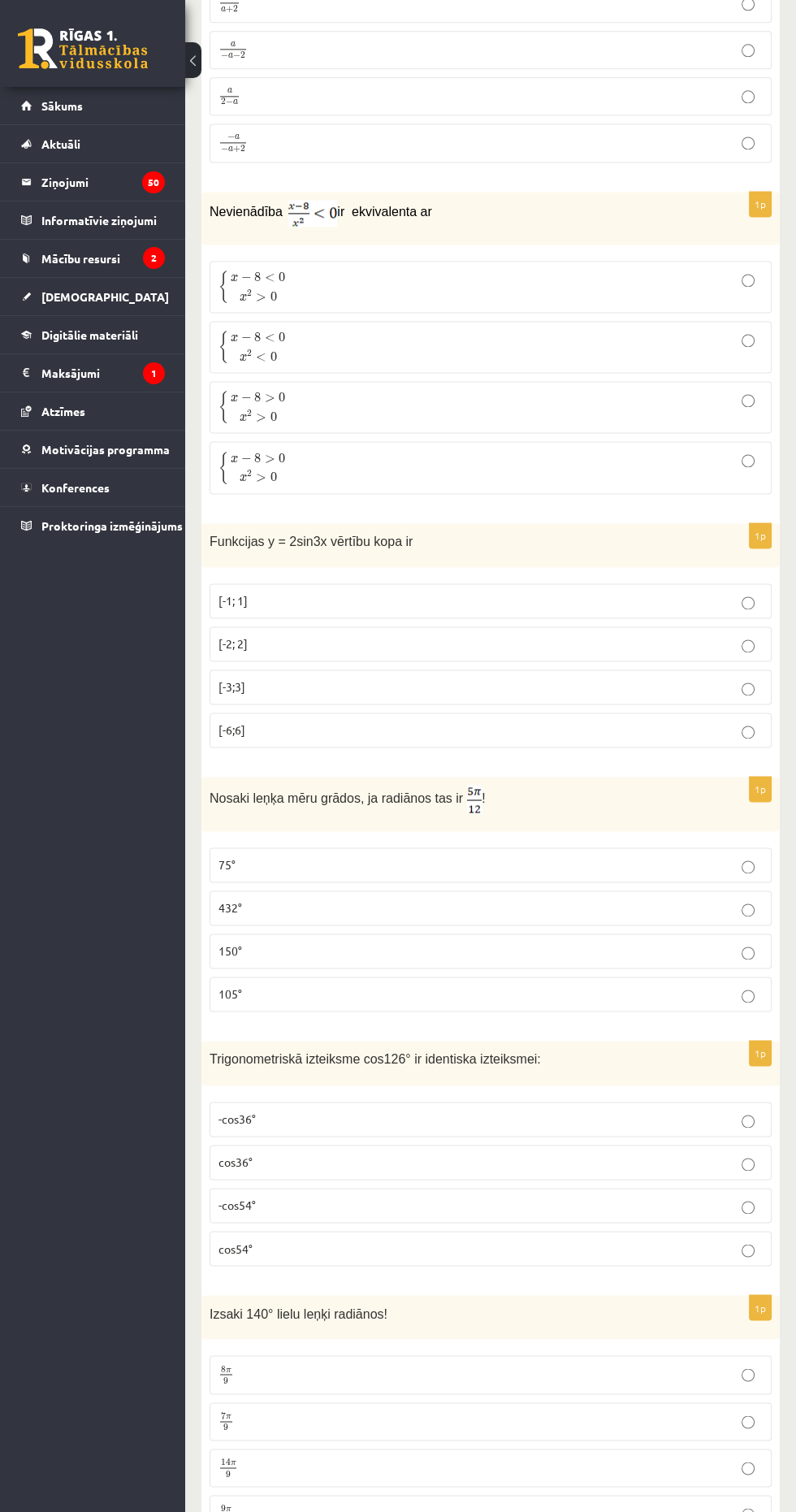
click at [588, 856] on p "75°" at bounding box center [491, 865] width 544 height 17
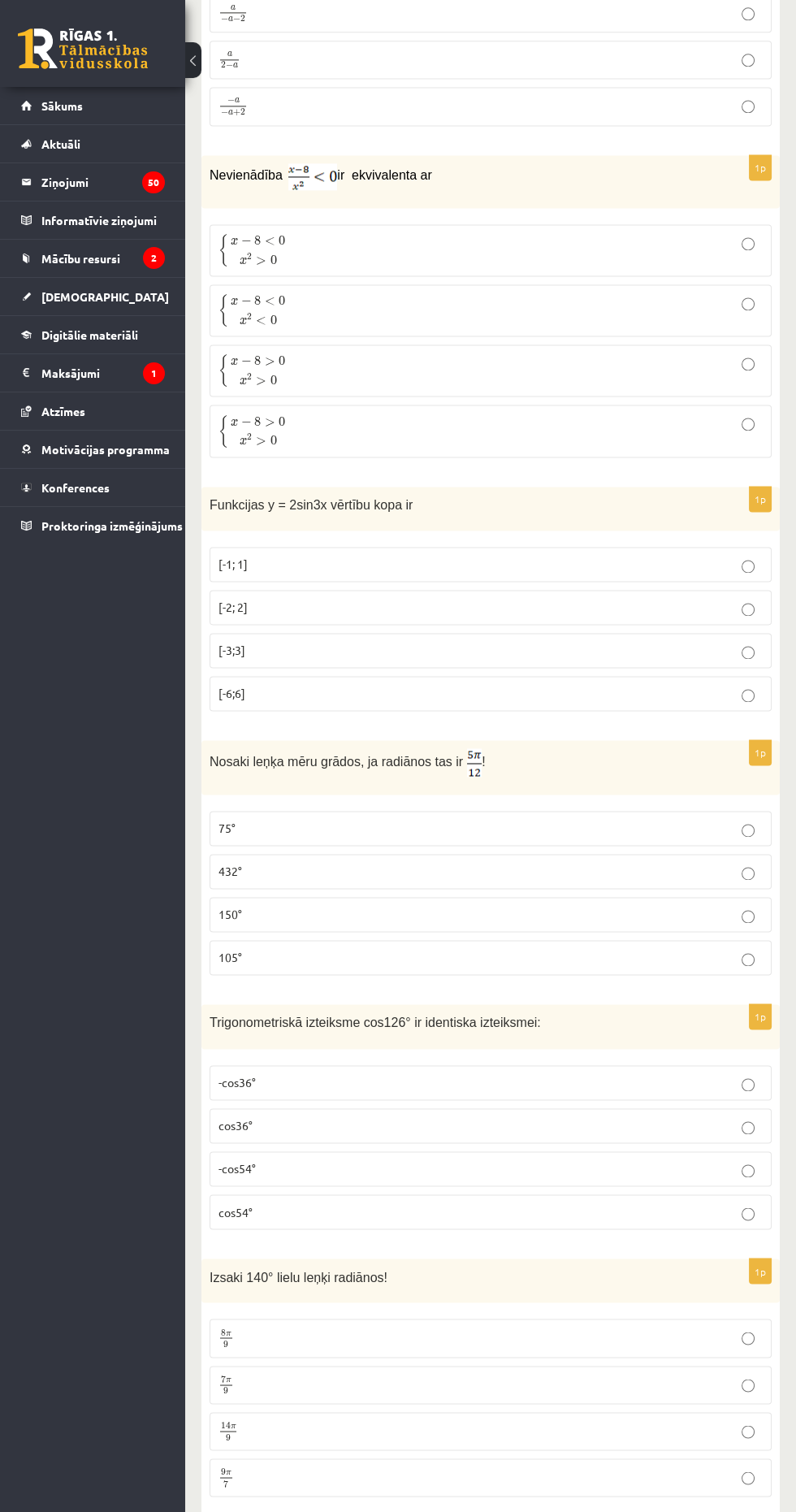
scroll to position [3297, 0]
click at [468, 1161] on p "-cos54°" at bounding box center [491, 1170] width 544 height 17
click at [448, 1204] on p "cos54°" at bounding box center [491, 1213] width 544 height 17
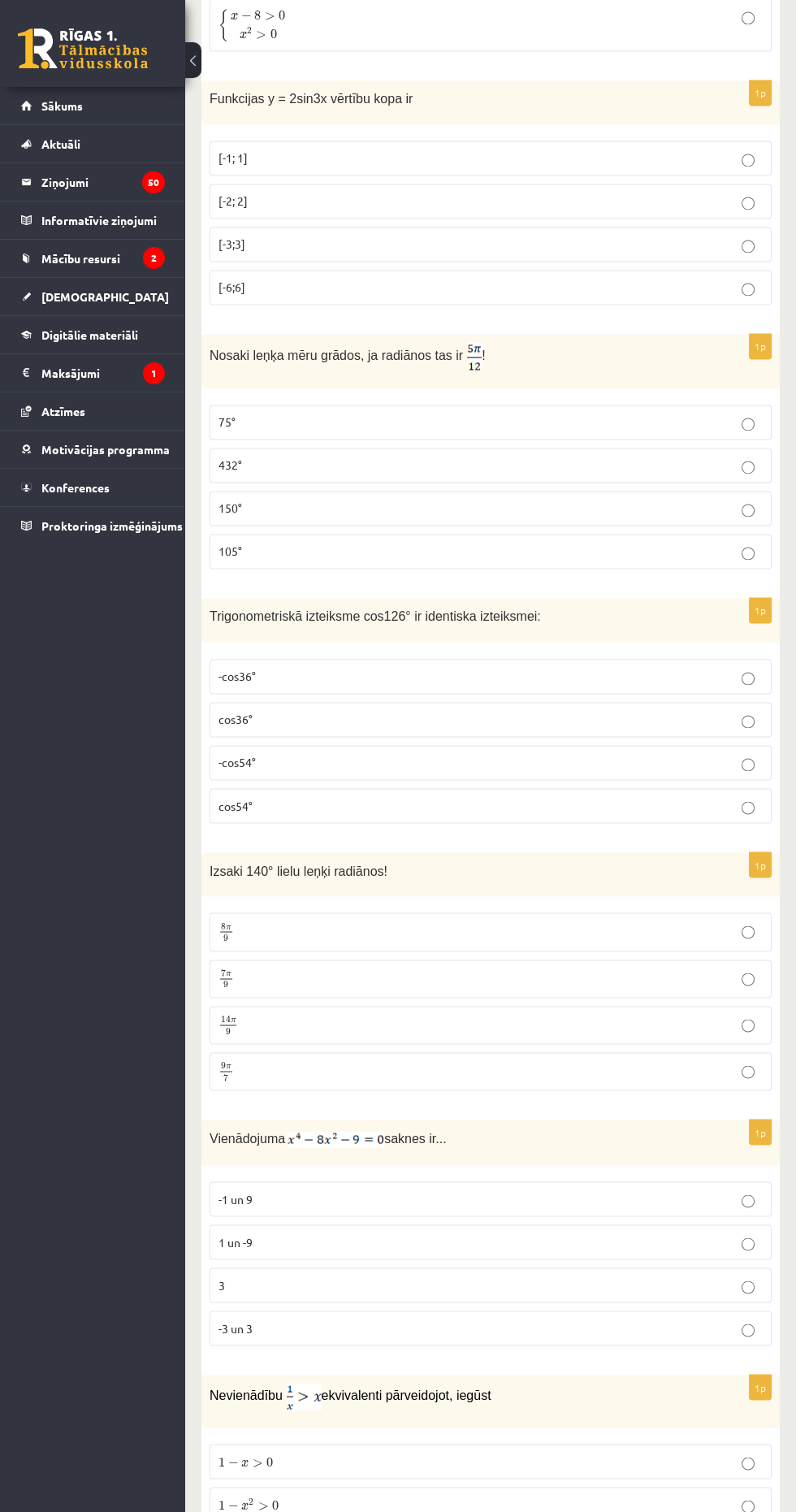
scroll to position [3734, 0]
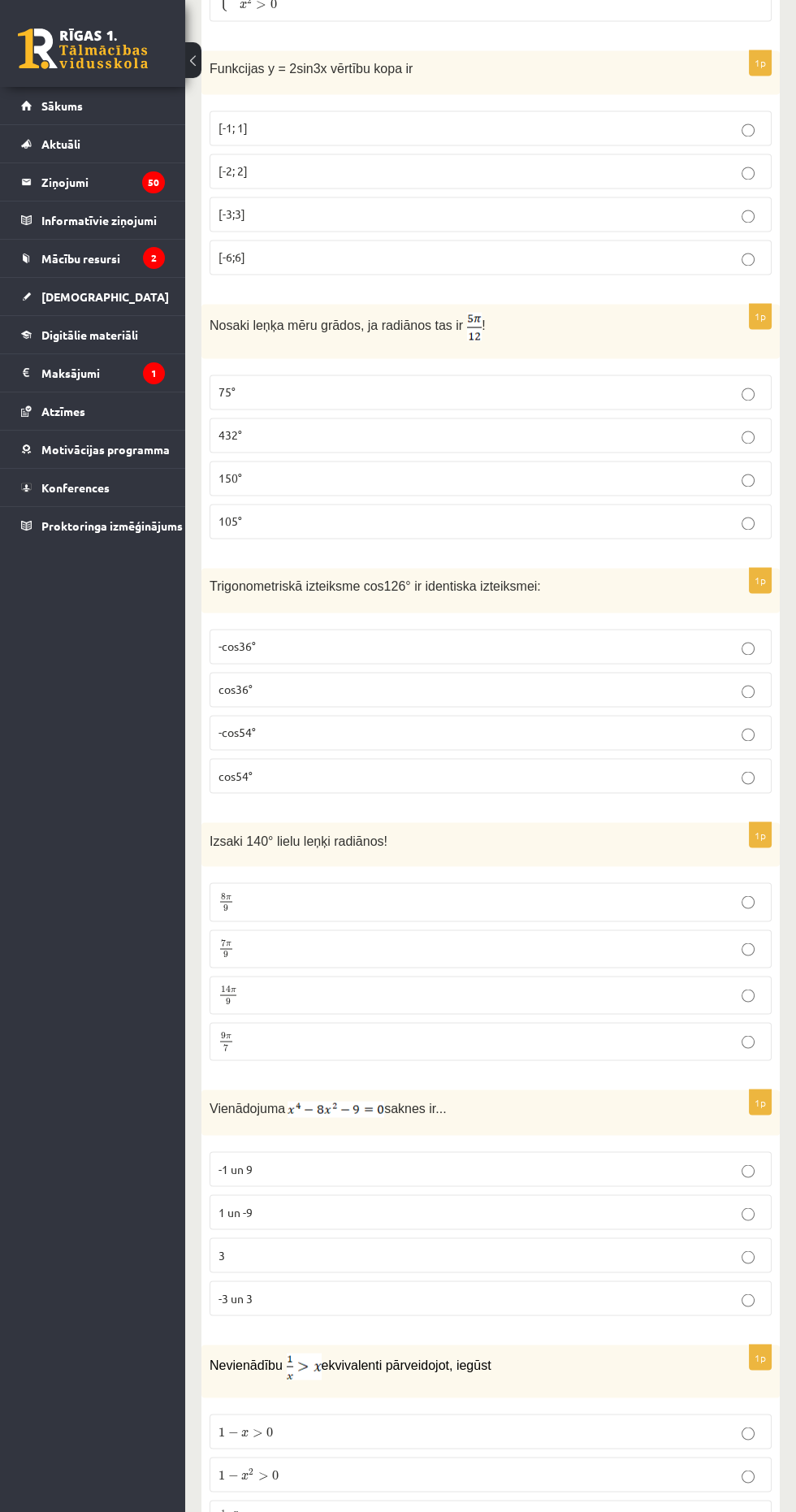
click at [592, 938] on p "7 π 9 7 π 9" at bounding box center [491, 948] width 544 height 21
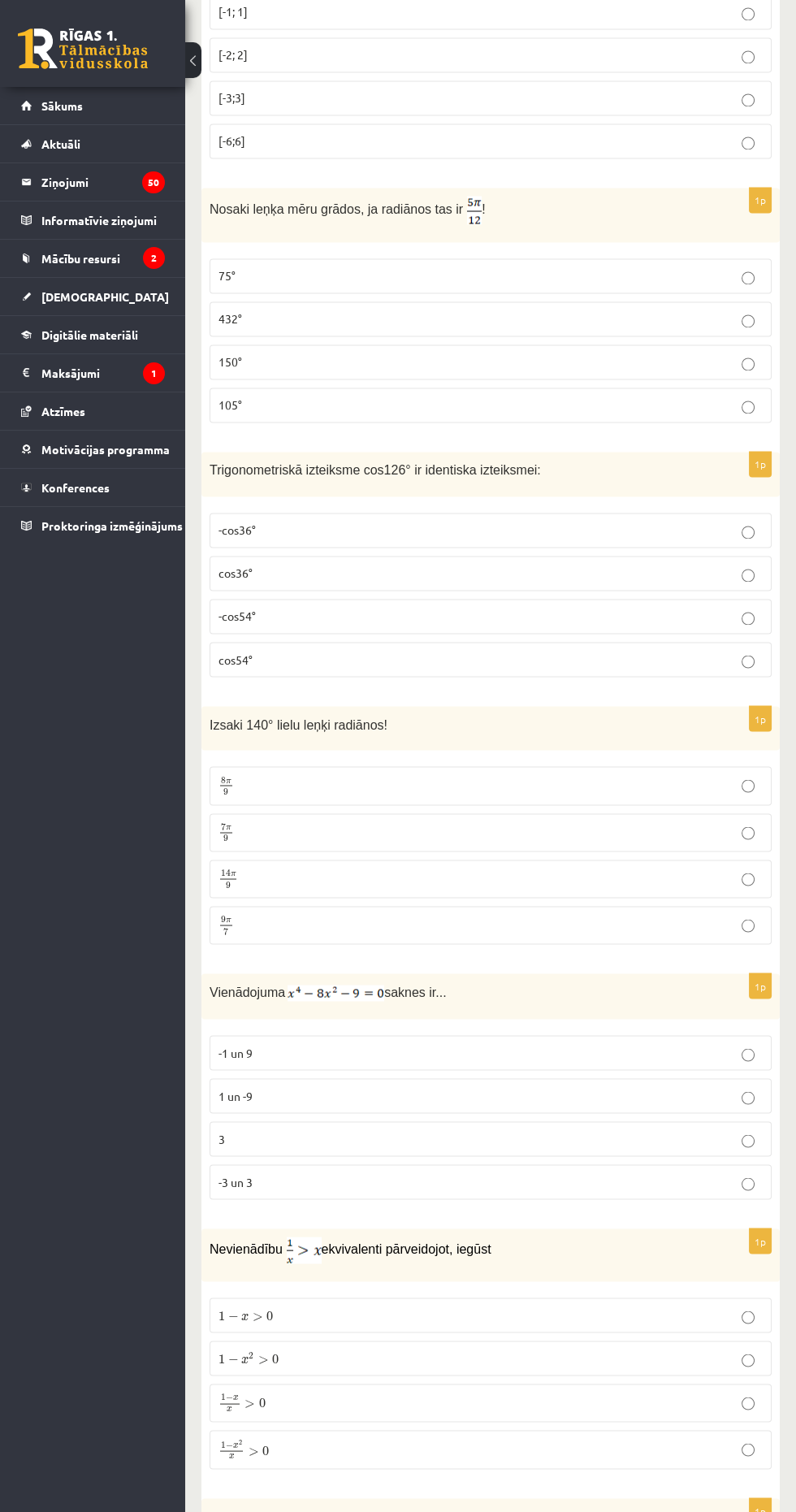
click at [455, 1130] on p "3" at bounding box center [491, 1138] width 544 height 17
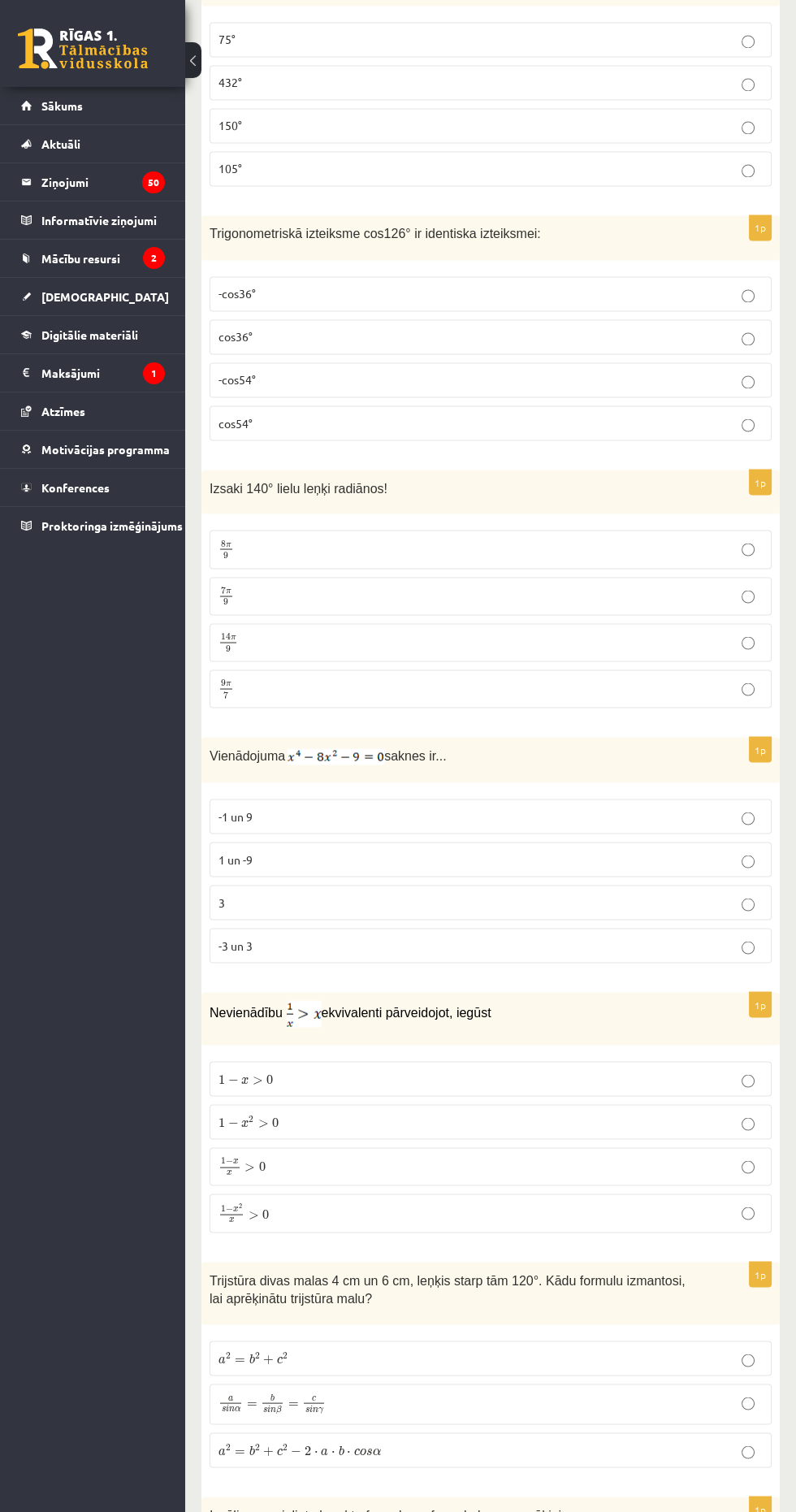
scroll to position [4111, 0]
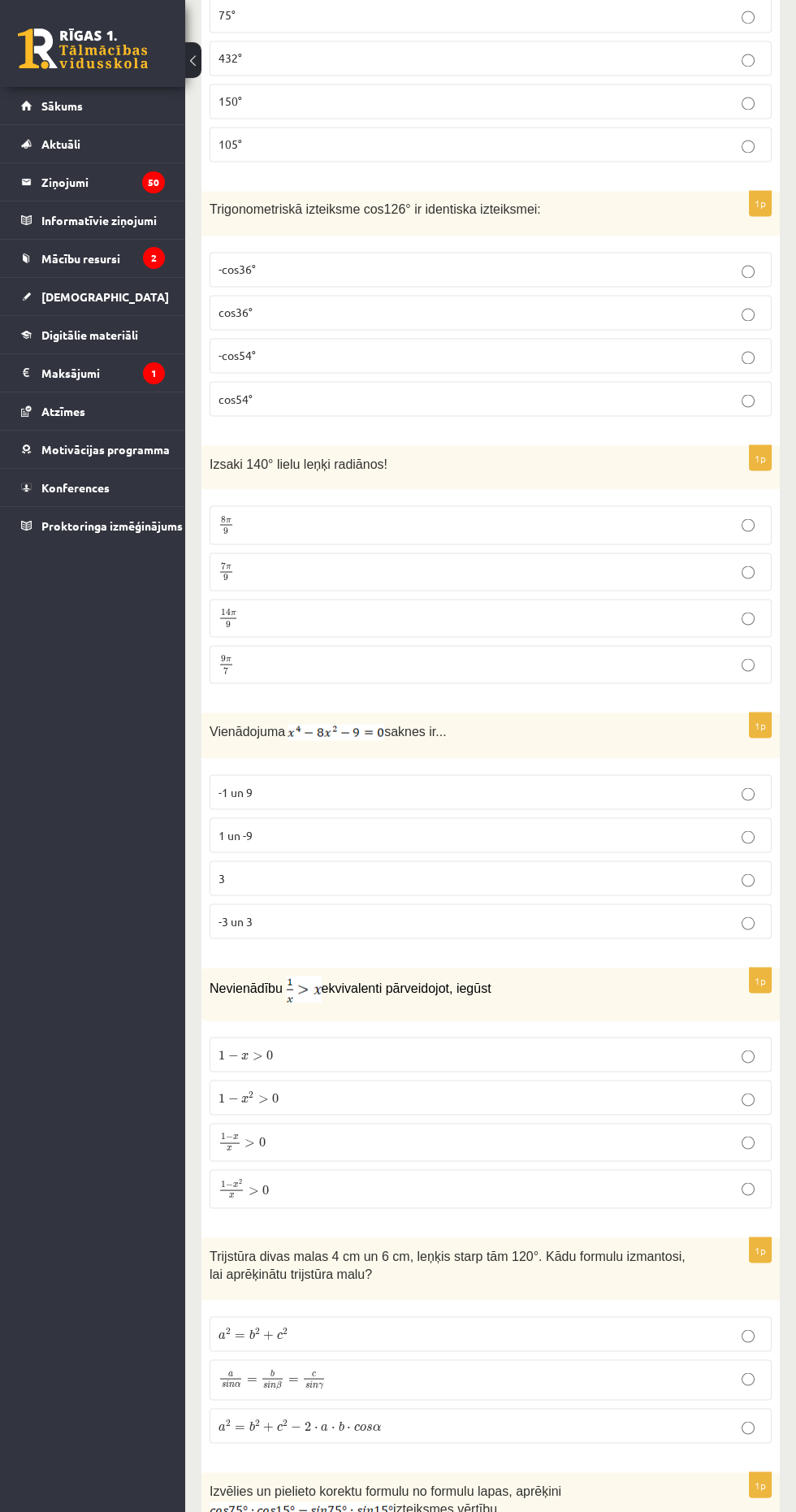
click at [455, 1178] on p "1 − x 2 x > 0 1 − x 2 x > 0" at bounding box center [491, 1188] width 544 height 21
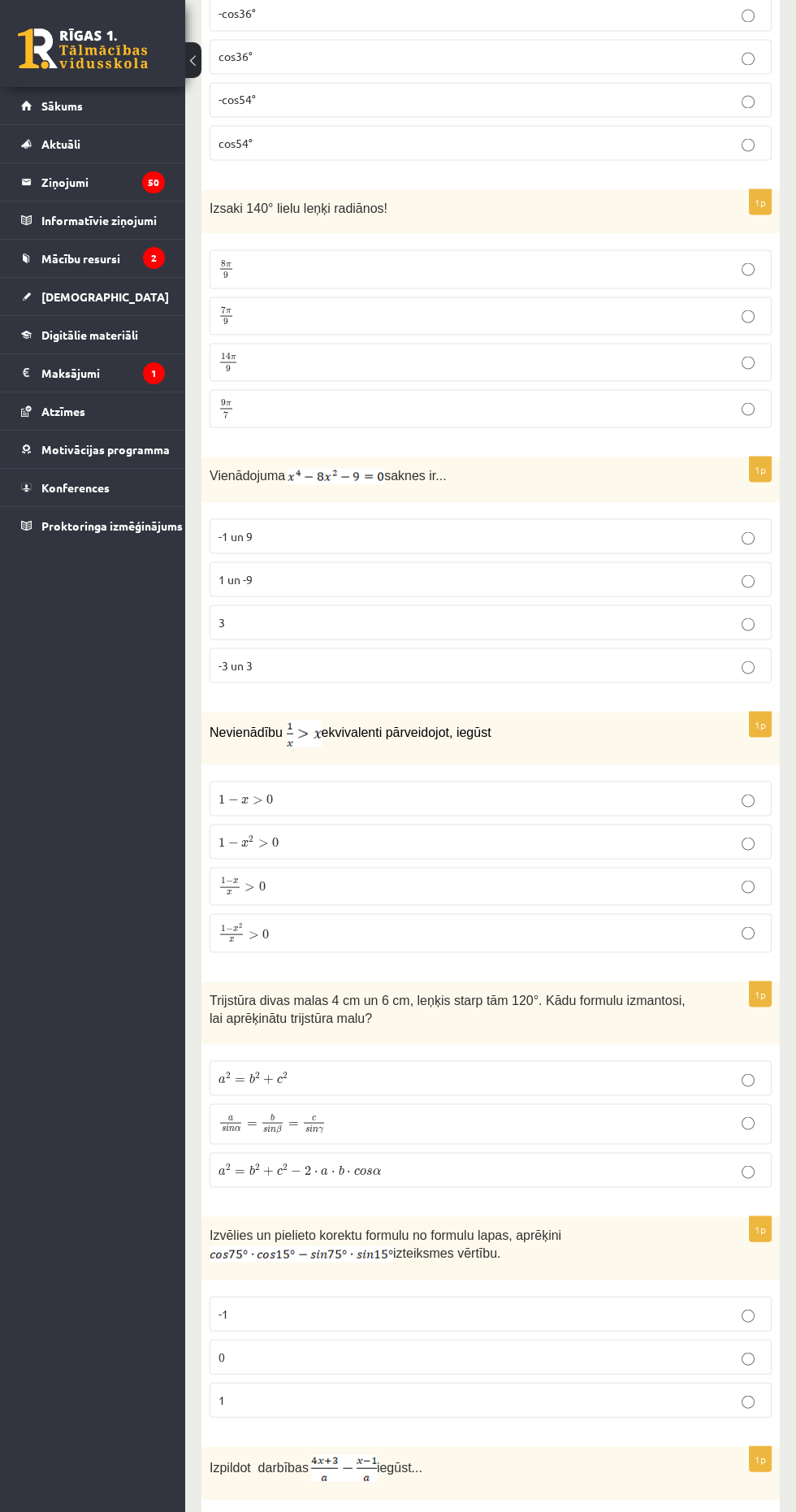
scroll to position [4377, 0]
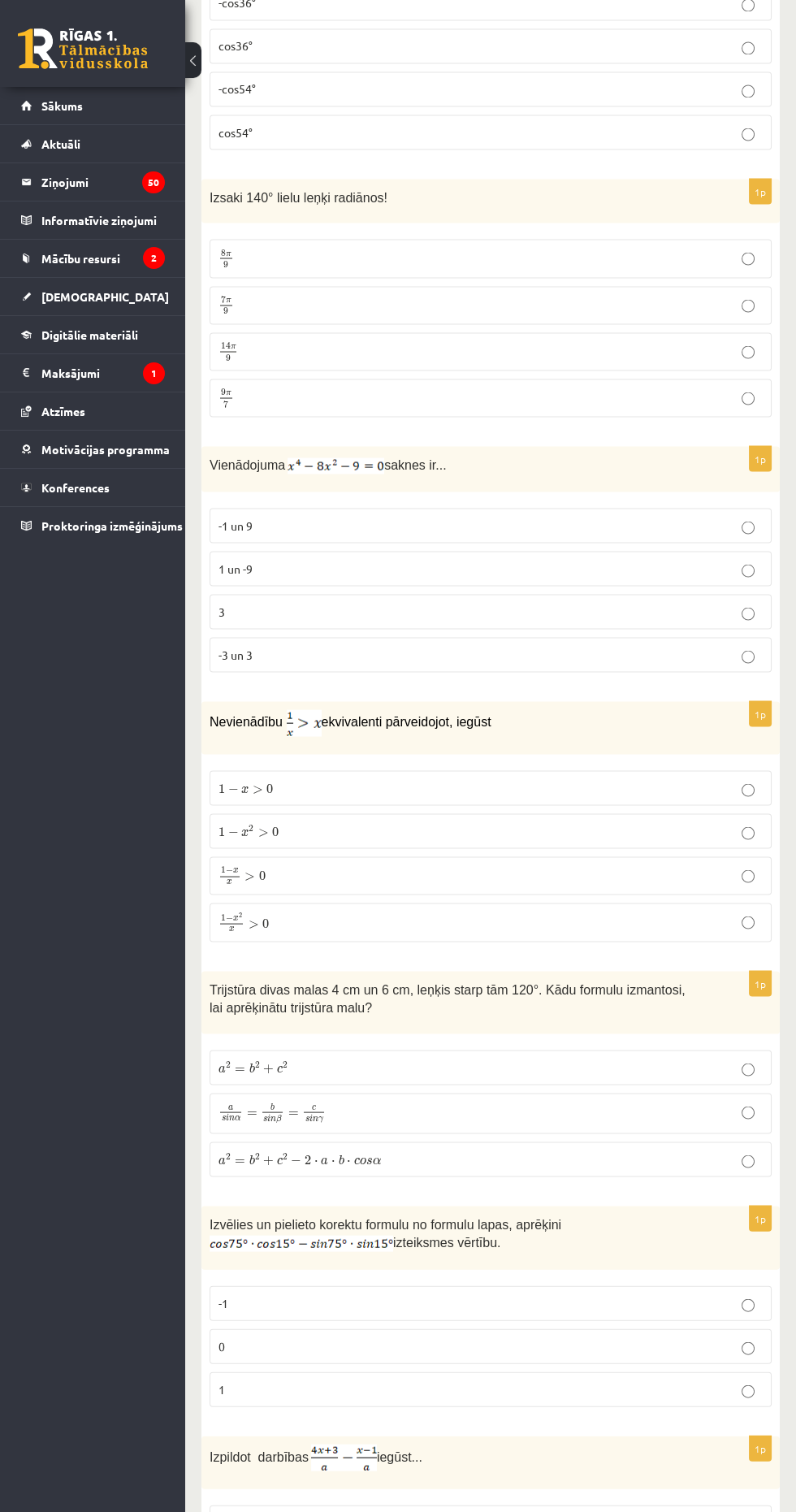
click at [513, 1150] on p "a 2 = b 2 + c 2 − 2 ⋅ a ⋅ b ⋅ c o s α a 2 = b 2 + c 2 − 2 ⋅ a ⋅ b ⋅ c o s α" at bounding box center [491, 1159] width 544 height 17
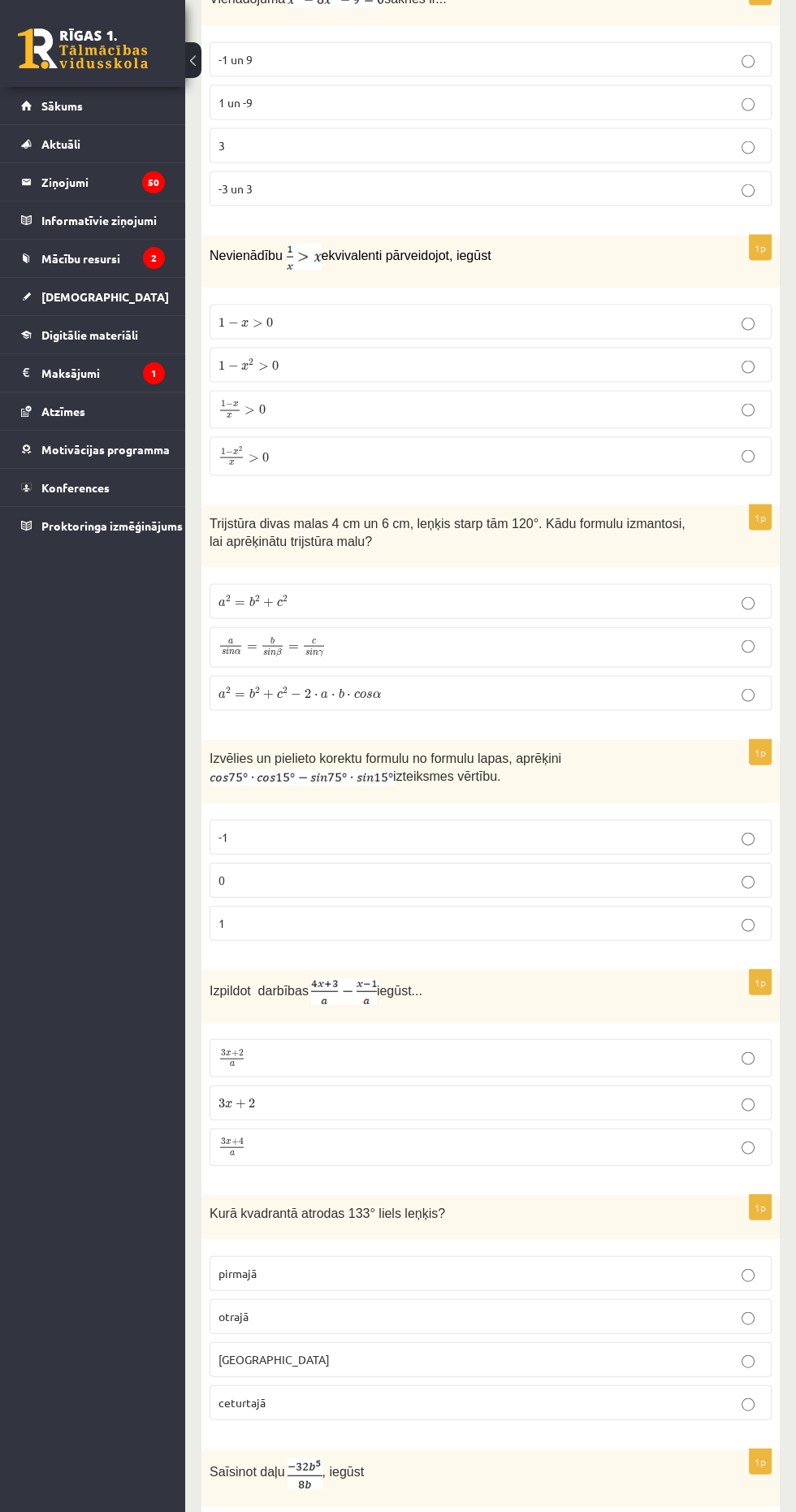
scroll to position [4853, 0]
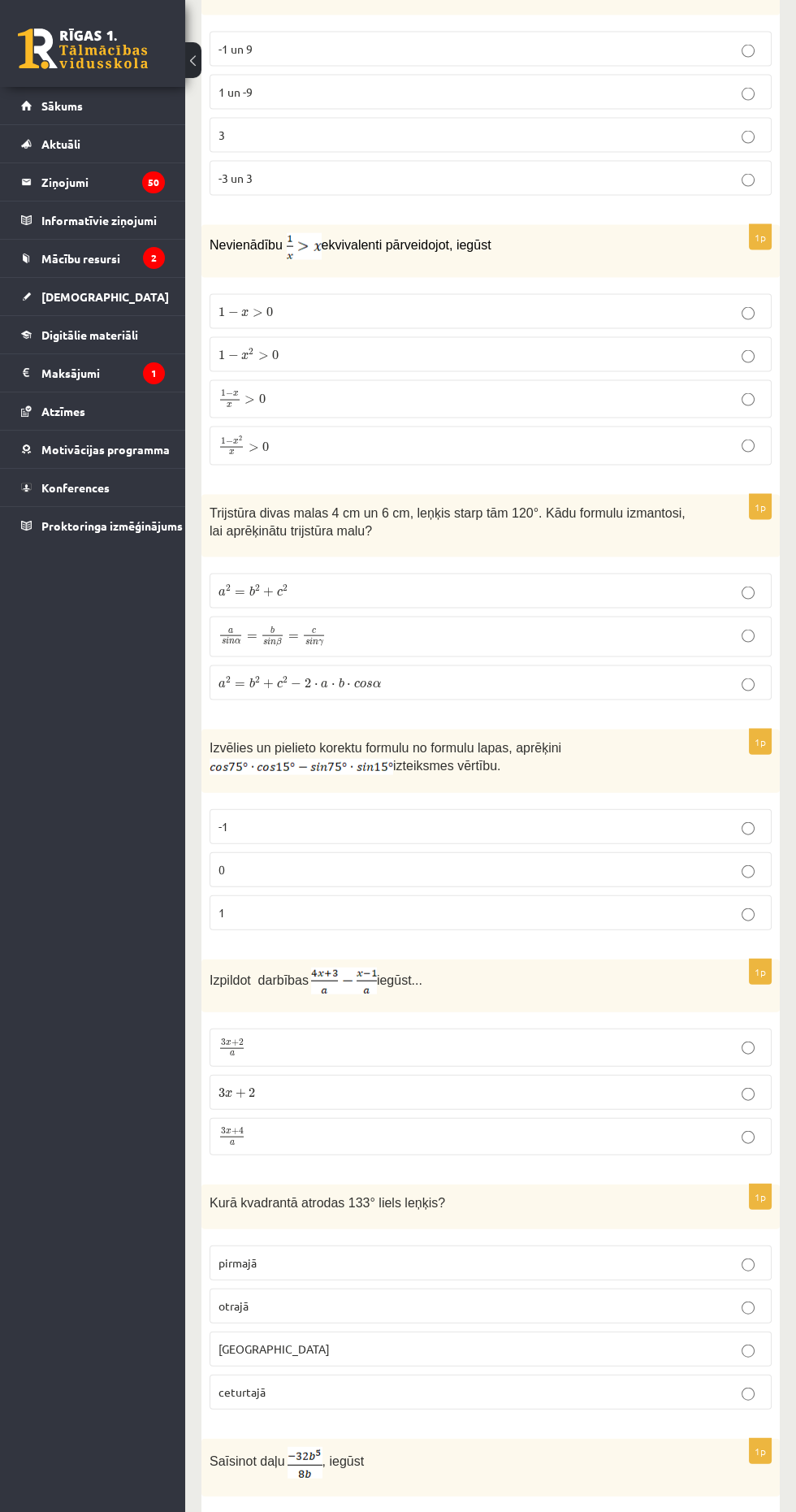
click at [639, 861] on p "0" at bounding box center [491, 870] width 544 height 17
click at [477, 1127] on p "3 x + 4 a 3 x + 4 a" at bounding box center [491, 1137] width 544 height 21
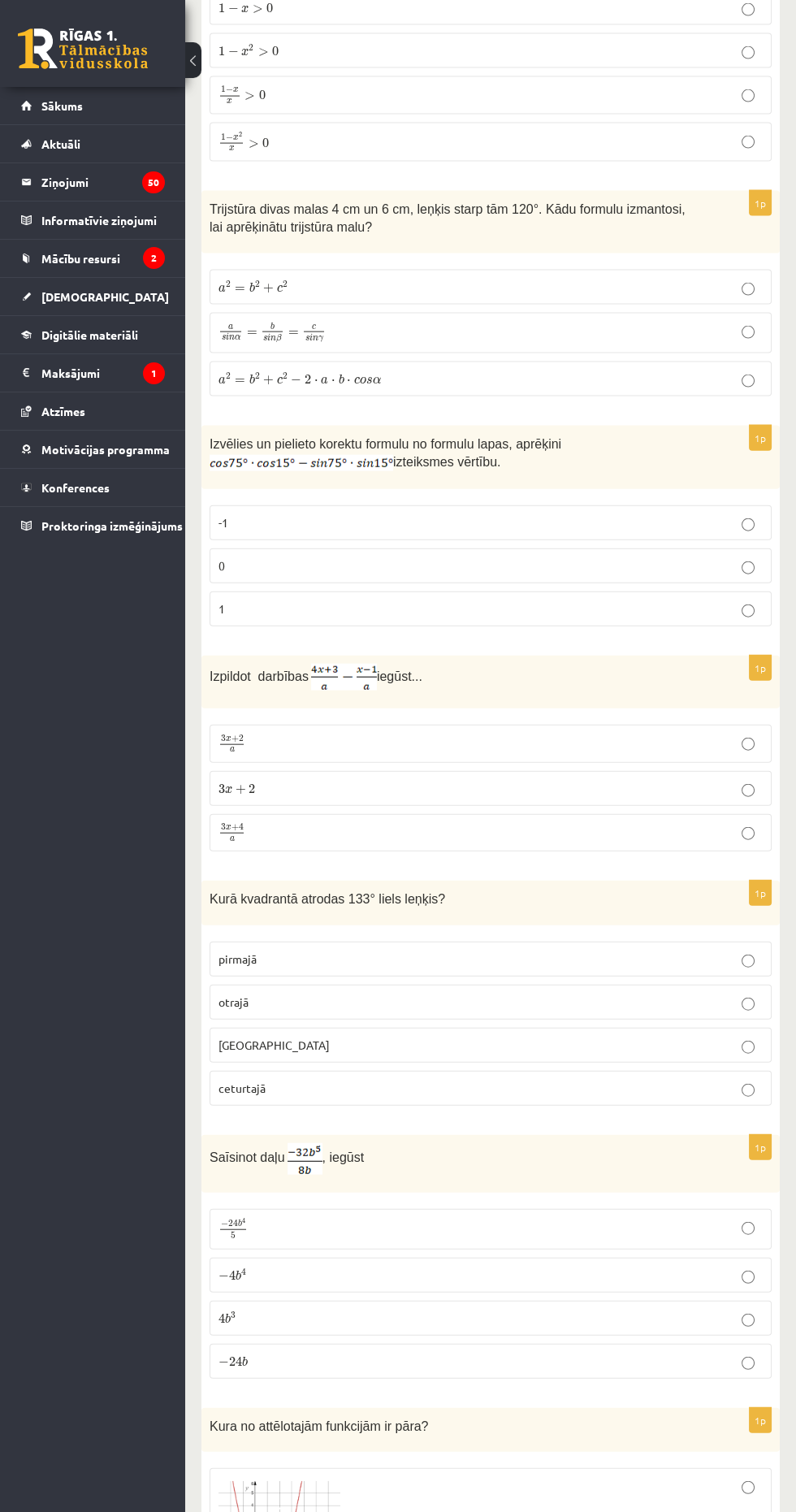
scroll to position [5159, 0]
click at [587, 991] on p "otrajā" at bounding box center [491, 1000] width 544 height 17
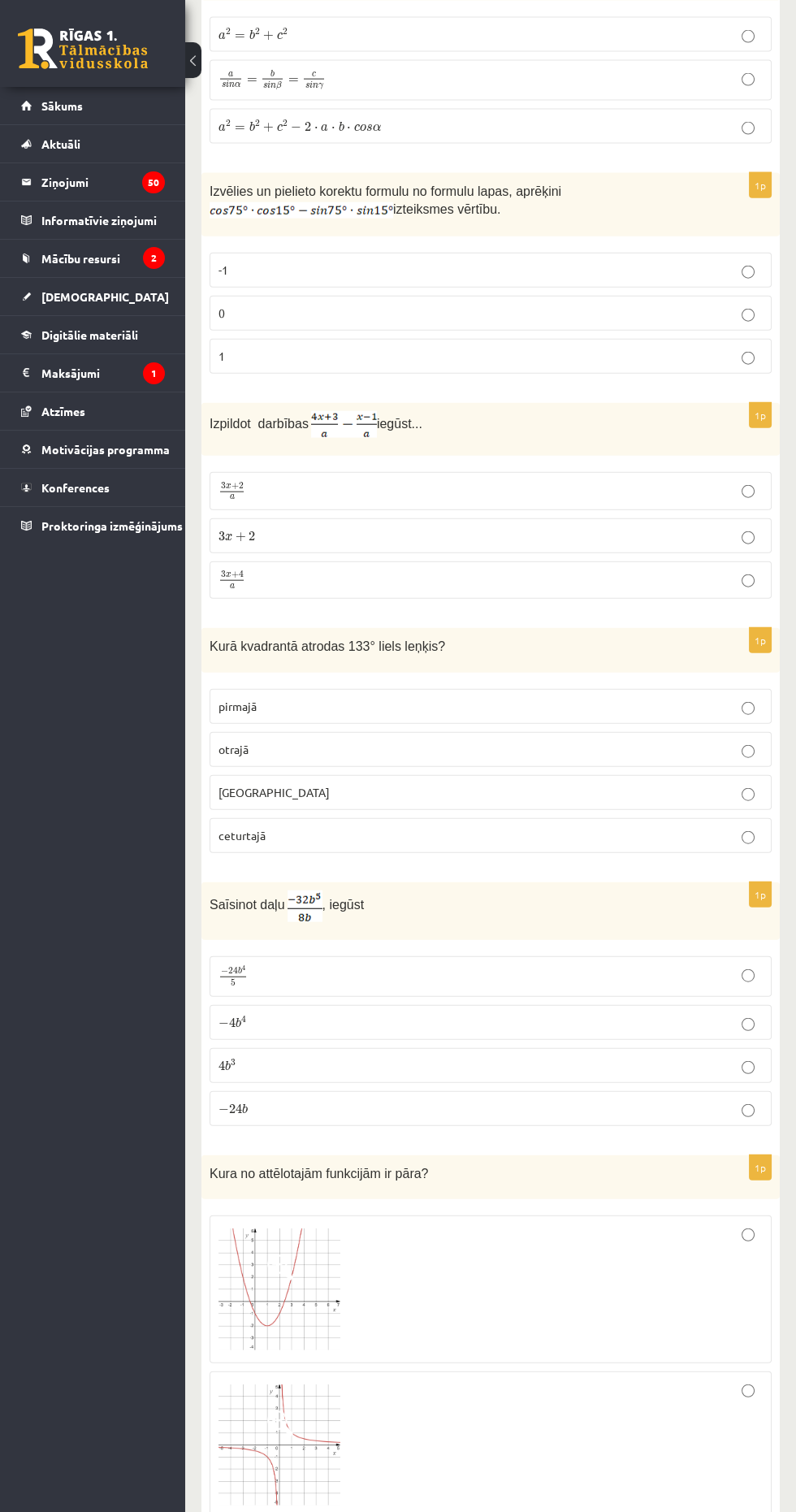
scroll to position [5411, 0]
click at [560, 1056] on p "4 b 3 4 b 3" at bounding box center [491, 1065] width 544 height 17
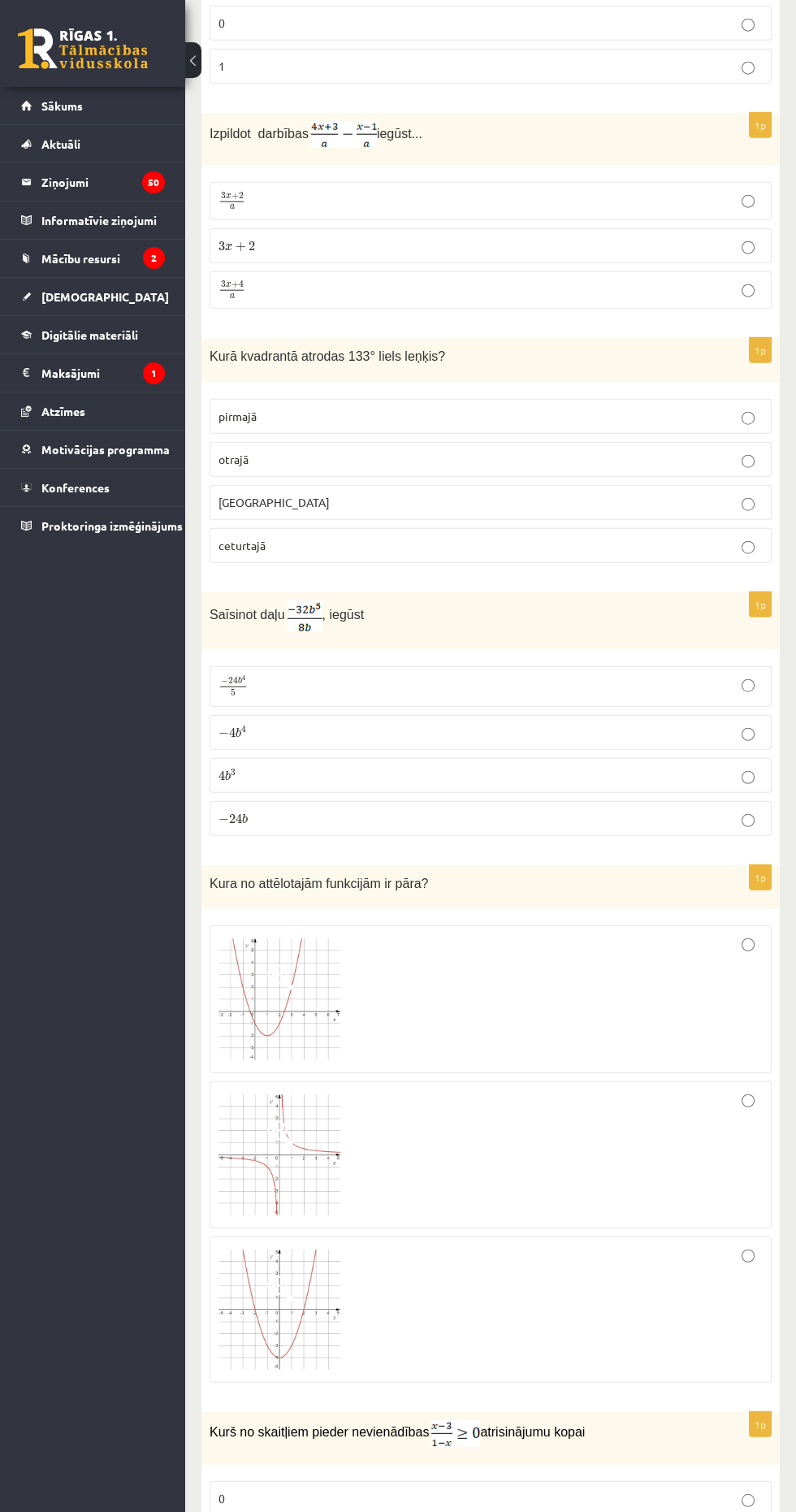
scroll to position [5717, 0]
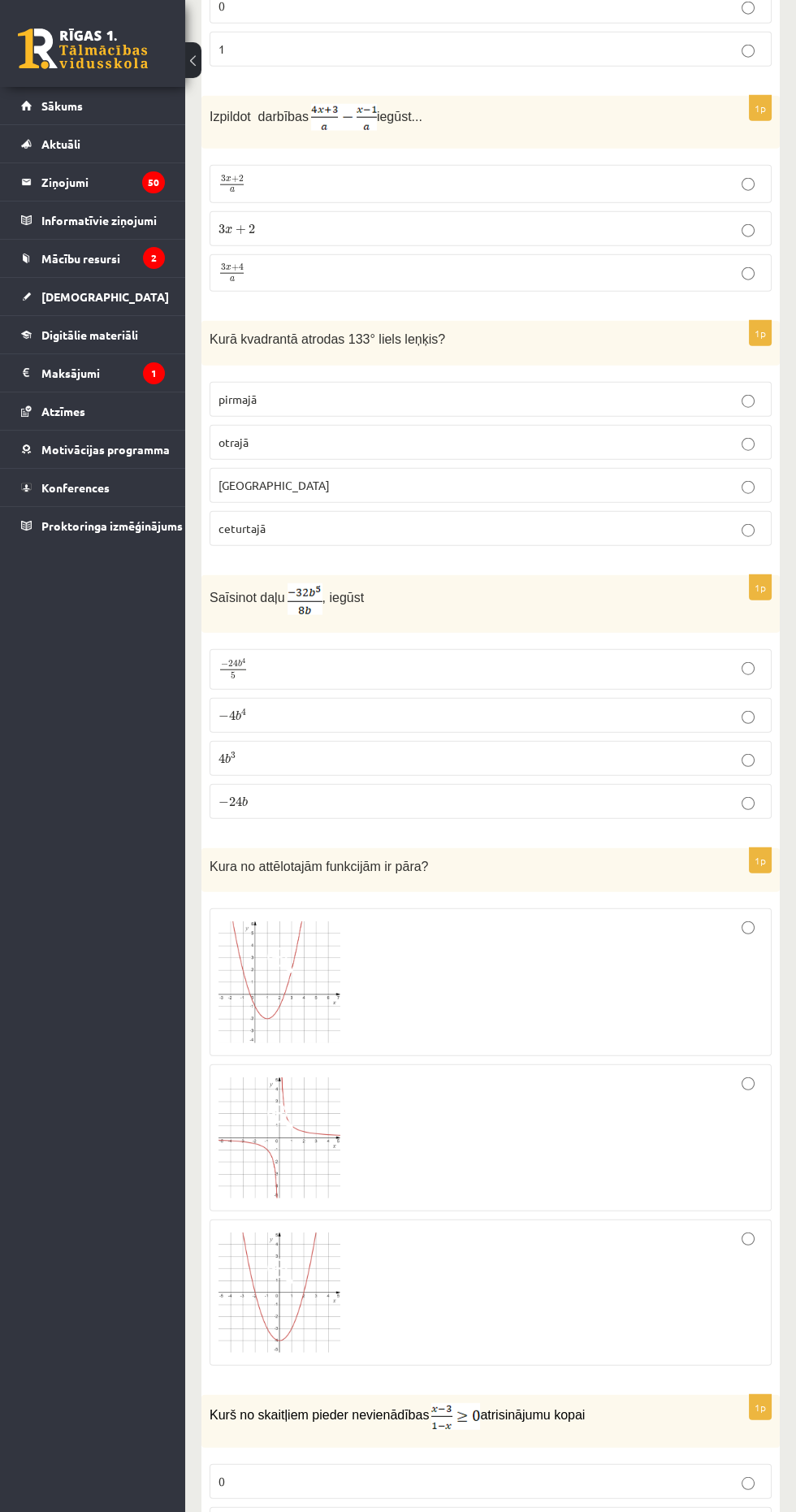
click at [638, 934] on div at bounding box center [491, 983] width 544 height 130
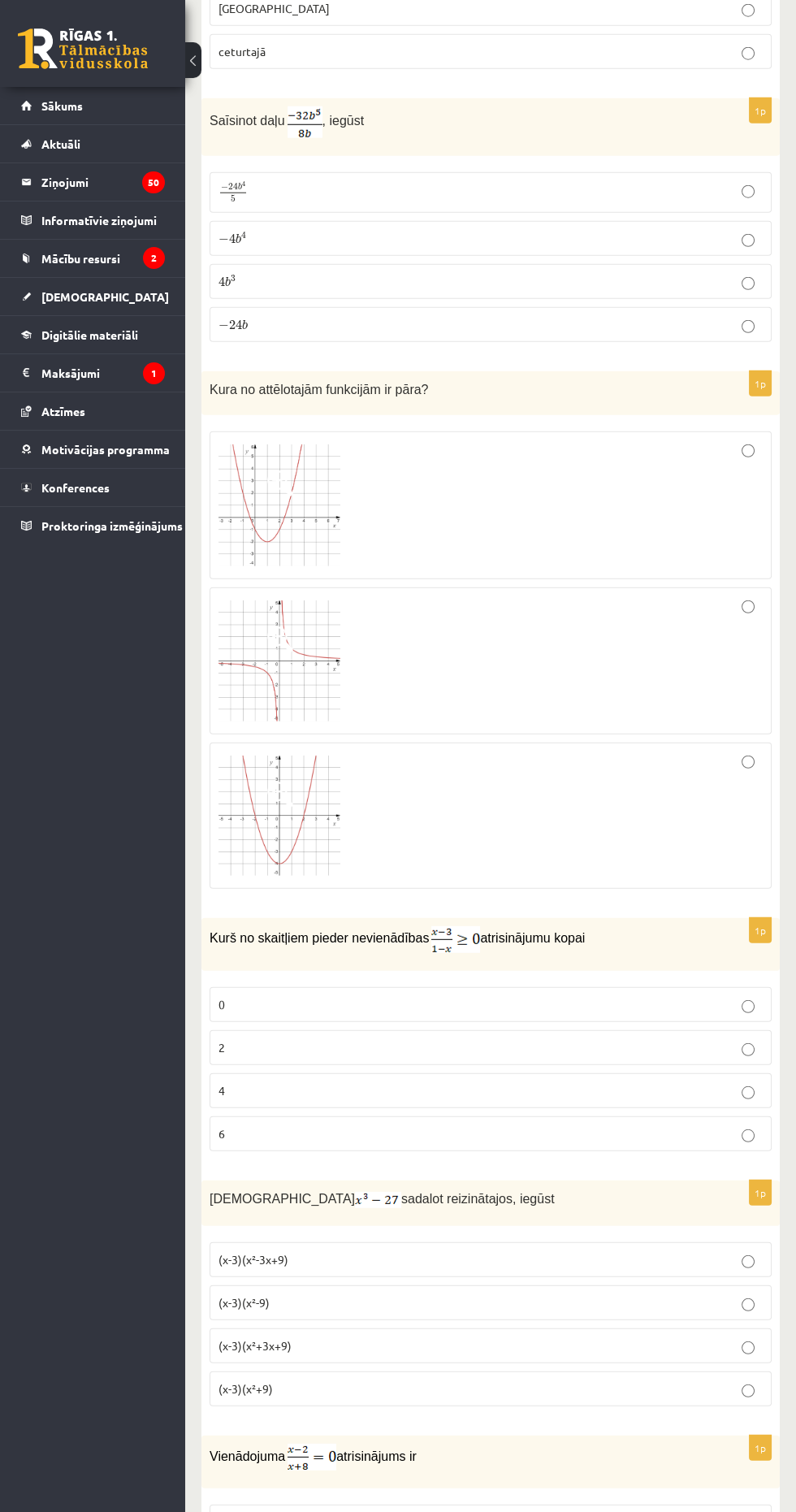
scroll to position [6213, 0]
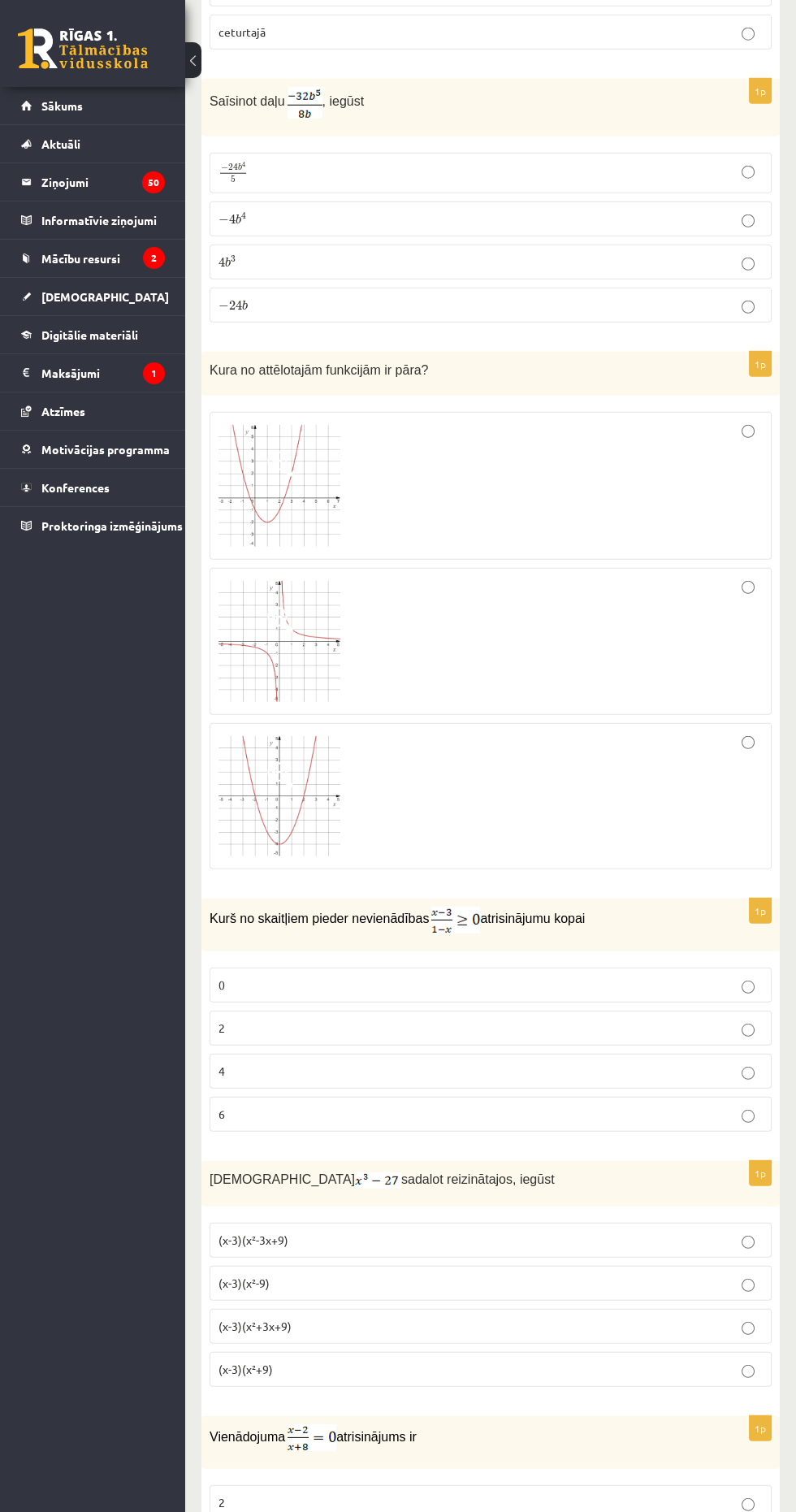
click at [513, 1019] on p "2" at bounding box center [491, 1028] width 544 height 17
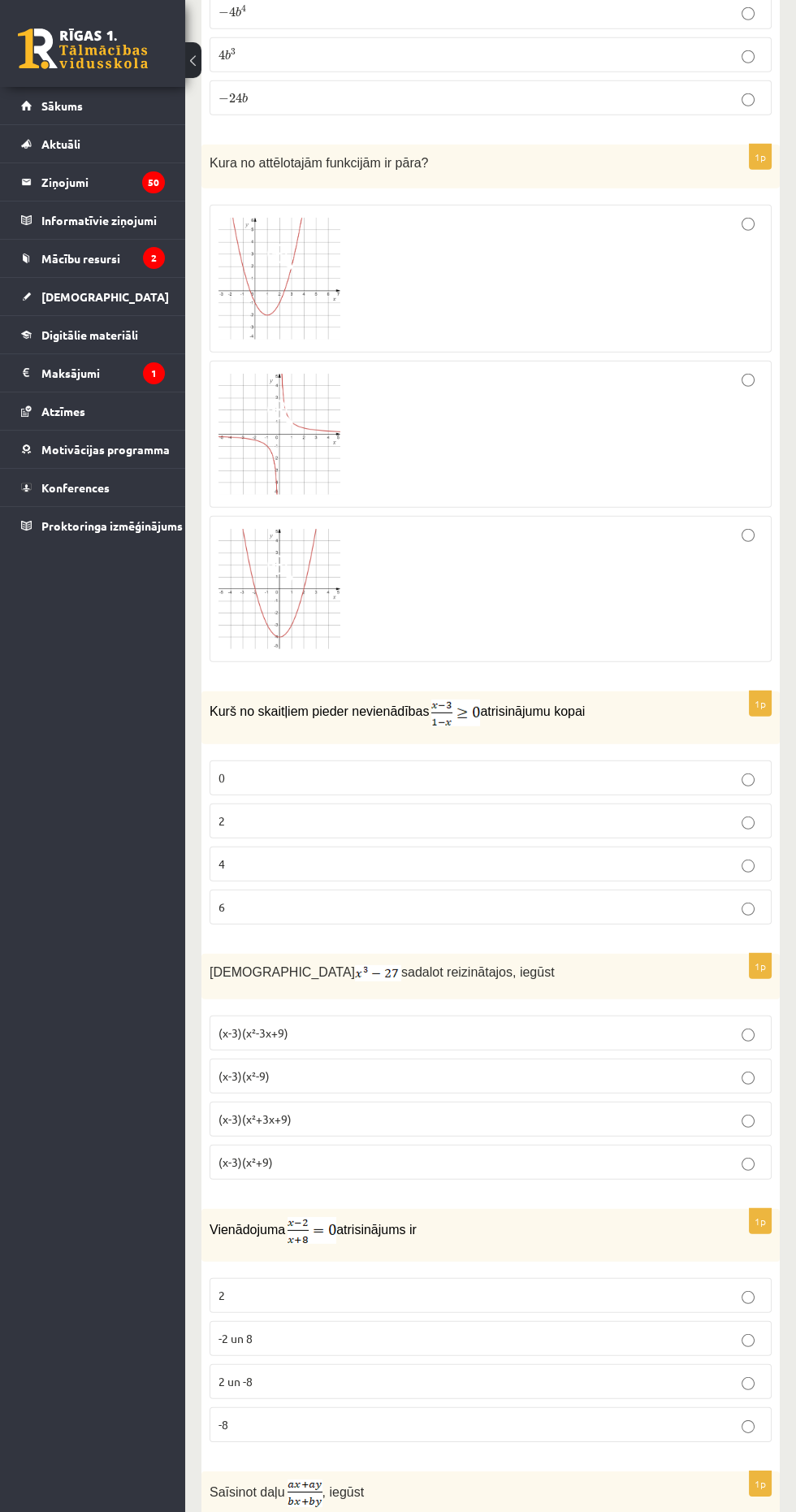
scroll to position [6424, 0]
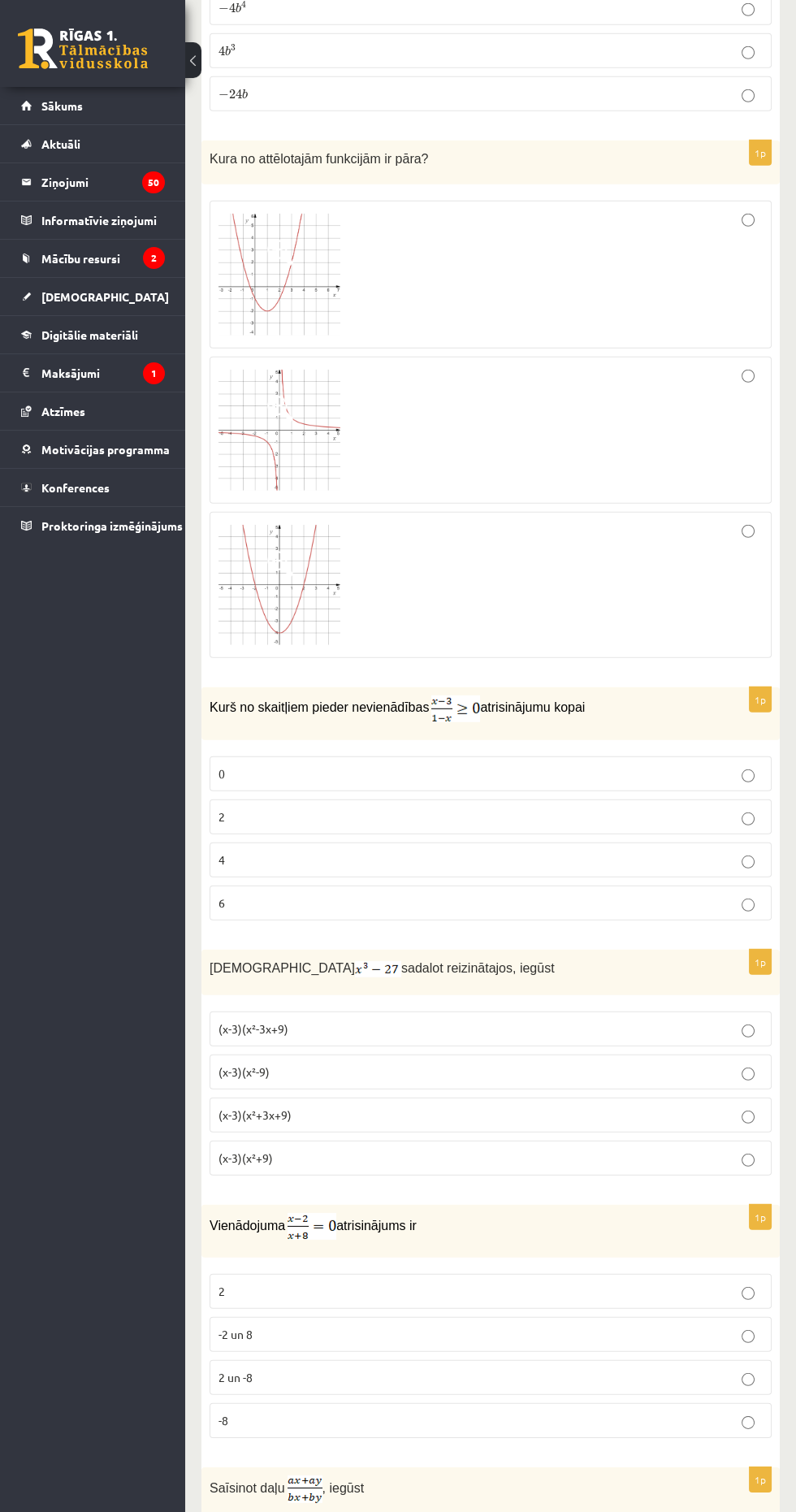
click at [536, 1107] on p "(x-3)(x²+3x+9)" at bounding box center [491, 1115] width 544 height 17
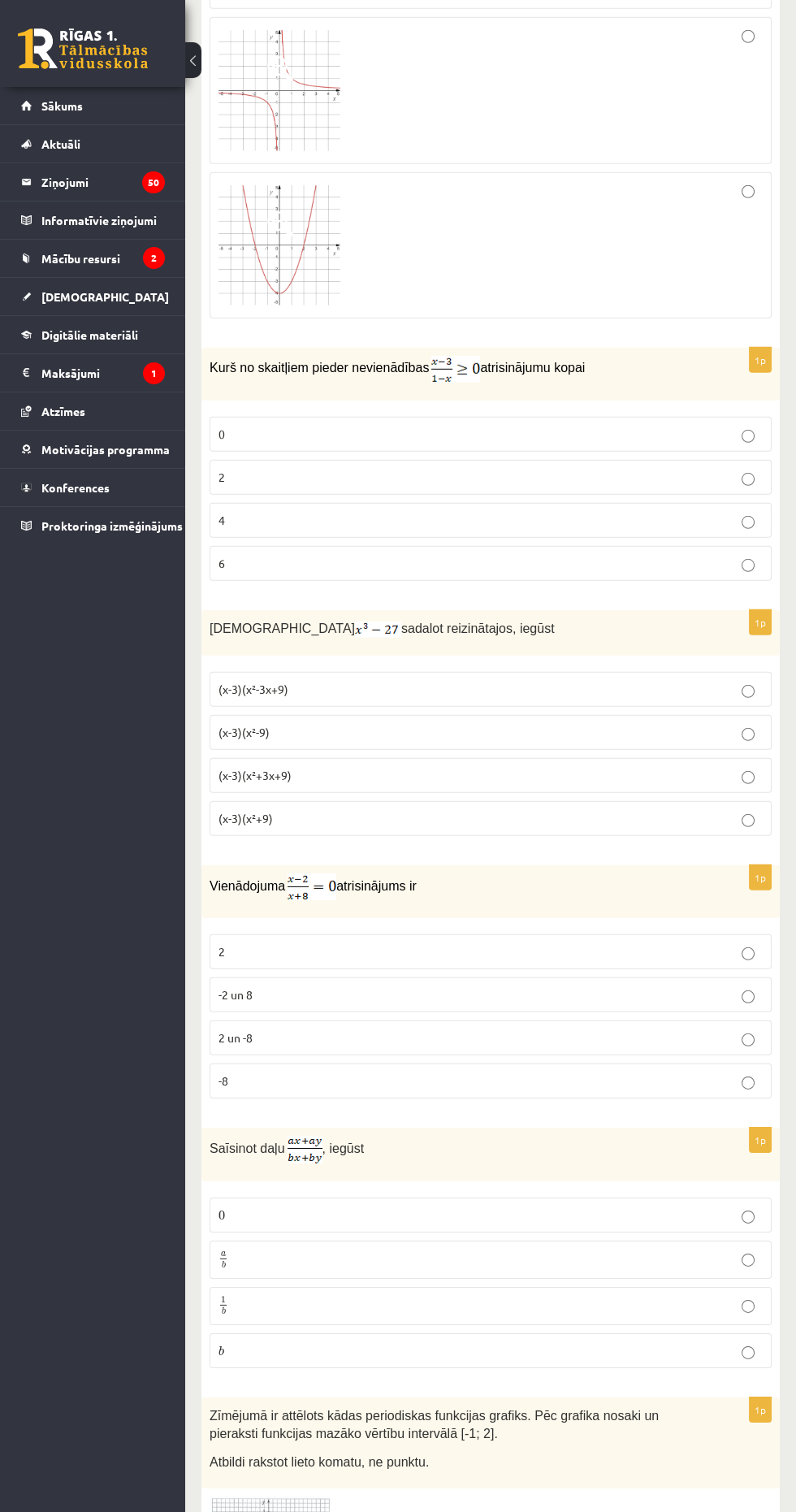
scroll to position [6822, 0]
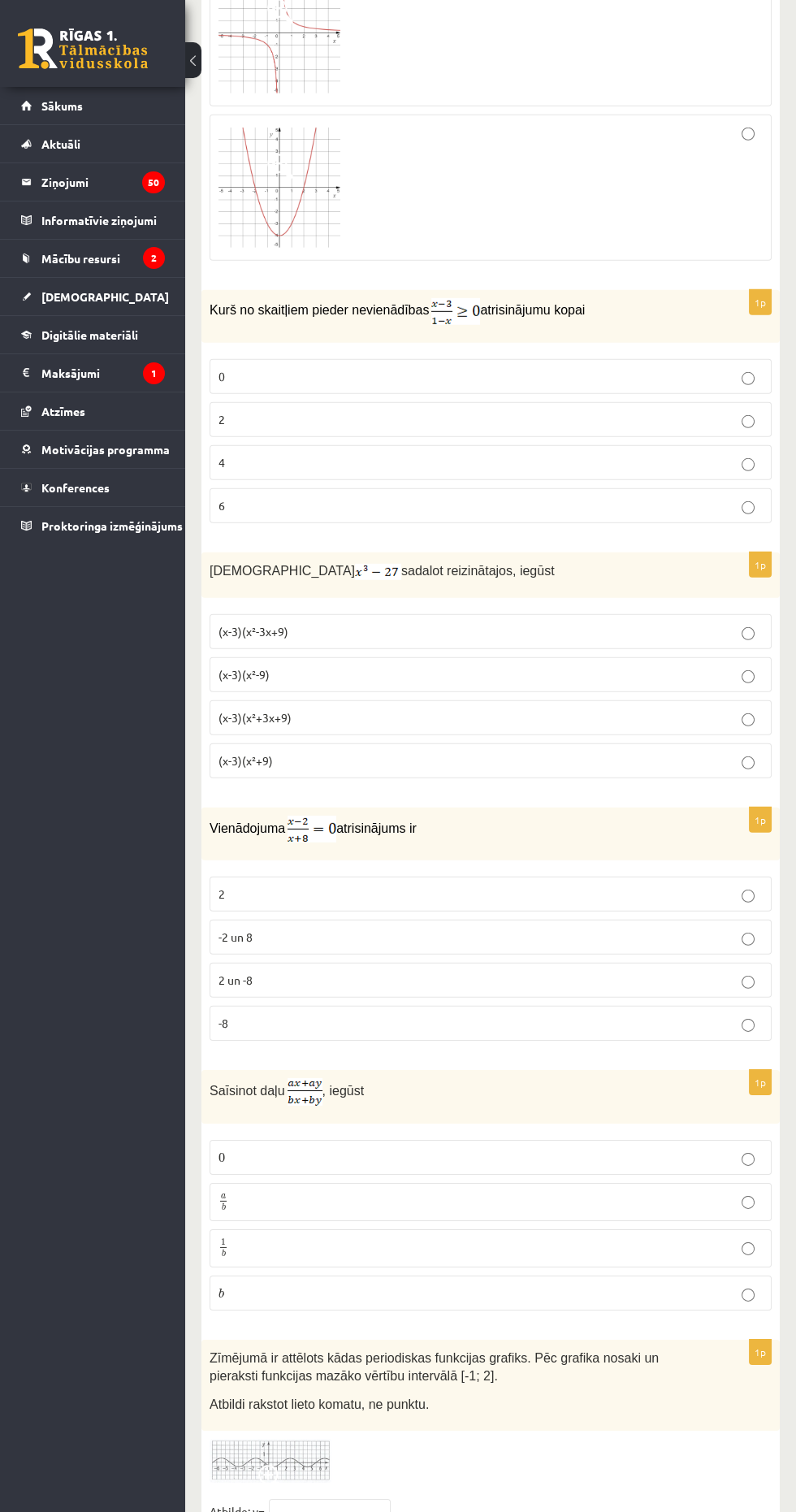
click at [605, 885] on p "2" at bounding box center [491, 894] width 544 height 17
click at [469, 1192] on p "a b a b" at bounding box center [491, 1202] width 544 height 21
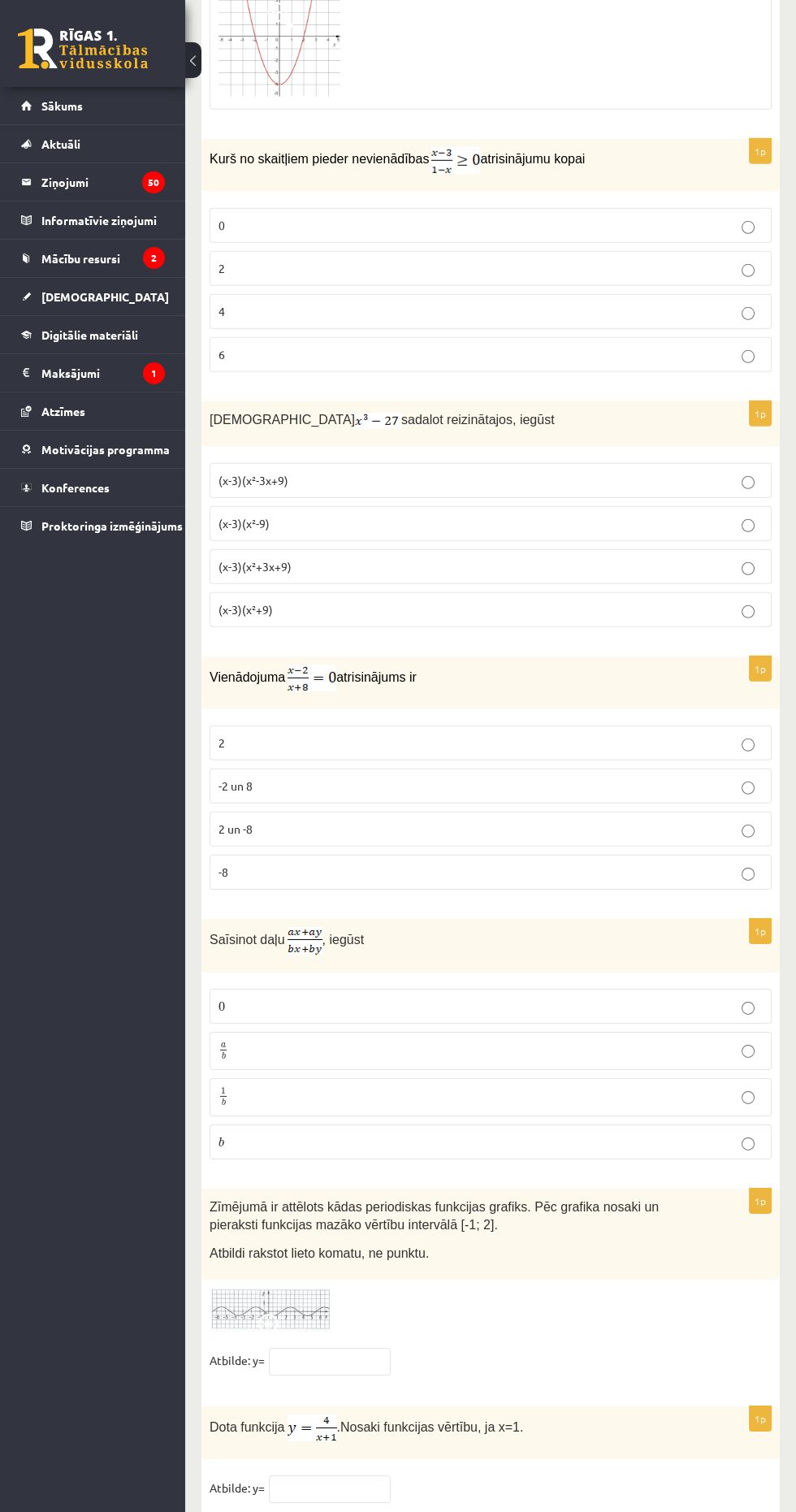
scroll to position [7079, 0]
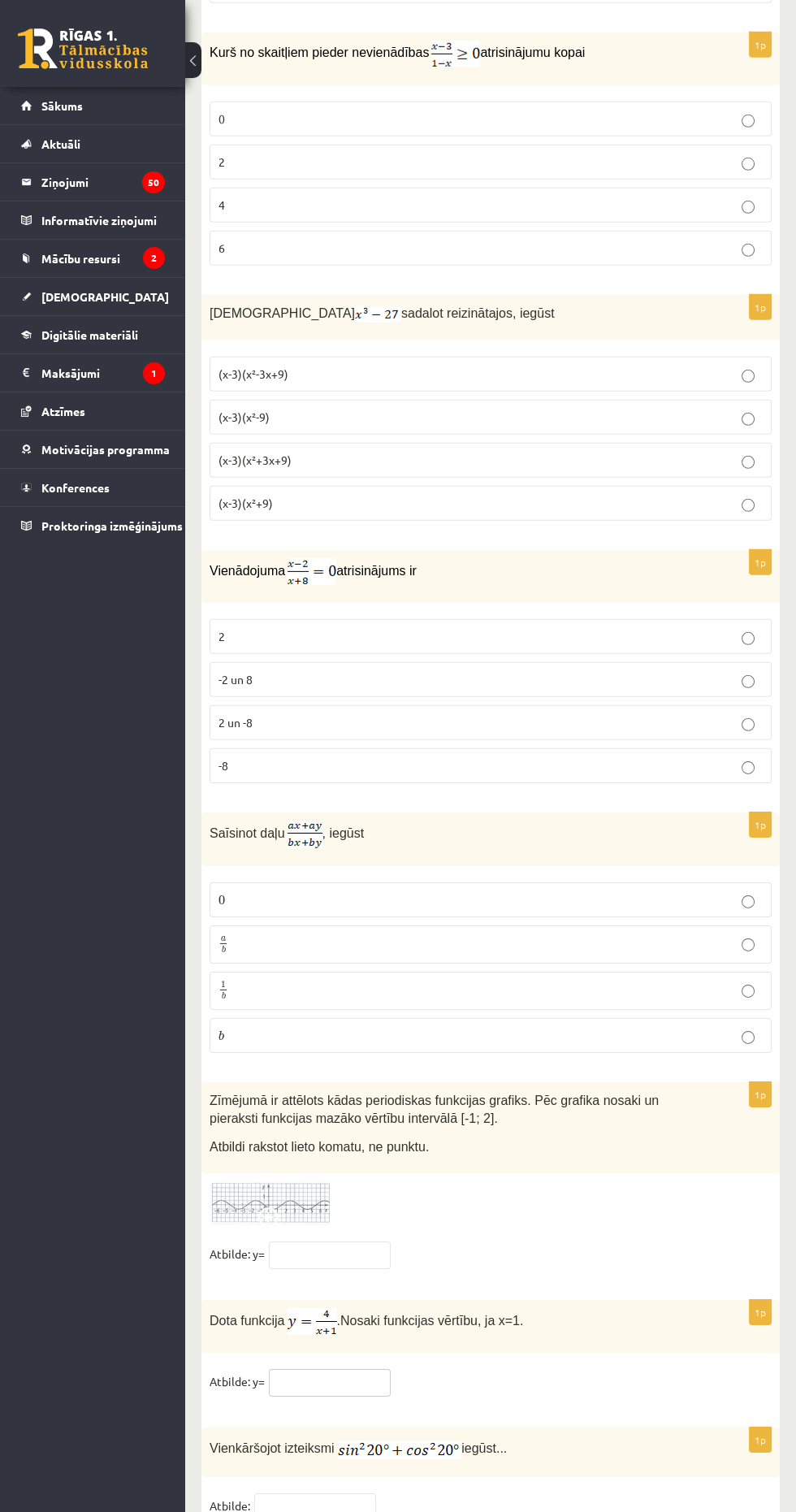
click at [354, 1369] on input "text" at bounding box center [329, 1383] width 121 height 27
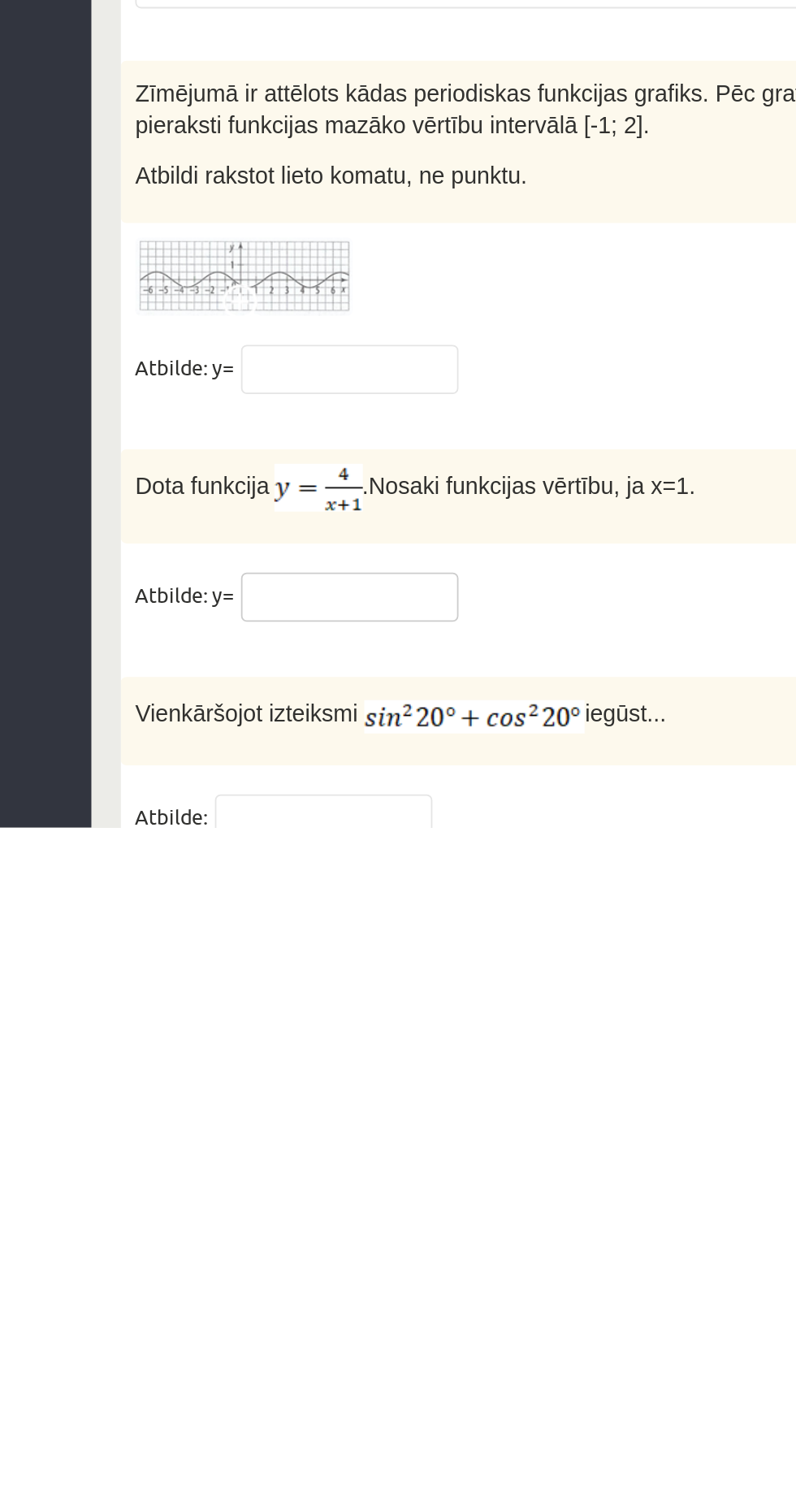
scroll to position [7089, 0]
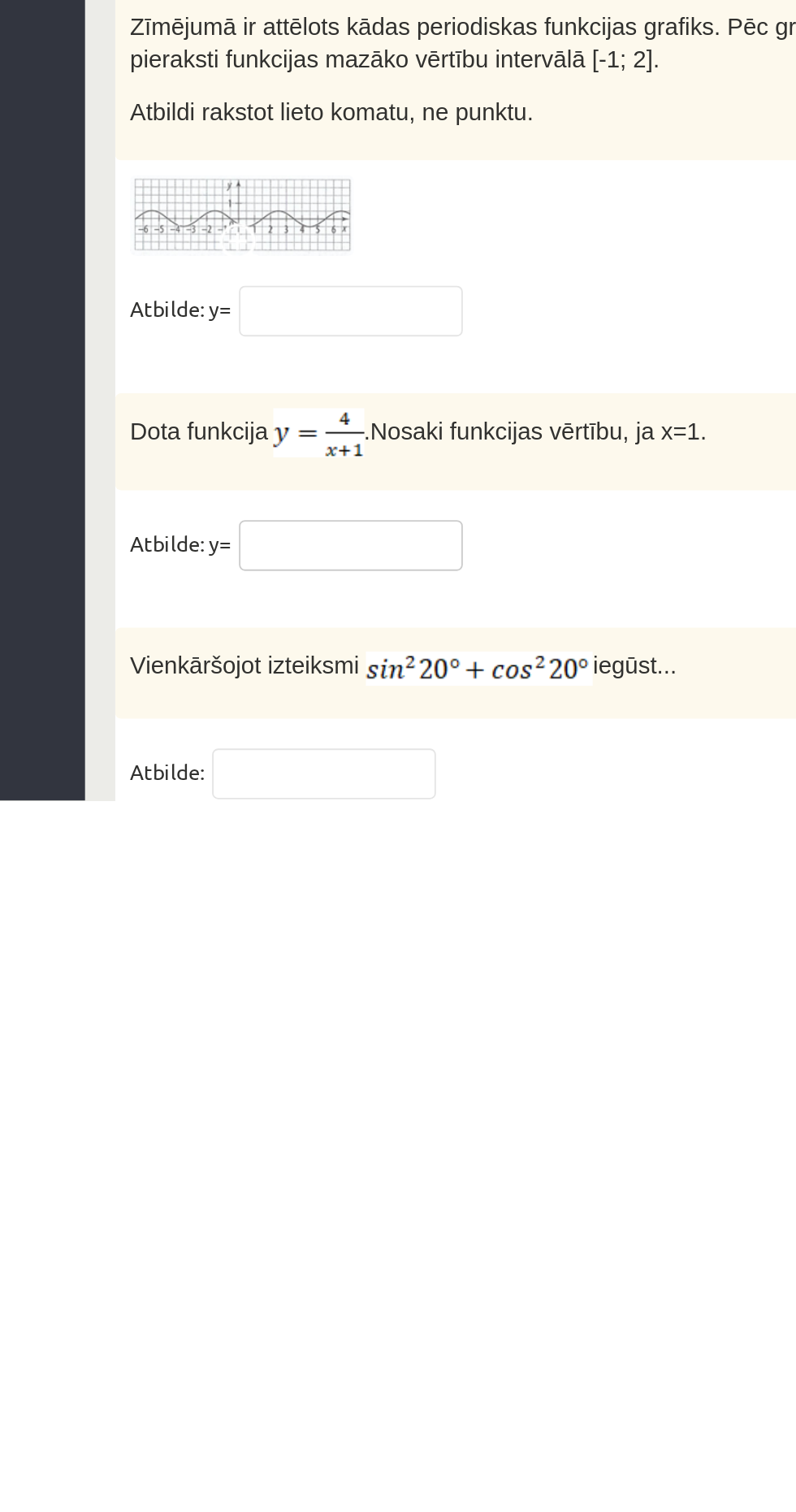
type input "*"
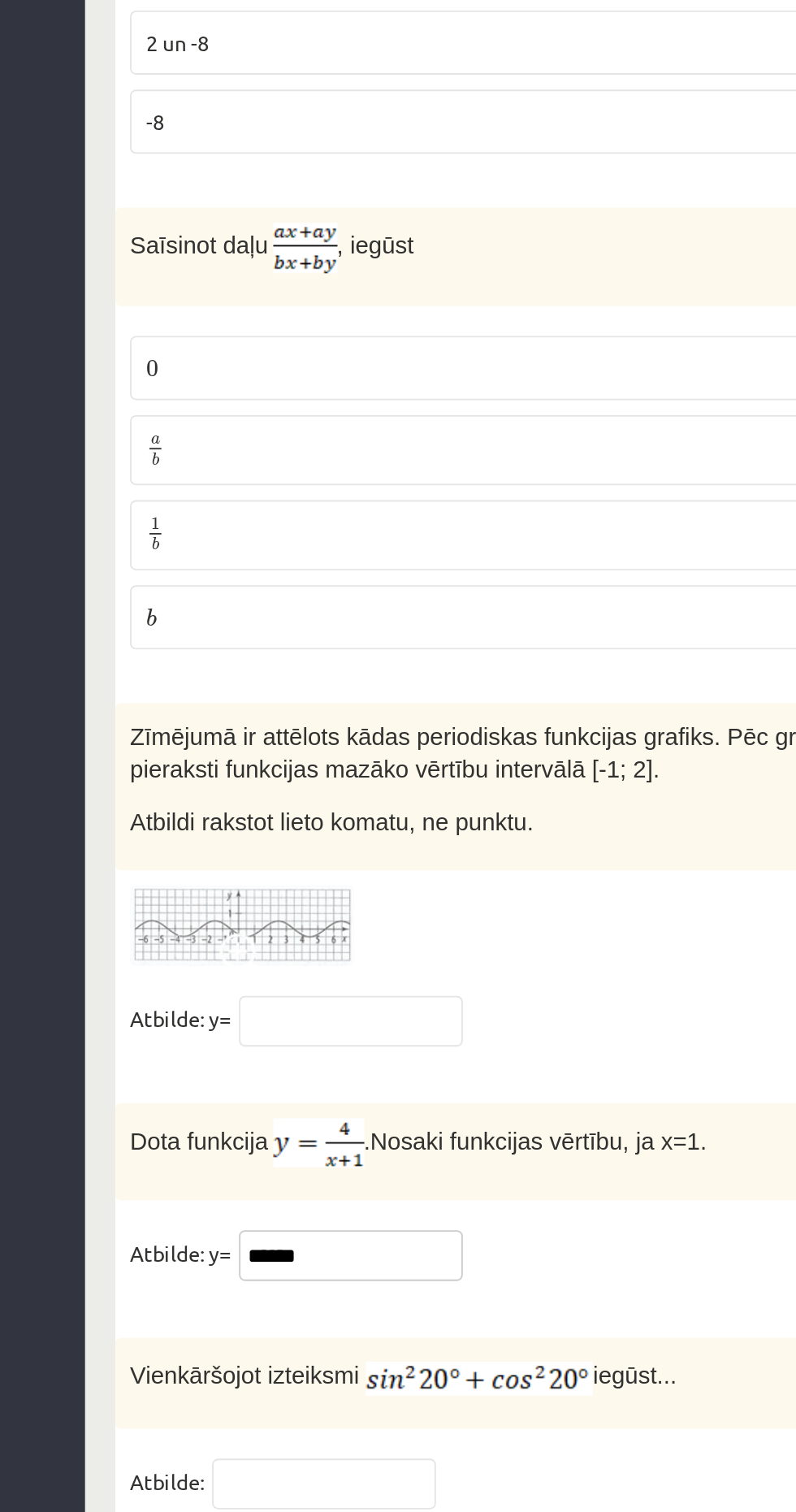
type input "******"
click at [323, 1483] on input "text" at bounding box center [315, 1497] width 121 height 27
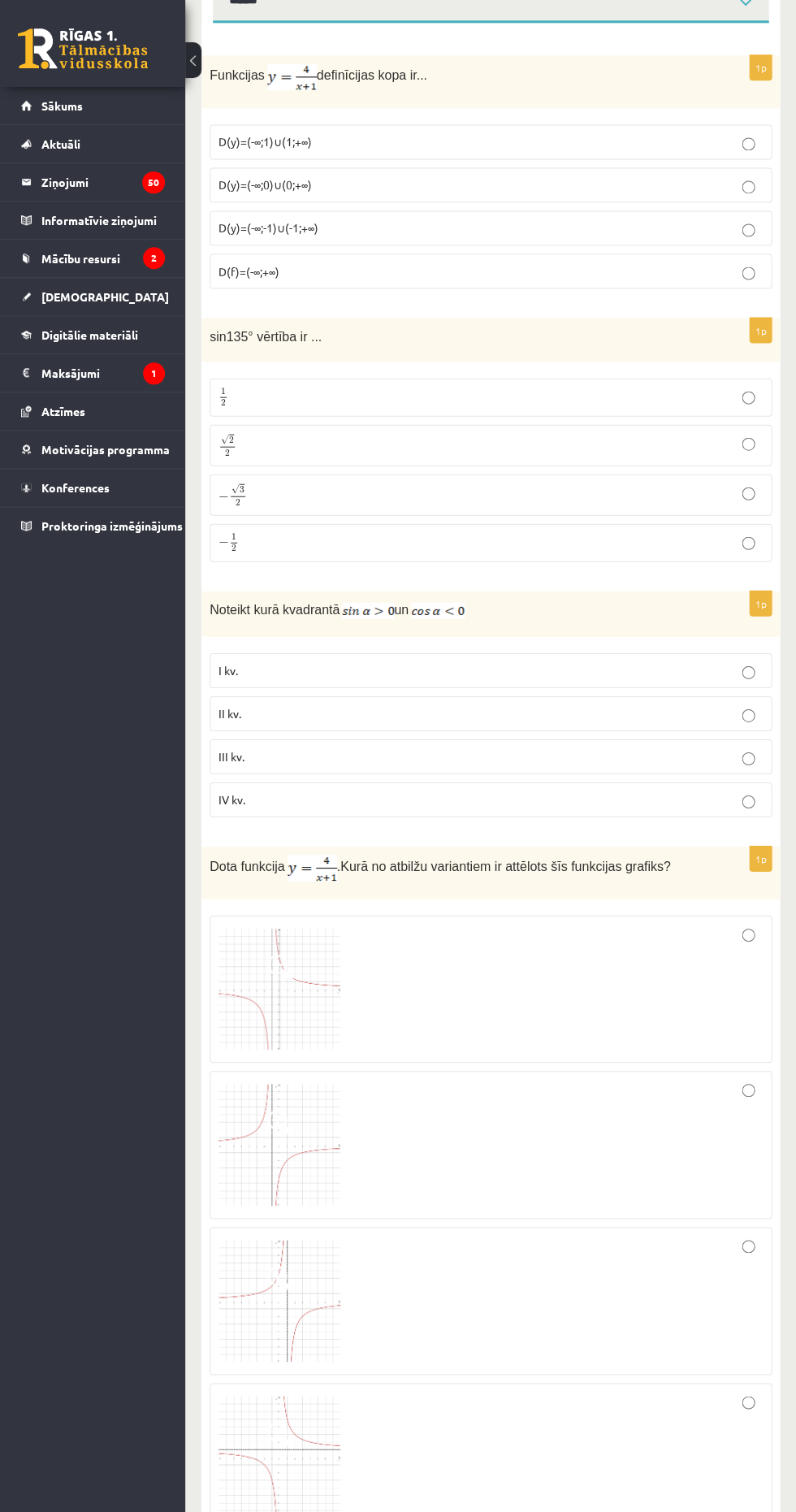
scroll to position [0, 0]
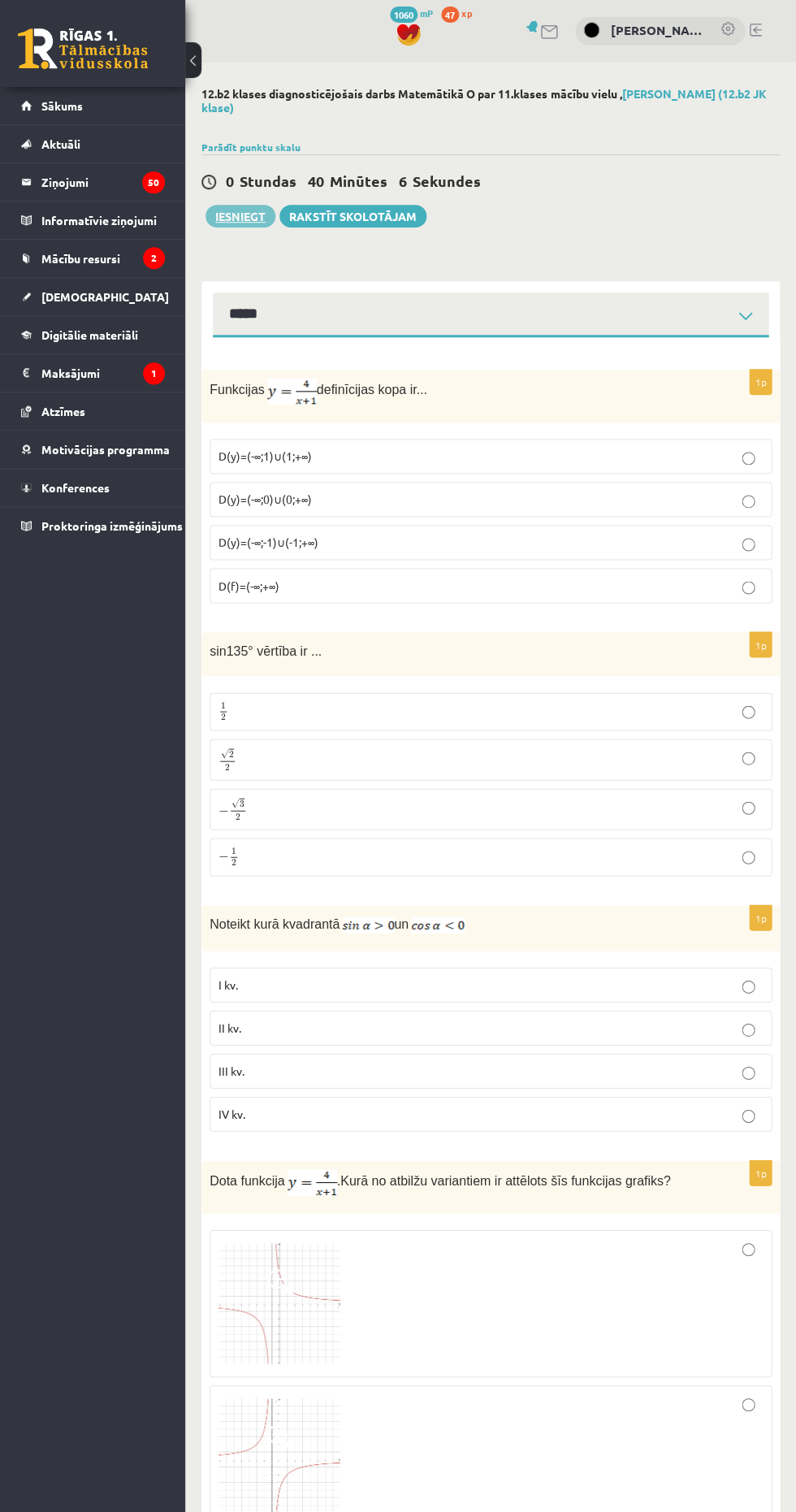
type input "*"
click at [221, 216] on button "Iesniegt" at bounding box center [240, 216] width 70 height 23
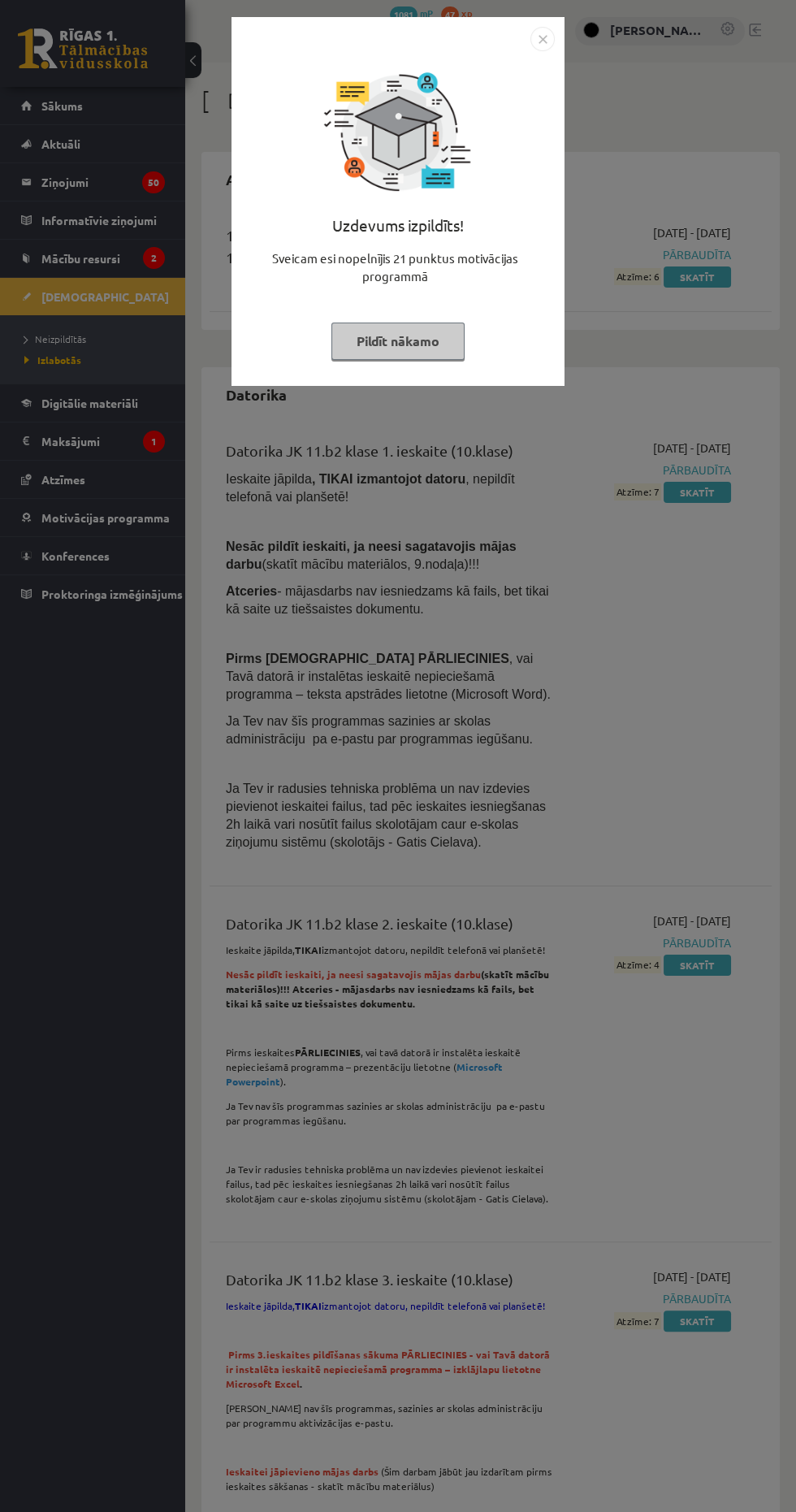
click at [378, 329] on button "Pildīt nākamo" at bounding box center [398, 341] width 133 height 38
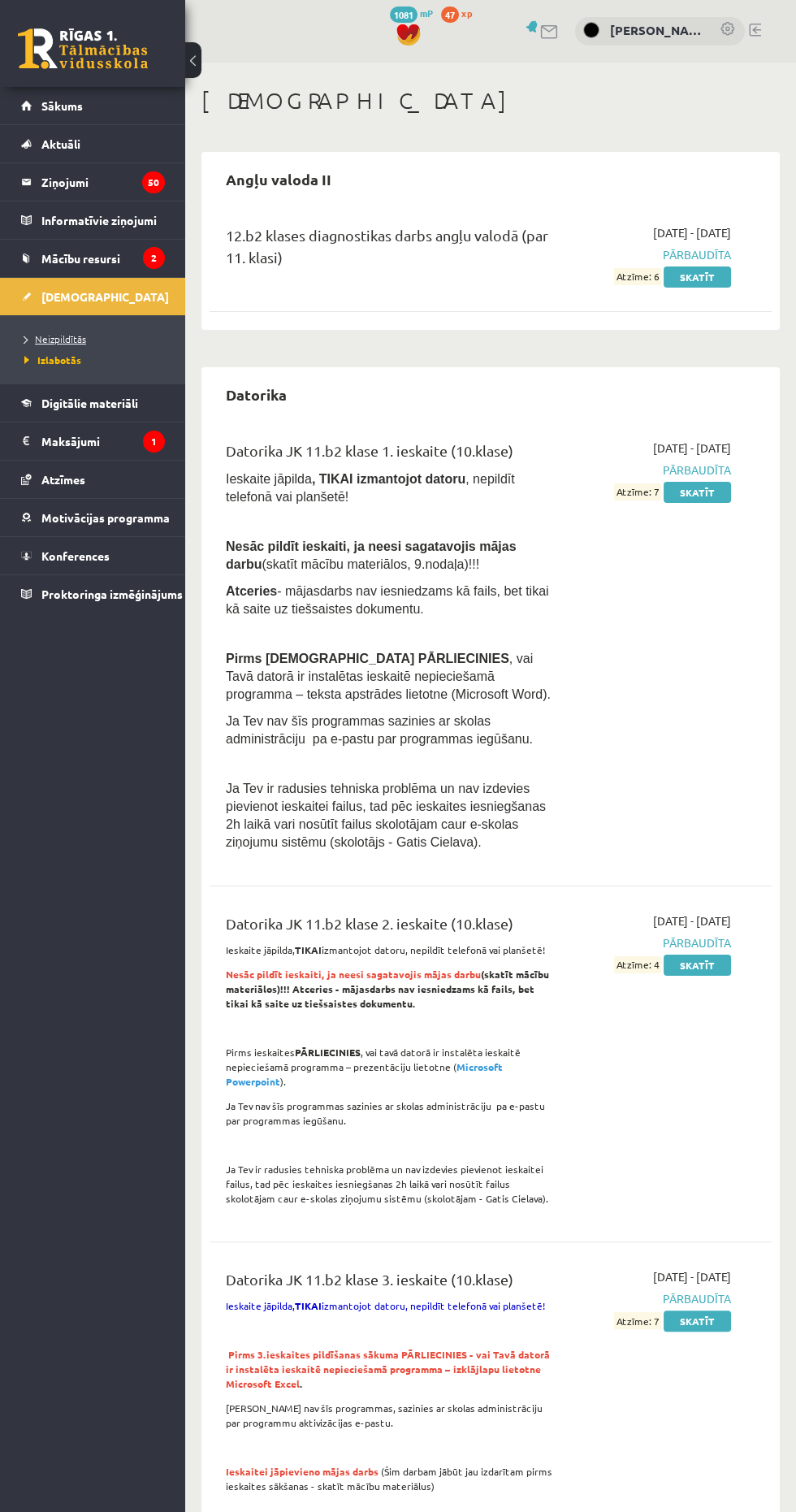
click at [65, 343] on link "Neizpildītās" at bounding box center [96, 339] width 144 height 15
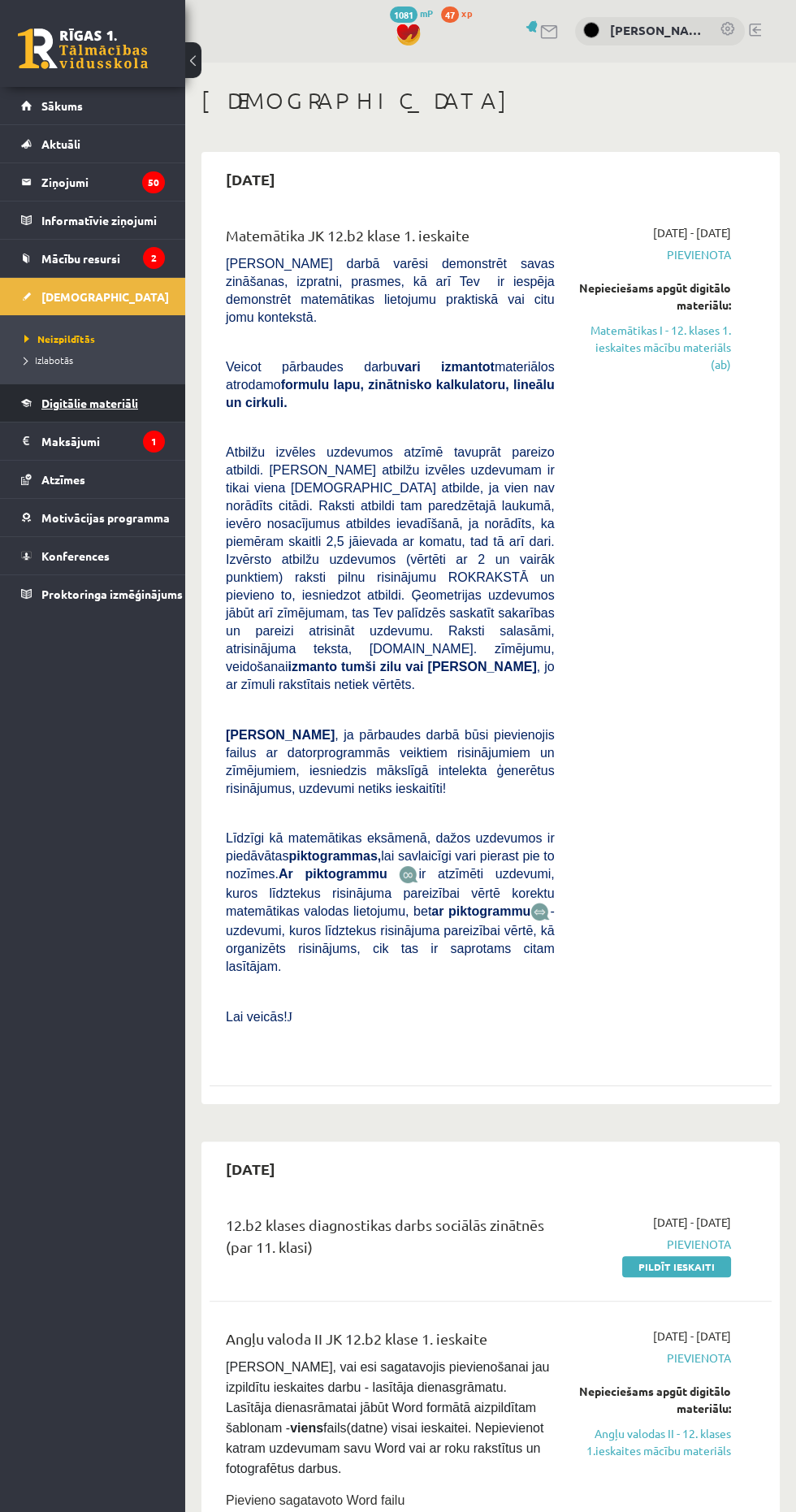
click at [56, 384] on link "Digitālie materiāli" at bounding box center [93, 403] width 144 height 38
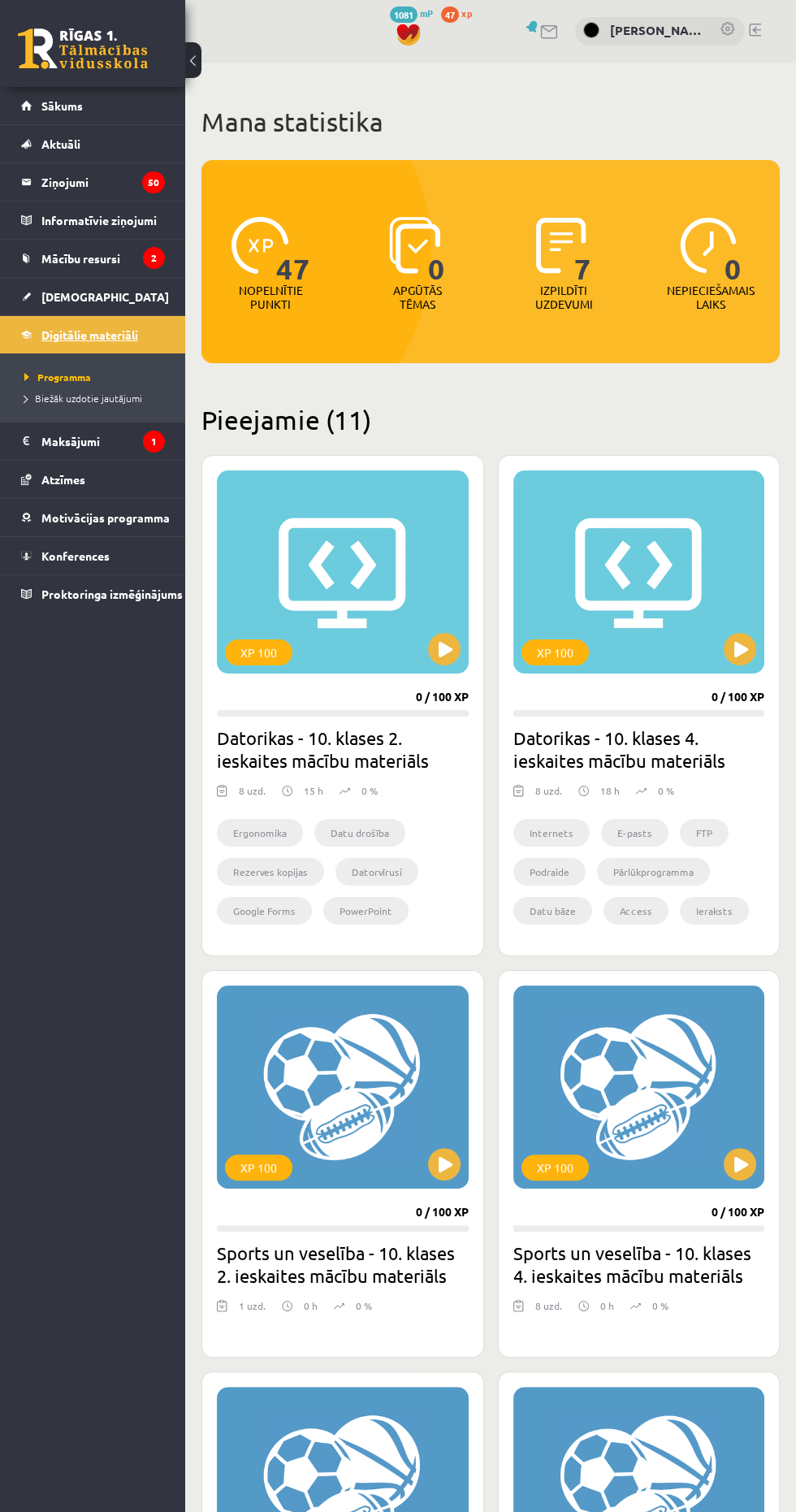
click at [66, 333] on span "Digitālie materiāli" at bounding box center [89, 334] width 97 height 15
click at [68, 295] on span "[DEMOGRAPHIC_DATA]" at bounding box center [104, 296] width 127 height 15
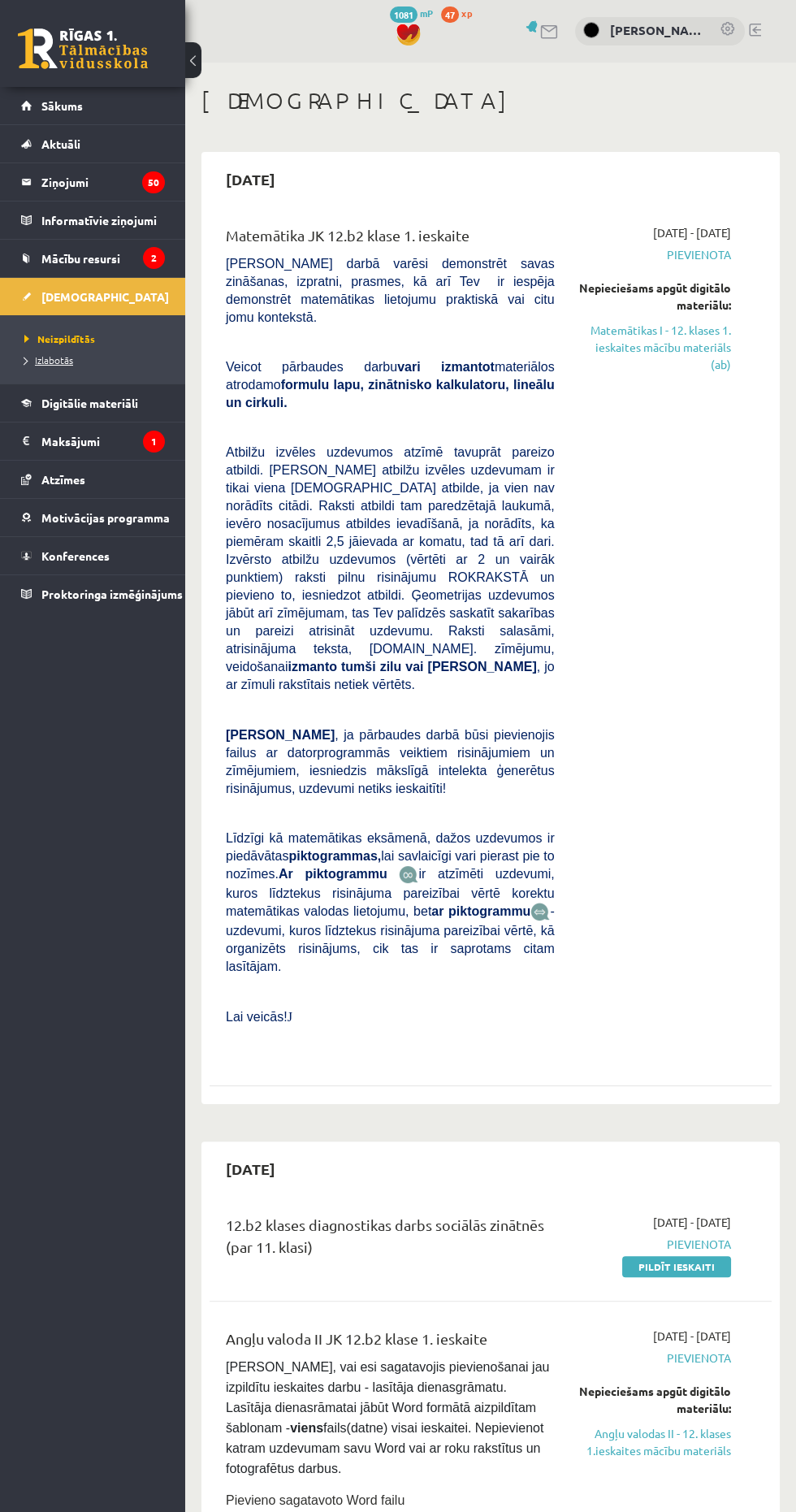
click at [51, 358] on span "Izlabotās" at bounding box center [48, 359] width 49 height 13
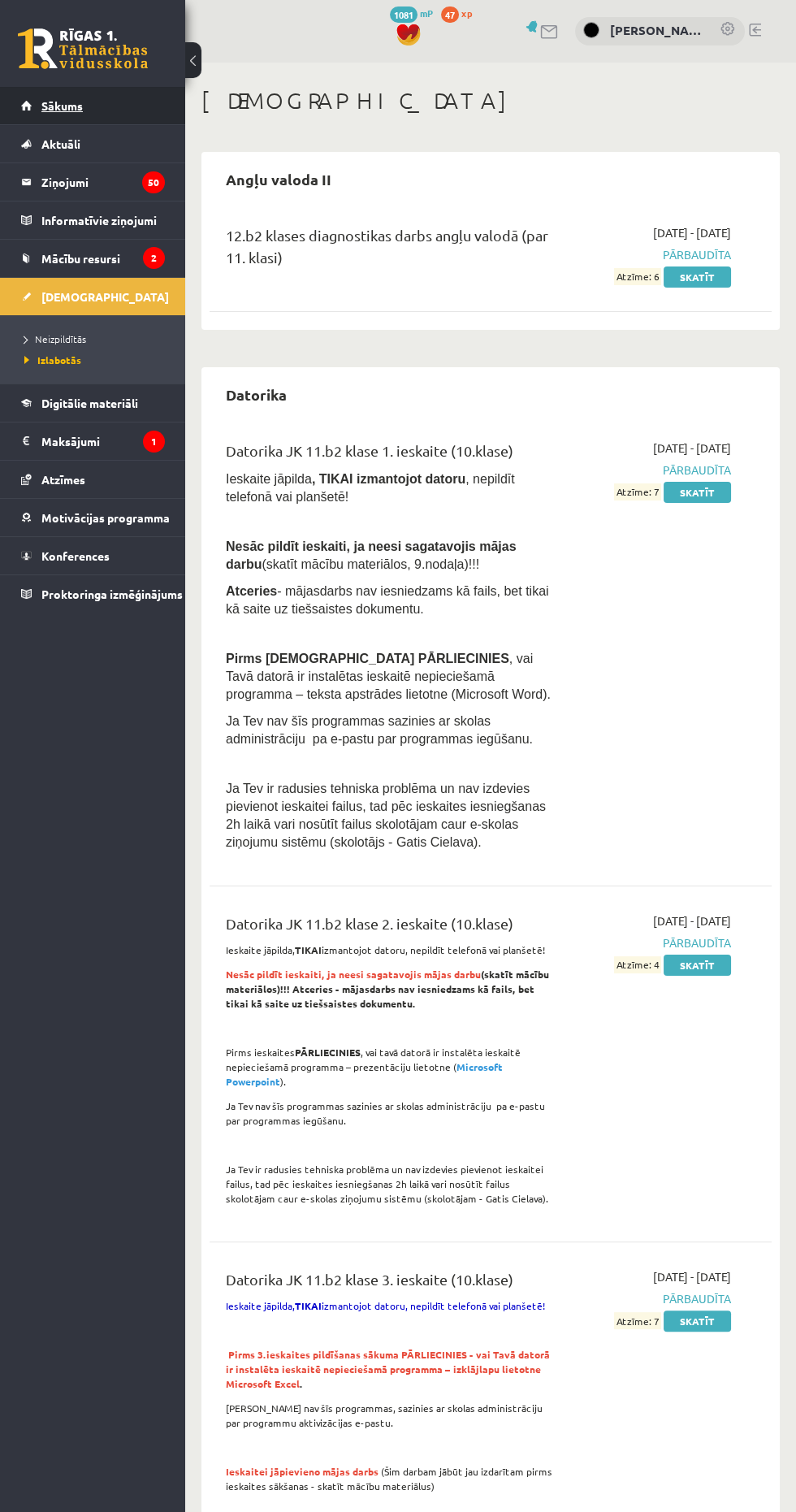
click at [119, 103] on link "Sākums" at bounding box center [93, 106] width 144 height 38
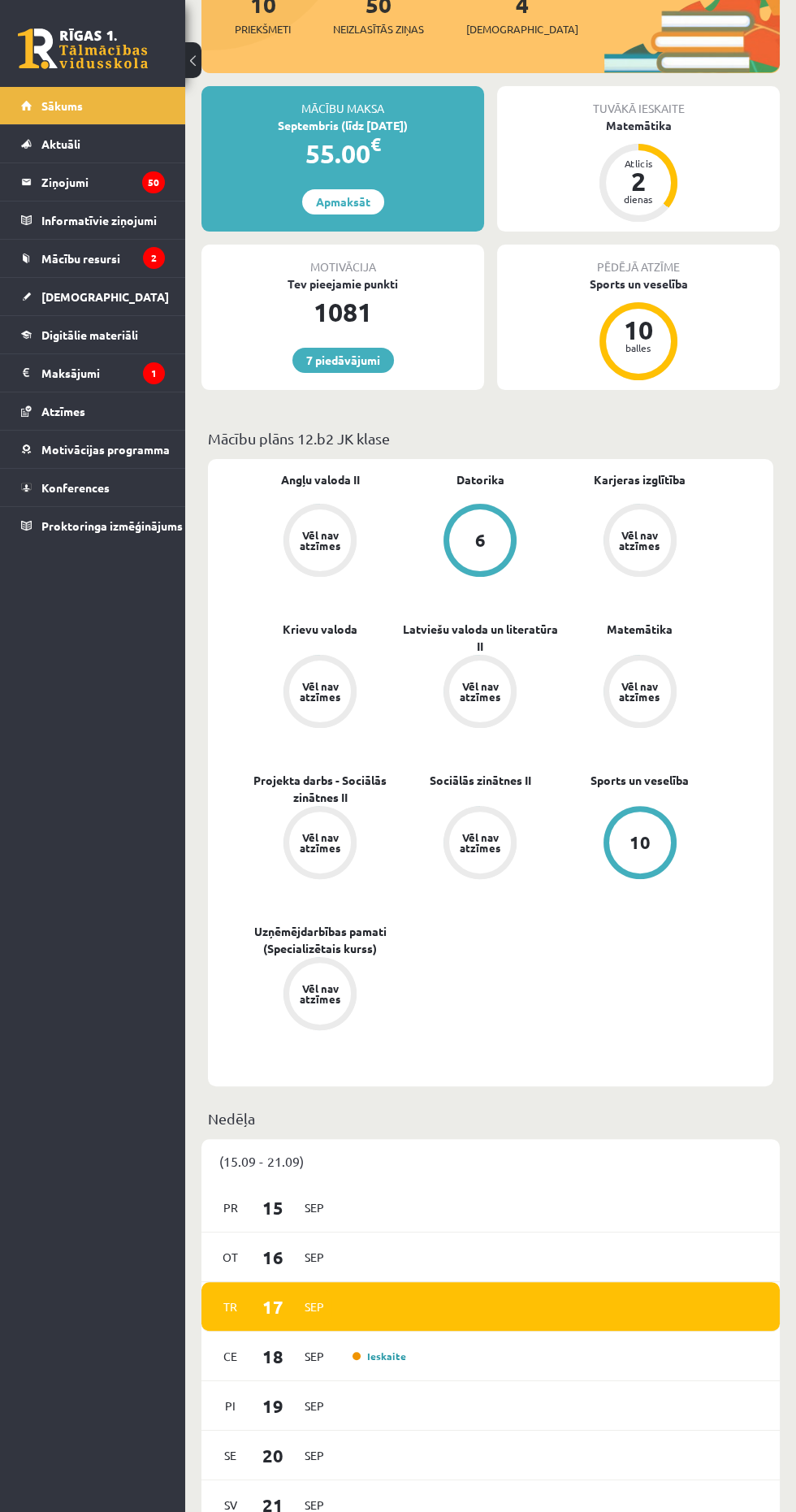
scroll to position [351, 0]
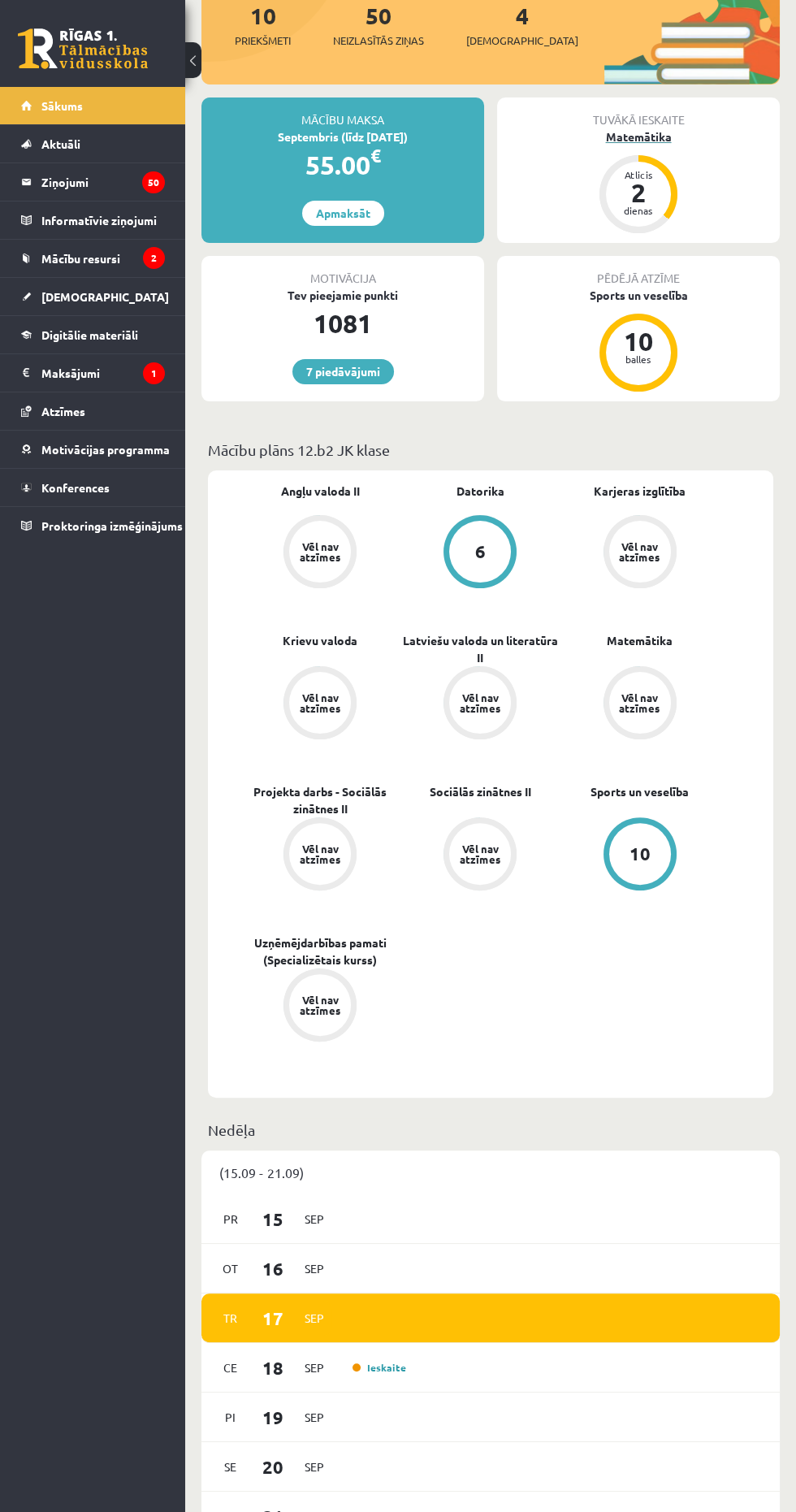
click at [678, 128] on div "Matemātika" at bounding box center [638, 137] width 283 height 17
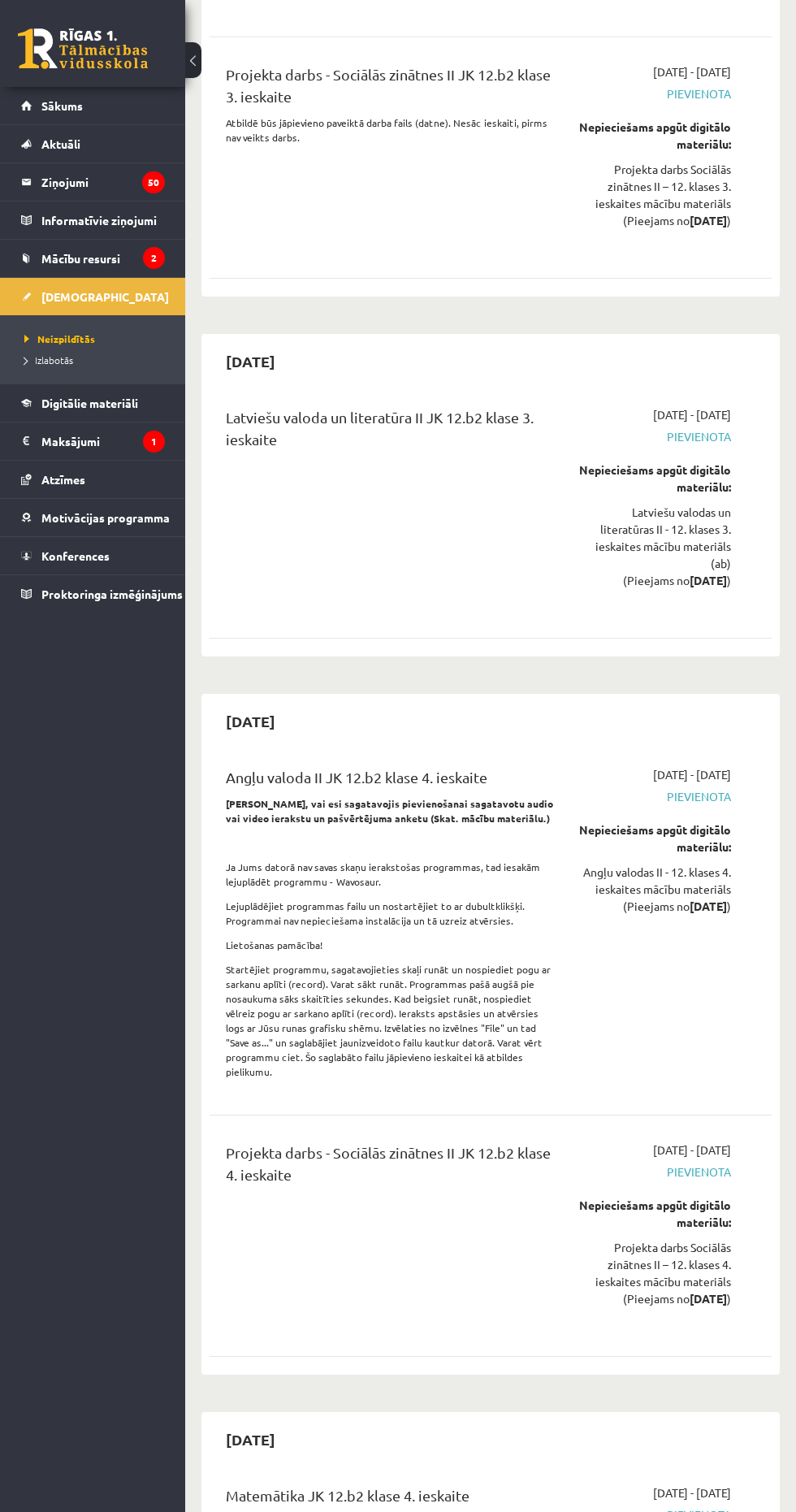
scroll to position [10218, 0]
